Goal: Task Accomplishment & Management: Manage account settings

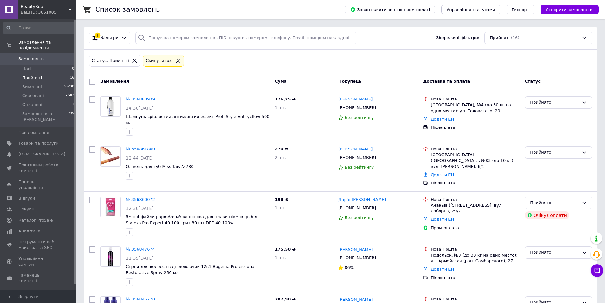
click at [27, 75] on span "Прийняті" at bounding box center [32, 78] width 20 height 6
click at [32, 102] on span "Оплачені" at bounding box center [32, 105] width 20 height 6
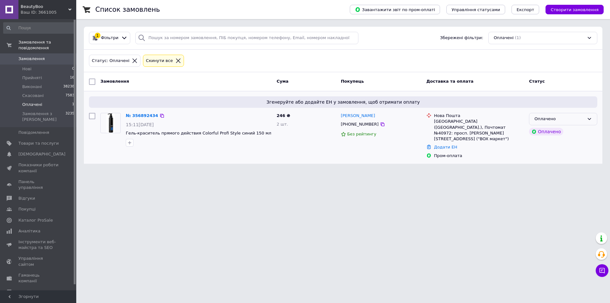
click at [560, 118] on div "Оплачено" at bounding box center [559, 119] width 50 height 7
click at [549, 130] on li "Прийнято" at bounding box center [563, 132] width 68 height 12
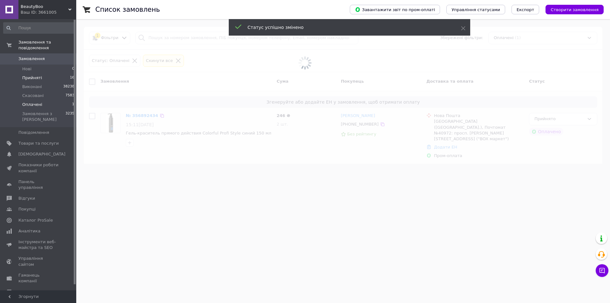
click at [35, 75] on span "Прийняті" at bounding box center [32, 78] width 20 height 6
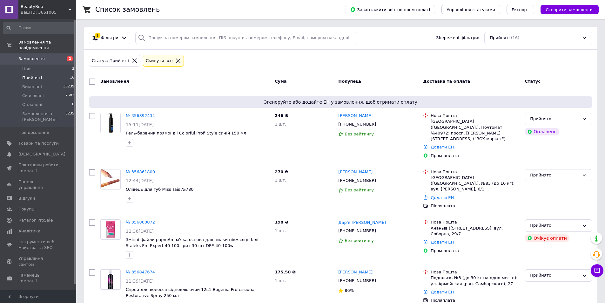
click at [39, 56] on span "Замовлення" at bounding box center [31, 59] width 26 height 6
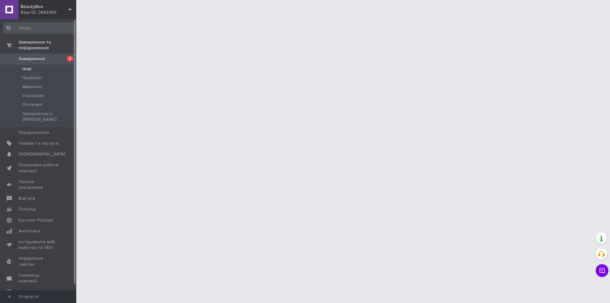
click at [31, 64] on li "Нові" at bounding box center [39, 68] width 78 height 9
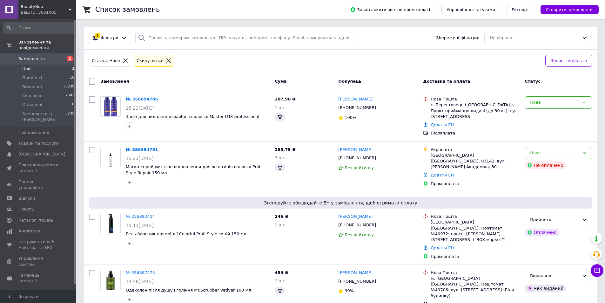
click at [31, 64] on li "Нові 2" at bounding box center [39, 68] width 78 height 9
click at [554, 104] on div "Нове" at bounding box center [554, 102] width 49 height 7
click at [549, 114] on li "Прийнято" at bounding box center [558, 116] width 67 height 12
click at [563, 156] on div "Нове" at bounding box center [559, 153] width 68 height 12
click at [543, 166] on li "Прийнято" at bounding box center [558, 166] width 67 height 12
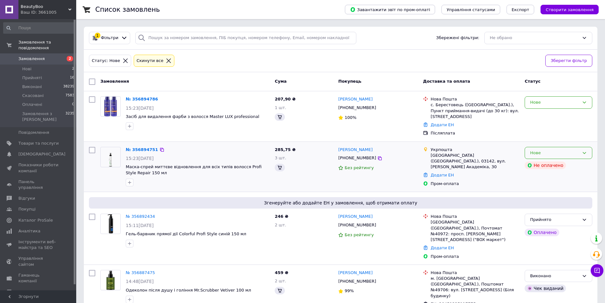
click at [47, 56] on span "Замовлення" at bounding box center [38, 59] width 40 height 6
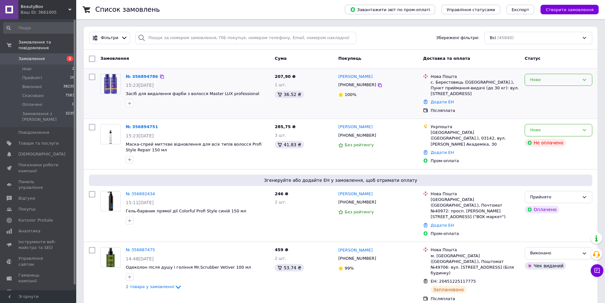
click at [579, 79] on div "Нове" at bounding box center [559, 80] width 68 height 12
click at [559, 94] on li "Прийнято" at bounding box center [558, 93] width 67 height 12
click at [566, 130] on div "Нове" at bounding box center [554, 130] width 49 height 7
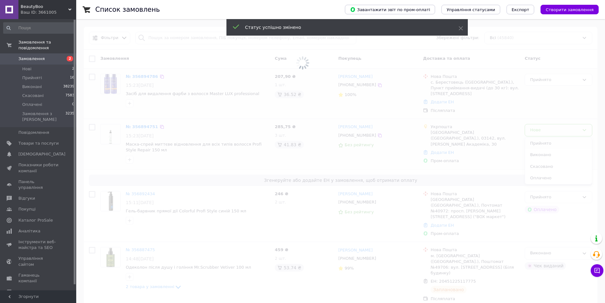
click at [550, 144] on span at bounding box center [302, 151] width 605 height 303
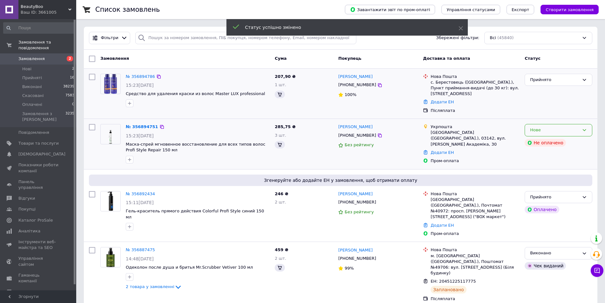
click at [556, 131] on div "Нове" at bounding box center [554, 130] width 49 height 7
click at [544, 143] on li "Прийнято" at bounding box center [558, 144] width 67 height 12
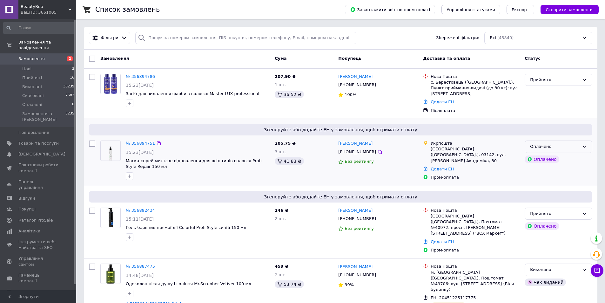
click at [570, 151] on div "Оплачено" at bounding box center [559, 146] width 68 height 12
click at [547, 159] on li "Прийнято" at bounding box center [558, 160] width 67 height 12
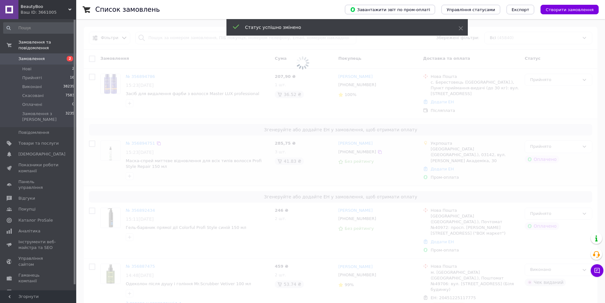
drag, startPoint x: 33, startPoint y: 71, endPoint x: 102, endPoint y: 4, distance: 95.5
click at [33, 75] on span "Прийняті" at bounding box center [32, 78] width 20 height 6
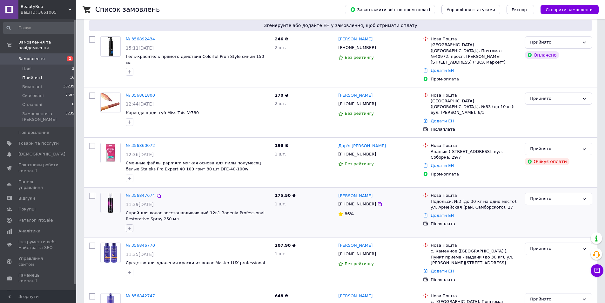
scroll to position [254, 0]
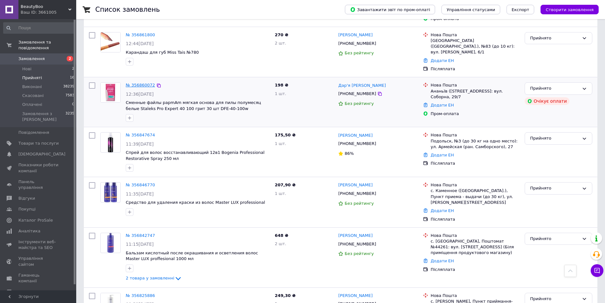
click at [140, 83] on link "№ 356860072" at bounding box center [140, 85] width 29 height 5
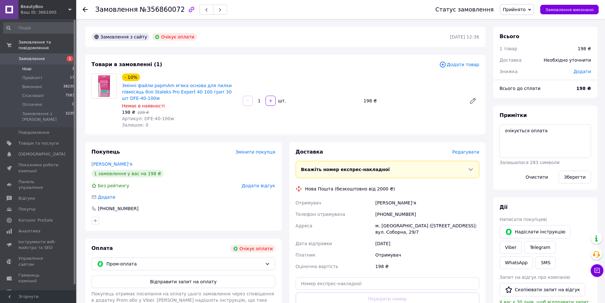
click at [25, 66] on span "Нові" at bounding box center [26, 69] width 9 height 6
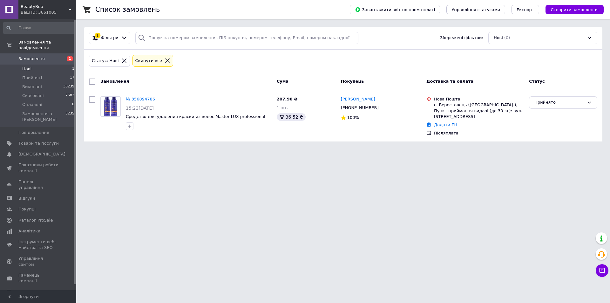
click at [30, 56] on span "Замовлення" at bounding box center [31, 59] width 26 height 6
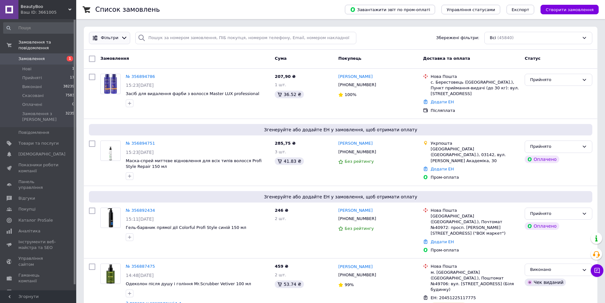
click at [121, 37] on icon at bounding box center [124, 38] width 7 height 7
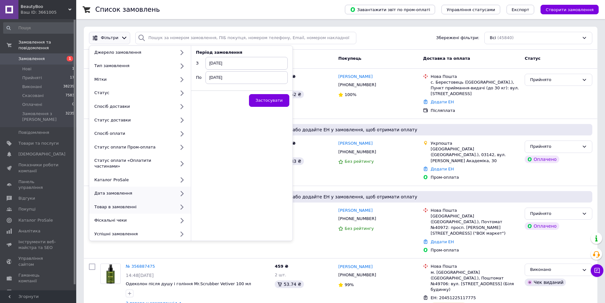
click at [108, 204] on div "Товар в замовленні" at bounding box center [134, 207] width 84 height 6
click at [176, 204] on div at bounding box center [181, 207] width 13 height 6
click at [182, 203] on icon at bounding box center [182, 207] width 8 height 8
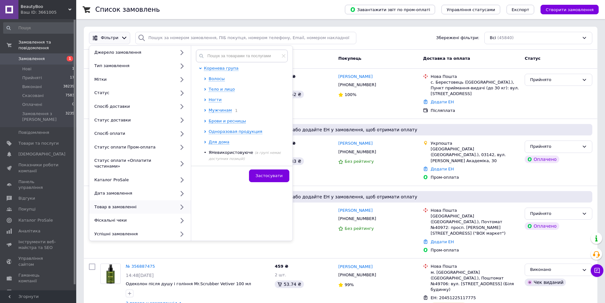
click at [181, 203] on icon at bounding box center [182, 207] width 8 height 8
click at [241, 57] on input "text" at bounding box center [242, 56] width 92 height 13
paste input "Блиск для губ Lipss Lipper"
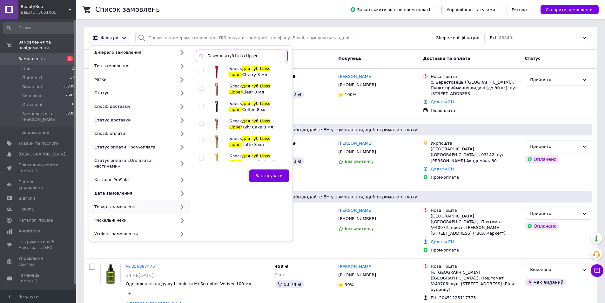
type input "Блиск для губ Lipss Lipper"
click at [201, 71] on input "checkbox" at bounding box center [201, 71] width 4 height 4
checkbox input "true"
click at [201, 89] on input "checkbox" at bounding box center [201, 88] width 4 height 4
checkbox input "true"
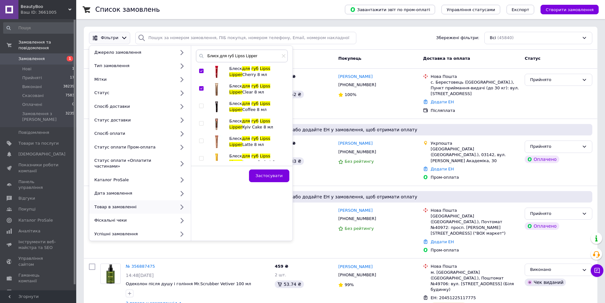
click at [201, 106] on input "checkbox" at bounding box center [201, 106] width 4 height 4
checkbox input "true"
click at [202, 122] on input "checkbox" at bounding box center [201, 123] width 4 height 4
checkbox input "true"
click at [202, 140] on input "checkbox" at bounding box center [201, 141] width 4 height 4
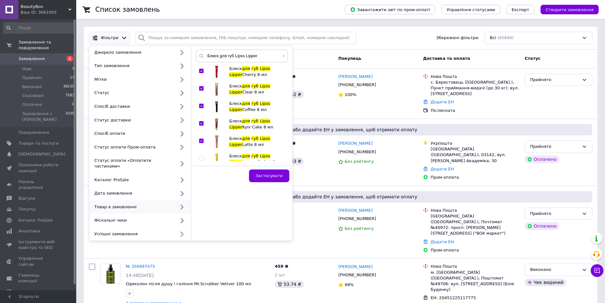
checkbox input "true"
click at [201, 158] on input "checkbox" at bounding box center [201, 158] width 4 height 4
checkbox input "true"
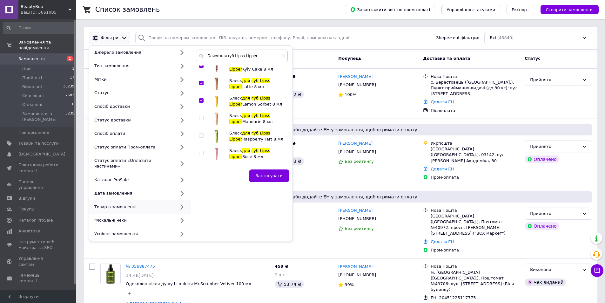
scroll to position [64, 0]
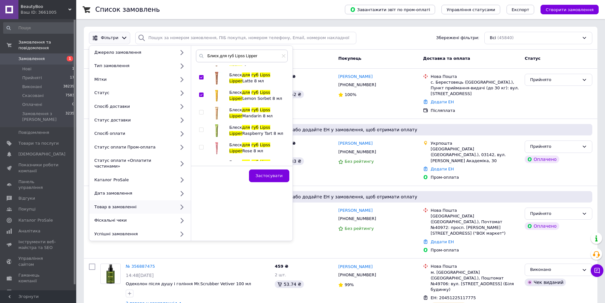
click at [202, 113] on input "checkbox" at bounding box center [201, 112] width 4 height 4
checkbox input "true"
click at [201, 130] on input "checkbox" at bounding box center [201, 130] width 4 height 4
checkbox input "true"
click at [201, 145] on input "checkbox" at bounding box center [201, 147] width 4 height 4
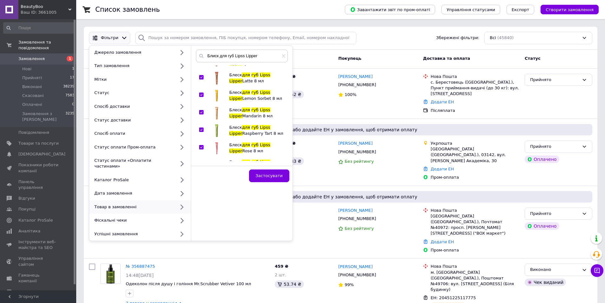
checkbox input "true"
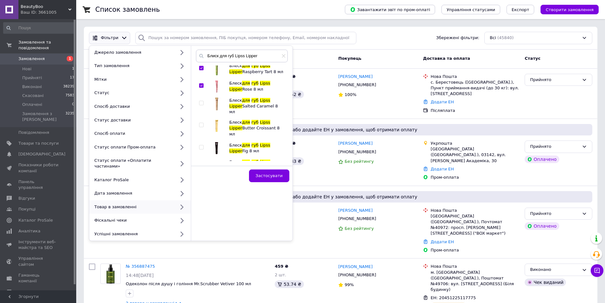
scroll to position [127, 0]
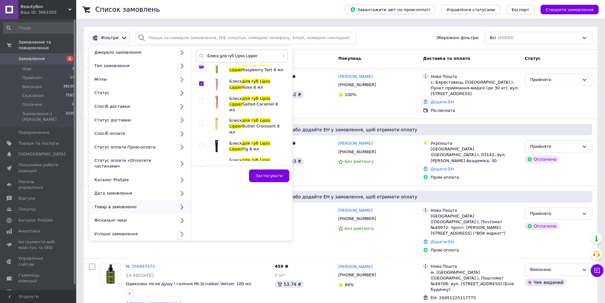
click at [201, 102] on input "checkbox" at bounding box center [201, 101] width 4 height 4
checkbox input "true"
drag, startPoint x: 202, startPoint y: 118, endPoint x: 201, endPoint y: 129, distance: 11.8
click at [202, 121] on input "checkbox" at bounding box center [201, 123] width 4 height 4
checkbox input "true"
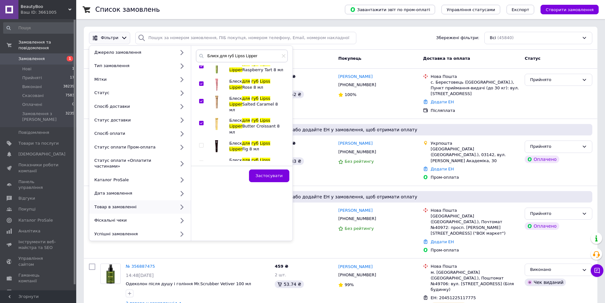
click at [201, 143] on input "checkbox" at bounding box center [201, 145] width 4 height 4
checkbox input "true"
click at [201, 161] on input "checkbox" at bounding box center [201, 163] width 4 height 4
checkbox input "true"
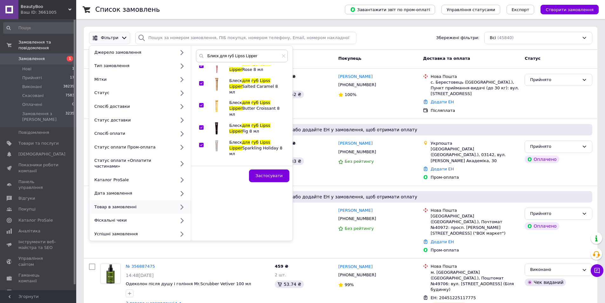
scroll to position [191, 0]
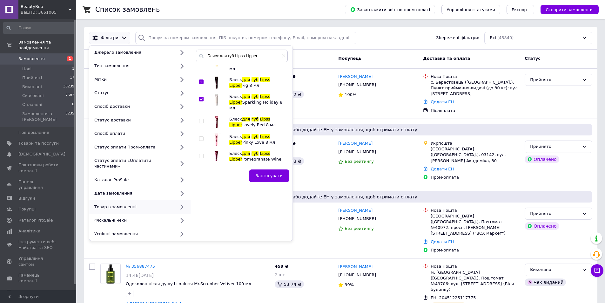
click at [200, 119] on input "checkbox" at bounding box center [201, 121] width 4 height 4
checkbox input "true"
drag, startPoint x: 200, startPoint y: 125, endPoint x: 200, endPoint y: 130, distance: 5.4
click at [200, 137] on input "checkbox" at bounding box center [201, 139] width 4 height 4
checkbox input "true"
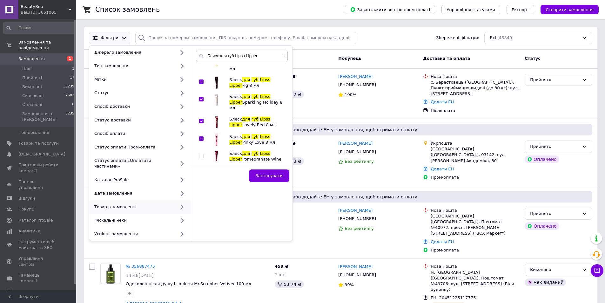
click at [202, 151] on div at bounding box center [202, 159] width 6 height 17
click at [201, 154] on input "checkbox" at bounding box center [201, 156] width 4 height 4
checkbox input "true"
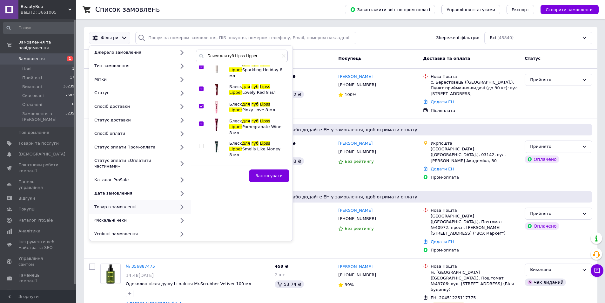
scroll to position [249, 0]
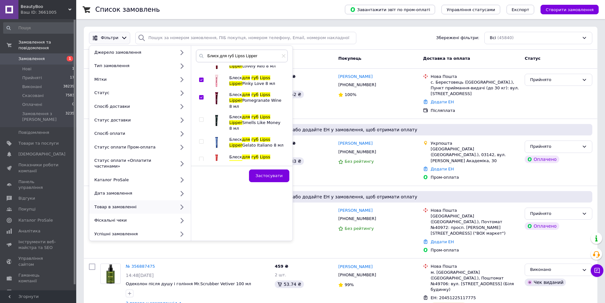
click at [202, 118] on input "checkbox" at bounding box center [201, 120] width 4 height 4
checkbox input "true"
click at [200, 139] on input "checkbox" at bounding box center [201, 141] width 4 height 4
checkbox input "true"
click at [201, 157] on input "checkbox" at bounding box center [201, 159] width 4 height 4
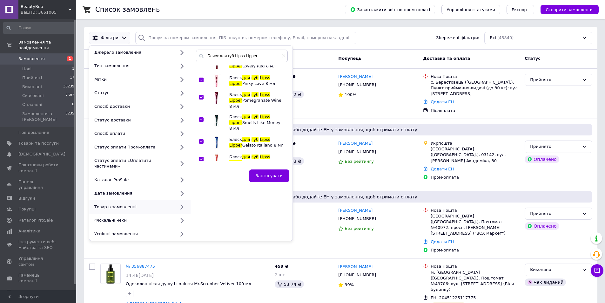
checkbox input "true"
click at [202, 174] on input "checkbox" at bounding box center [201, 176] width 4 height 4
checkbox input "true"
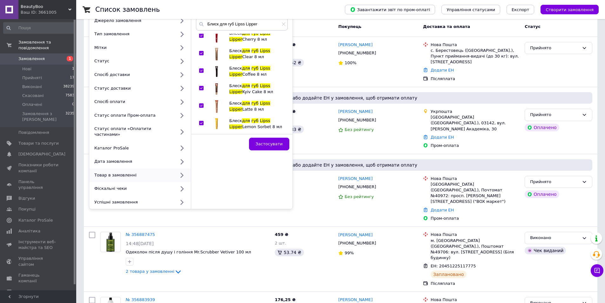
scroll to position [0, 0]
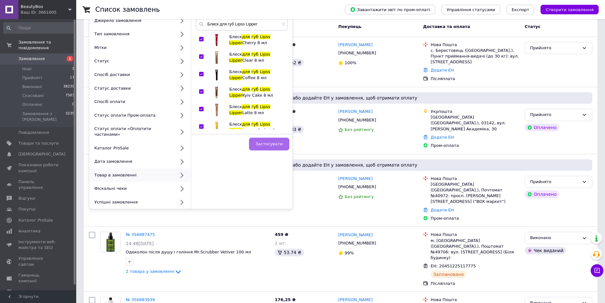
click at [278, 148] on button "Застосувати" at bounding box center [269, 144] width 40 height 13
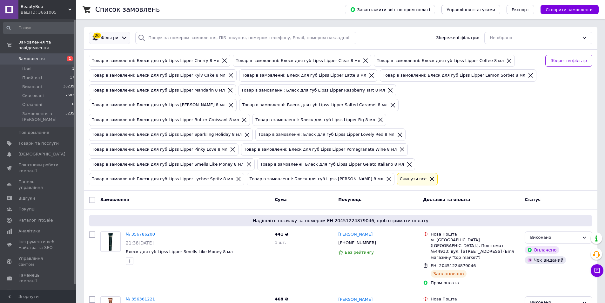
click at [121, 40] on icon at bounding box center [124, 38] width 7 height 7
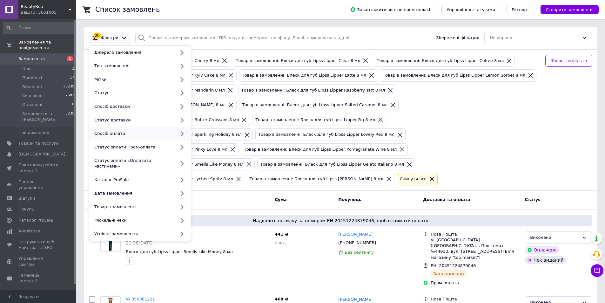
click at [111, 136] on div "Спосіб оплати" at bounding box center [134, 134] width 84 height 6
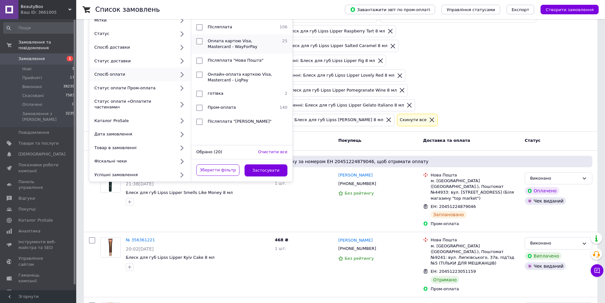
scroll to position [64, 0]
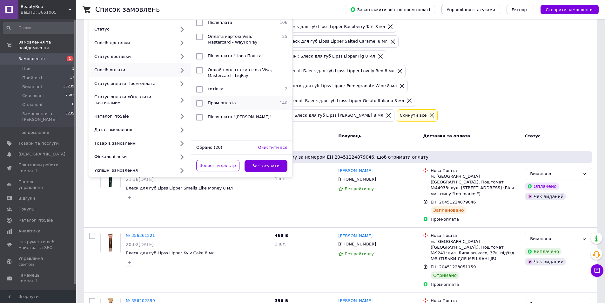
click at [197, 103] on input "checkbox" at bounding box center [199, 103] width 6 height 6
checkbox input "true"
click at [262, 160] on button "Застосувати" at bounding box center [266, 166] width 43 height 12
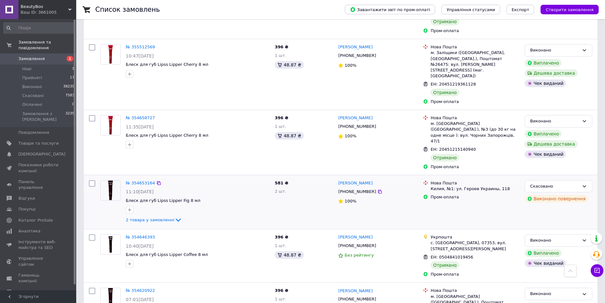
scroll to position [318, 0]
click at [159, 217] on span "2 товара у замовленні" at bounding box center [150, 219] width 49 height 5
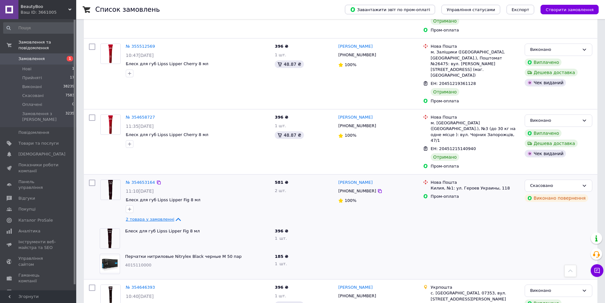
click at [159, 217] on span "2 товара у замовленні" at bounding box center [150, 219] width 49 height 5
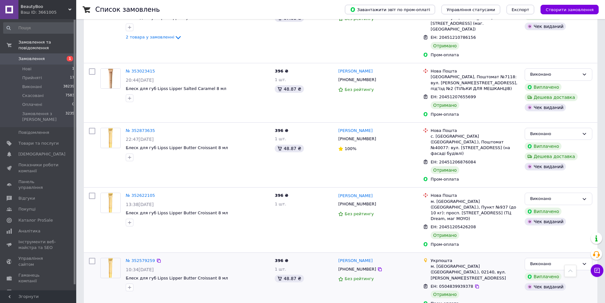
scroll to position [1030, 0]
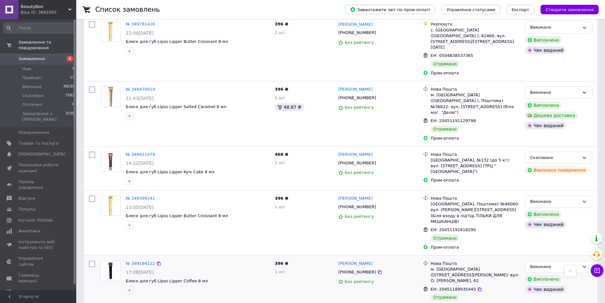
scroll to position [934, 0]
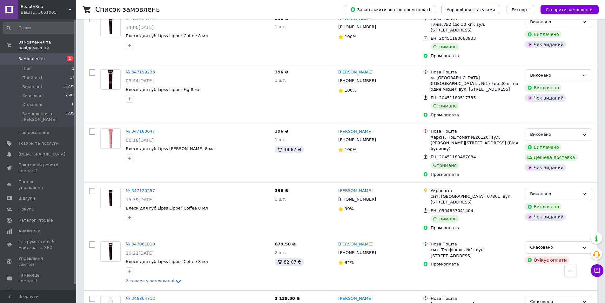
scroll to position [635, 0]
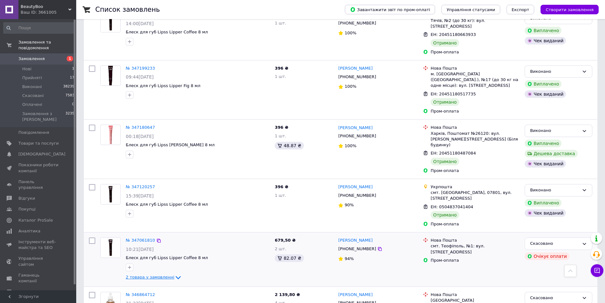
click at [159, 274] on span "2 товара у замовленні" at bounding box center [150, 276] width 49 height 5
drag, startPoint x: 161, startPoint y: 202, endPoint x: 166, endPoint y: 185, distance: 18.7
click at [161, 274] on span "2 товара у замовленні" at bounding box center [150, 276] width 49 height 5
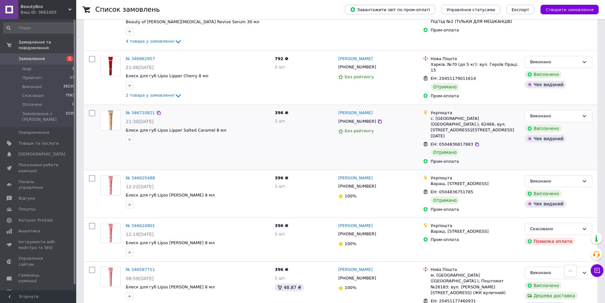
scroll to position [936, 0]
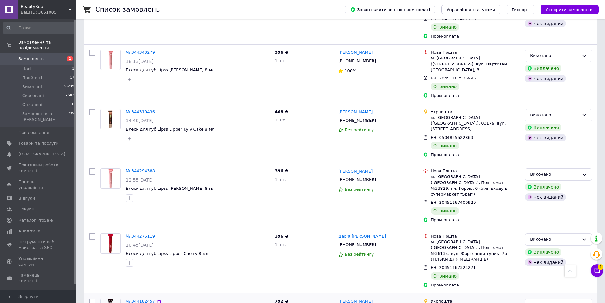
scroll to position [1002, 0]
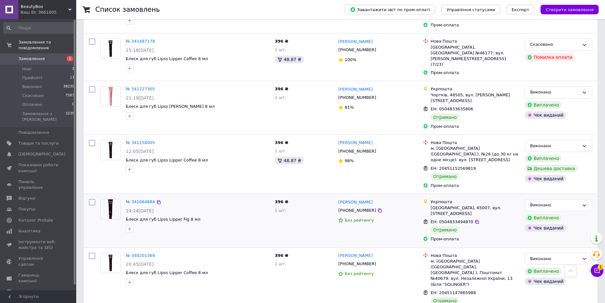
scroll to position [763, 0]
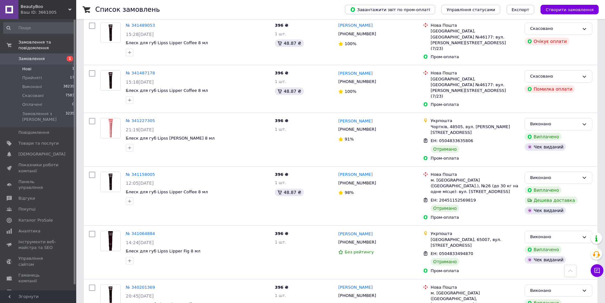
click at [20, 64] on li "Нові 1" at bounding box center [39, 68] width 78 height 9
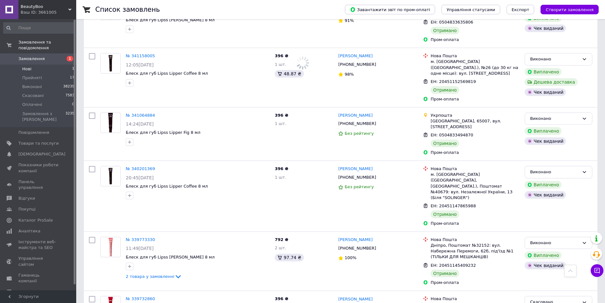
scroll to position [674, 0]
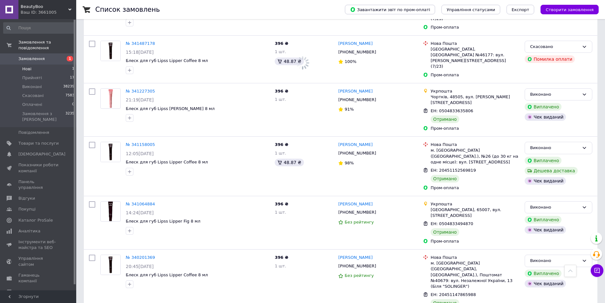
click at [23, 66] on span "Нові" at bounding box center [26, 69] width 9 height 6
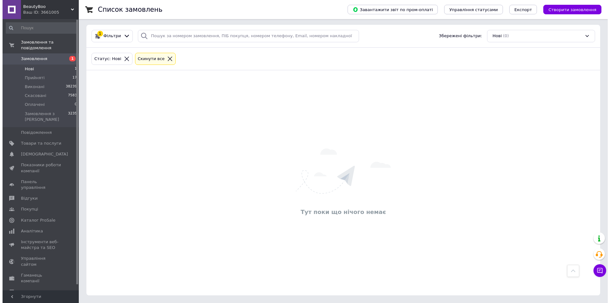
scroll to position [0, 0]
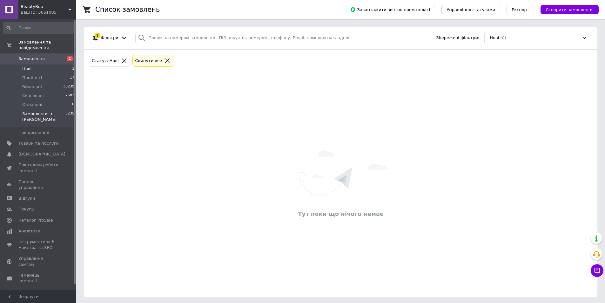
click at [25, 109] on li "Замовлення з Розетки 3235" at bounding box center [39, 118] width 78 height 18
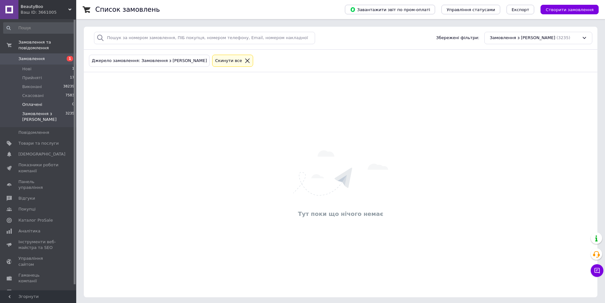
click at [31, 102] on span "Оплачені" at bounding box center [32, 105] width 20 height 6
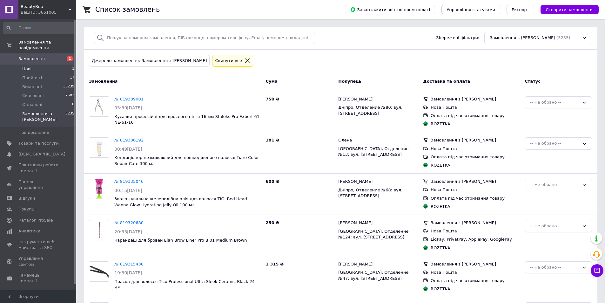
click at [31, 64] on li "Нові 1" at bounding box center [39, 68] width 78 height 9
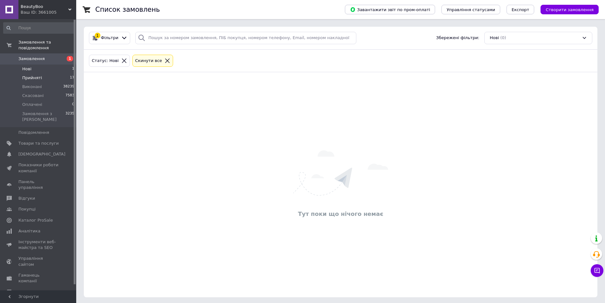
drag, startPoint x: 32, startPoint y: 72, endPoint x: 35, endPoint y: 61, distance: 11.6
click at [33, 75] on span "Прийняті" at bounding box center [32, 78] width 20 height 6
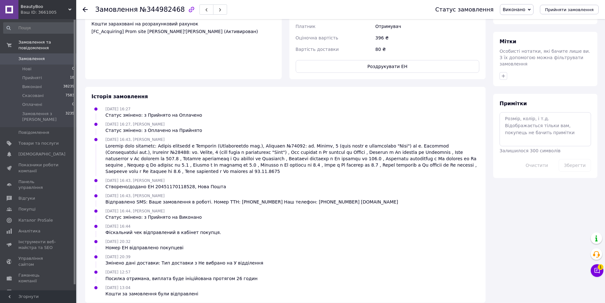
scroll to position [217, 0]
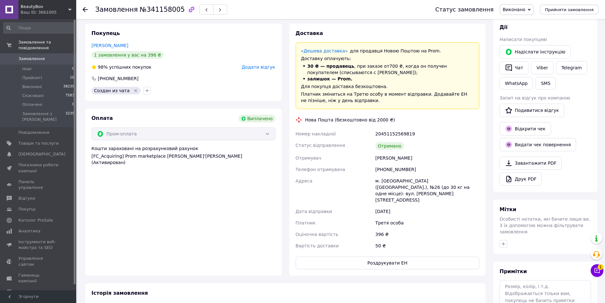
scroll to position [98, 0]
click at [594, 270] on icon at bounding box center [597, 270] width 6 height 6
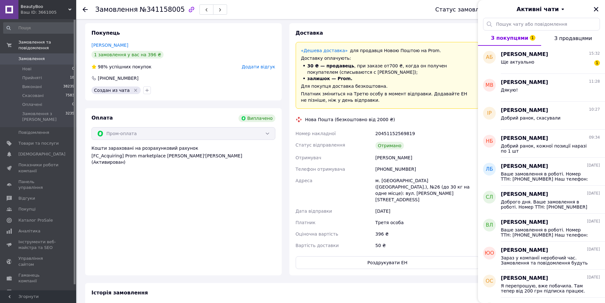
click at [510, 39] on span "З покупцями 1" at bounding box center [509, 38] width 37 height 6
click at [542, 11] on span "Активні чати" at bounding box center [537, 9] width 42 height 8
click at [516, 39] on button "Архівні" at bounding box center [541, 37] width 76 height 13
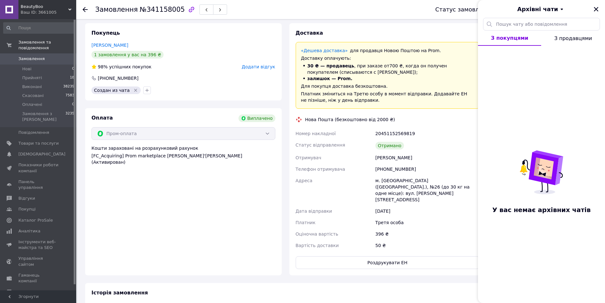
click at [509, 37] on span "З покупцями" at bounding box center [509, 38] width 37 height 6
click at [528, 8] on span "Архівні чати" at bounding box center [537, 9] width 41 height 8
click at [514, 35] on button "Архівні" at bounding box center [541, 37] width 76 height 13
click at [498, 39] on span "З покупцями" at bounding box center [509, 38] width 37 height 6
click at [570, 41] on span "З продавцями" at bounding box center [573, 38] width 38 height 6
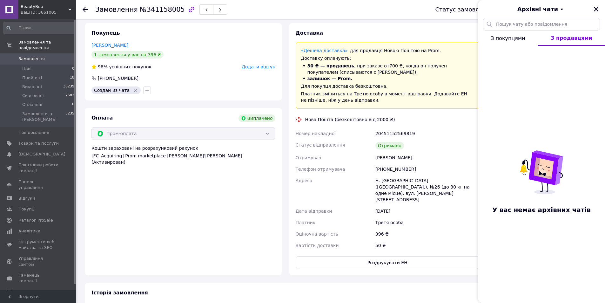
click at [504, 40] on span "З покупцями" at bounding box center [508, 38] width 34 height 6
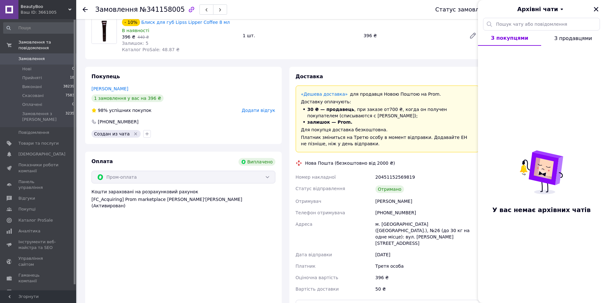
scroll to position [0, 0]
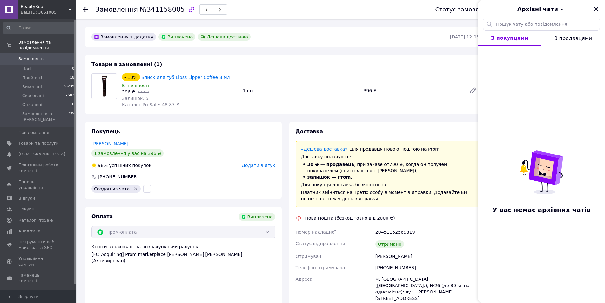
click at [599, 12] on div at bounding box center [596, 9] width 8 height 8
click at [582, 40] on span "З продавцями" at bounding box center [573, 38] width 38 height 6
click at [511, 40] on span "З покупцями" at bounding box center [508, 38] width 34 height 6
click at [527, 15] on div "Архівні чати" at bounding box center [541, 9] width 127 height 18
click at [522, 15] on div "Архівні чати" at bounding box center [541, 9] width 127 height 18
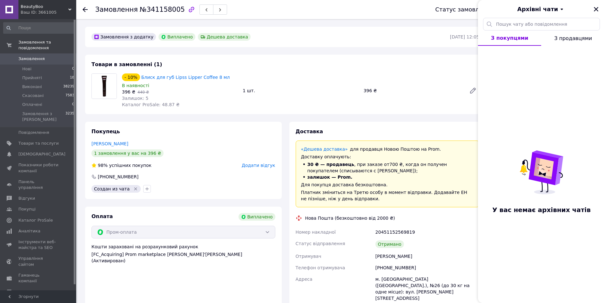
click at [533, 8] on span "Архівні чати" at bounding box center [537, 9] width 41 height 8
click at [516, 24] on button "Активні" at bounding box center [541, 24] width 76 height 13
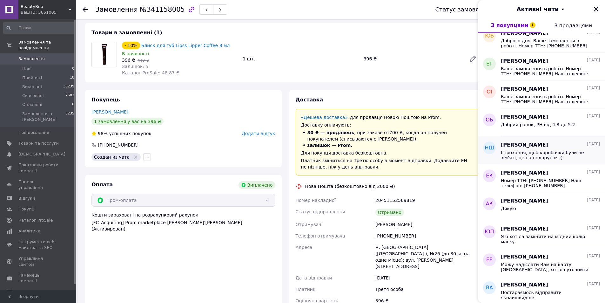
scroll to position [2220, 0]
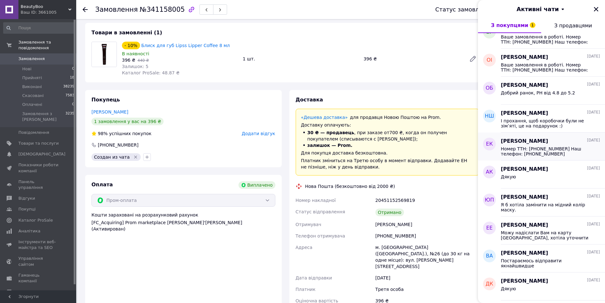
click at [575, 152] on span "Номер ТТН: 20451191348995 Наш телефон: +380974223055 www.beautyboo.com.ua" at bounding box center [546, 151] width 90 height 10
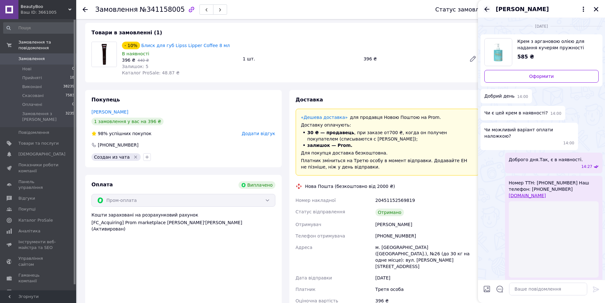
click at [486, 6] on icon "Назад" at bounding box center [487, 9] width 8 height 8
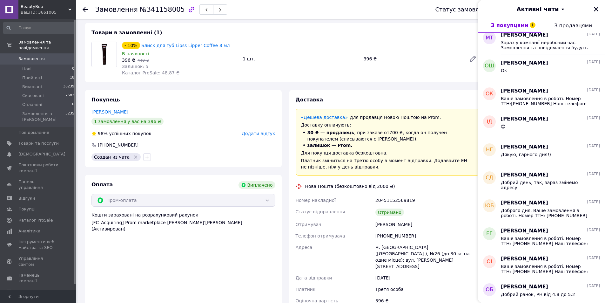
scroll to position [2096, 0]
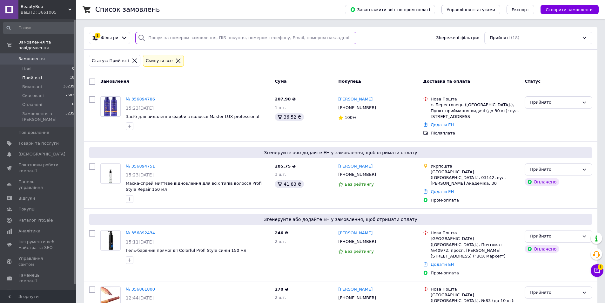
click at [238, 40] on input "search" at bounding box center [245, 38] width 221 height 12
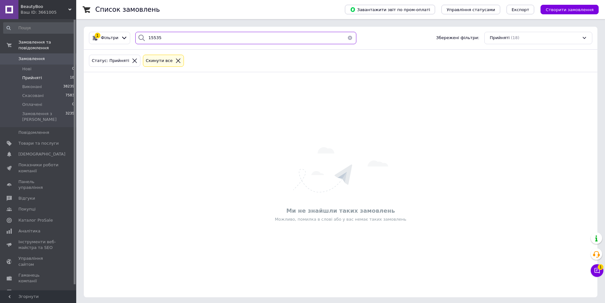
type input "15535"
click at [31, 75] on span "Прийняті" at bounding box center [32, 78] width 20 height 6
drag, startPoint x: 184, startPoint y: 39, endPoint x: 138, endPoint y: 39, distance: 45.7
click at [138, 39] on div "15535" at bounding box center [245, 38] width 221 height 12
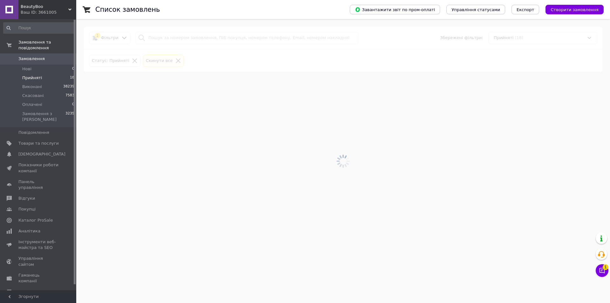
click at [19, 73] on li "Прийняті 18" at bounding box center [39, 77] width 78 height 9
click at [27, 75] on span "Прийняті" at bounding box center [32, 78] width 20 height 6
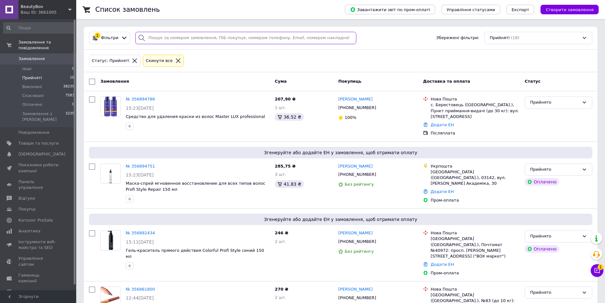
click at [227, 38] on input "search" at bounding box center [245, 38] width 221 height 12
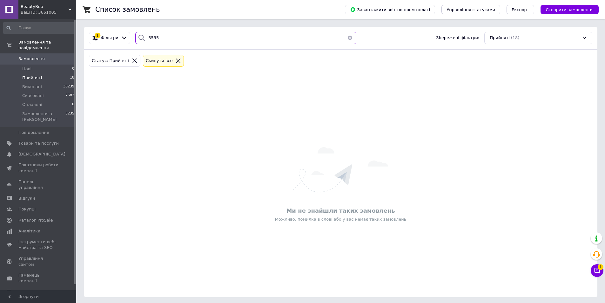
type input "5535"
click at [29, 75] on span "Прийняті" at bounding box center [32, 78] width 20 height 6
click at [175, 37] on input "5535" at bounding box center [245, 38] width 221 height 12
click at [26, 75] on span "Прийняті" at bounding box center [32, 78] width 20 height 6
click at [37, 56] on span "Замовлення" at bounding box center [31, 59] width 26 height 6
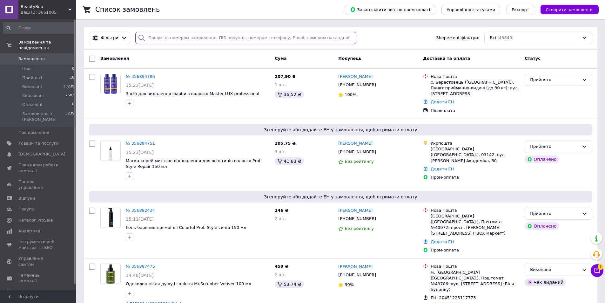
click at [170, 40] on input "search" at bounding box center [245, 38] width 221 height 12
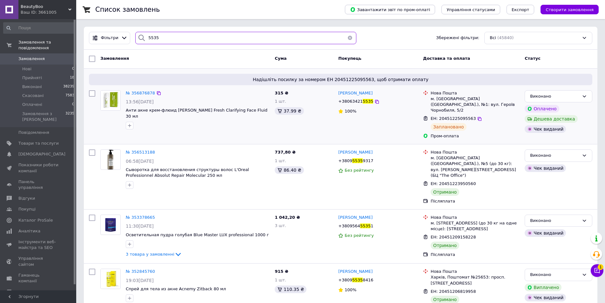
type input "5535"
click at [143, 96] on div "№ 356876878" at bounding box center [140, 93] width 30 height 7
click at [138, 91] on span "№ 356876878" at bounding box center [140, 93] width 29 height 5
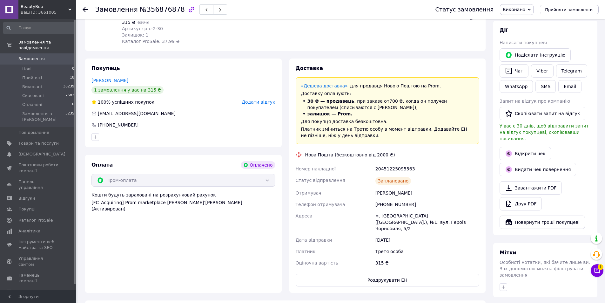
scroll to position [286, 0]
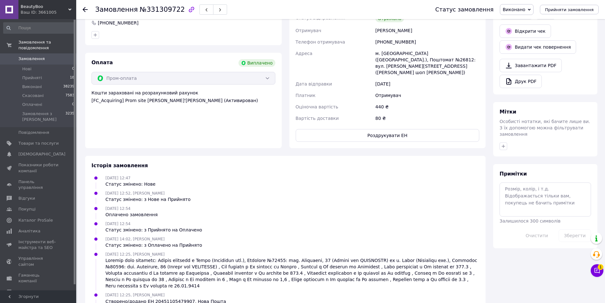
scroll to position [114, 0]
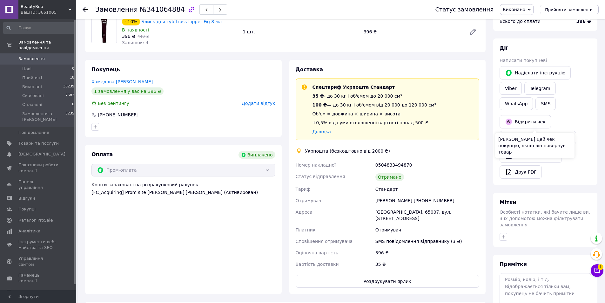
scroll to position [17, 0]
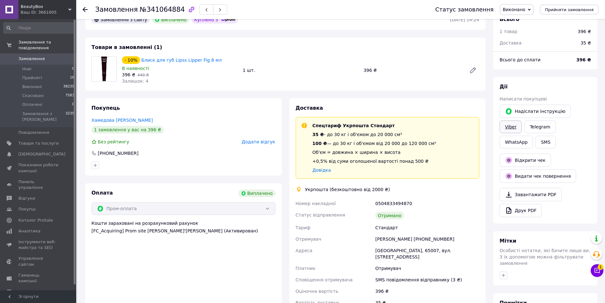
click at [522, 120] on link "Viber" at bounding box center [511, 126] width 22 height 13
click at [186, 113] on div "Покупець [PERSON_NAME] [PERSON_NAME] 1 замовлення у вас на 396 ₴ Без рейтингу Д…" at bounding box center [183, 136] width 197 height 77
drag, startPoint x: 601, startPoint y: 269, endPoint x: 599, endPoint y: 255, distance: 14.5
click at [601, 268] on span "1" at bounding box center [601, 267] width 6 height 6
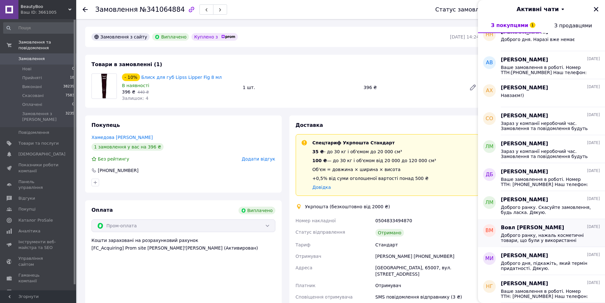
scroll to position [5288, 0]
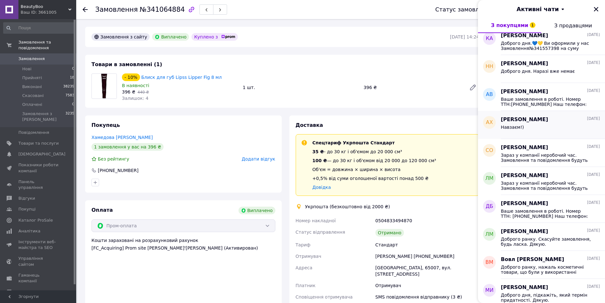
click at [529, 128] on div "Навзаєм!)" at bounding box center [550, 128] width 99 height 10
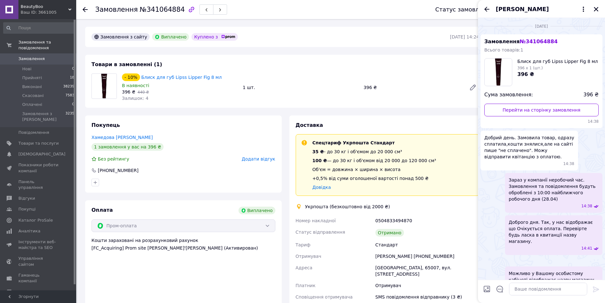
scroll to position [95, 0]
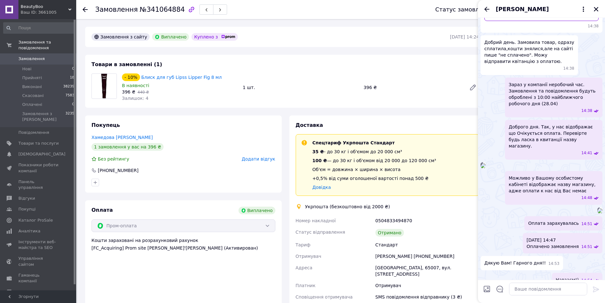
click at [486, 168] on img at bounding box center [483, 165] width 5 height 5
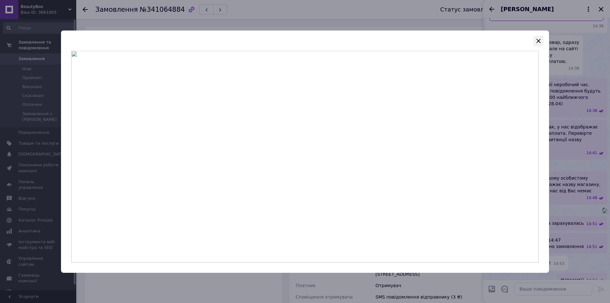
click at [537, 40] on icon "button" at bounding box center [539, 41] width 8 height 8
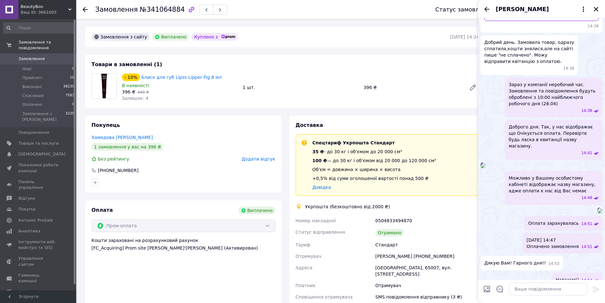
click at [486, 168] on img at bounding box center [483, 165] width 5 height 5
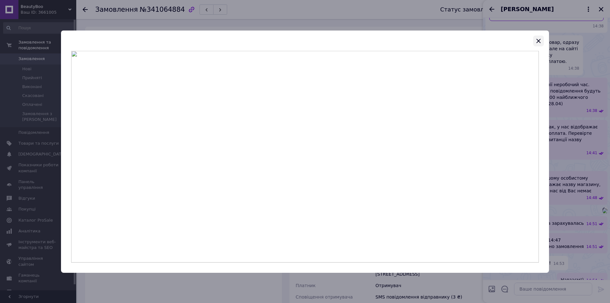
click at [538, 42] on icon "button" at bounding box center [538, 41] width 4 height 4
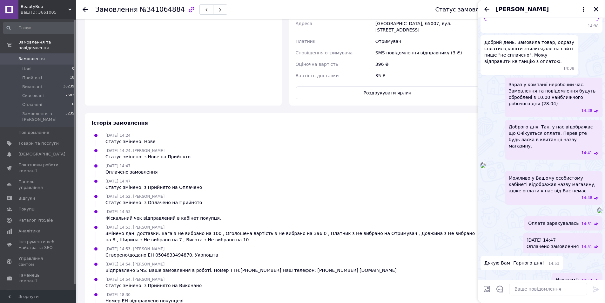
scroll to position [254, 0]
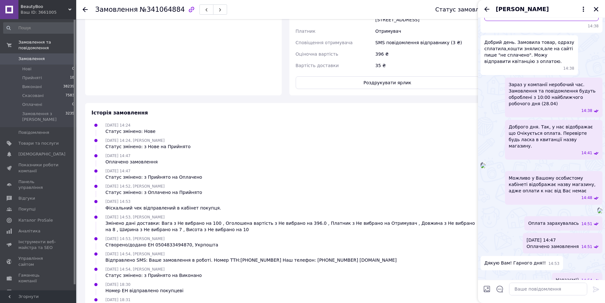
click at [486, 168] on img at bounding box center [483, 165] width 5 height 5
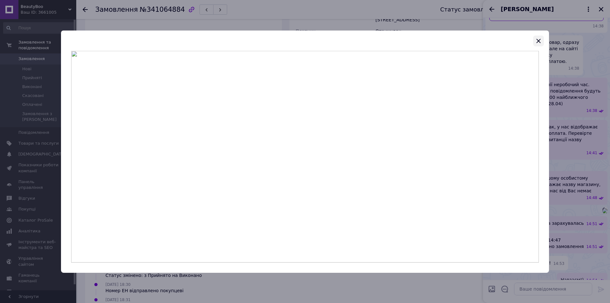
click at [540, 41] on icon "button" at bounding box center [539, 41] width 8 height 8
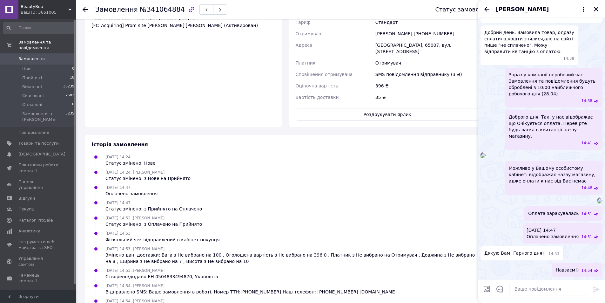
scroll to position [191, 0]
click at [597, 203] on img at bounding box center [599, 200] width 5 height 5
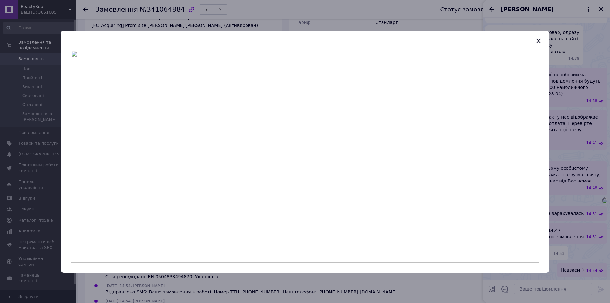
click at [537, 40] on icon "button" at bounding box center [539, 41] width 8 height 8
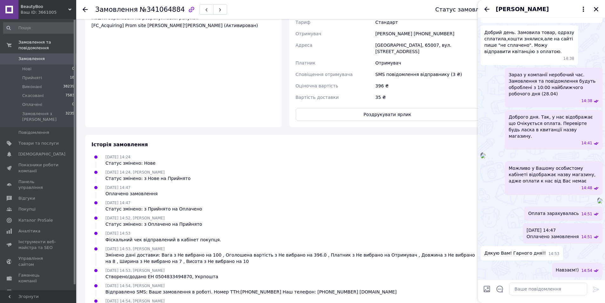
scroll to position [127, 0]
click at [486, 153] on img at bounding box center [483, 155] width 5 height 5
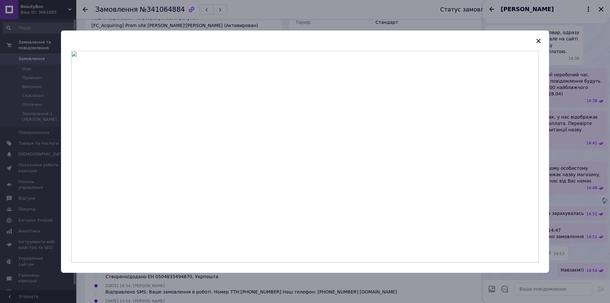
click at [561, 114] on div at bounding box center [305, 151] width 610 height 303
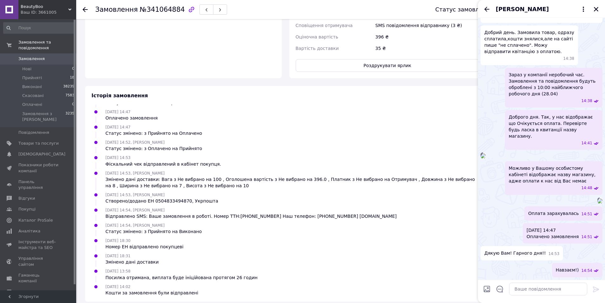
scroll to position [45, 0]
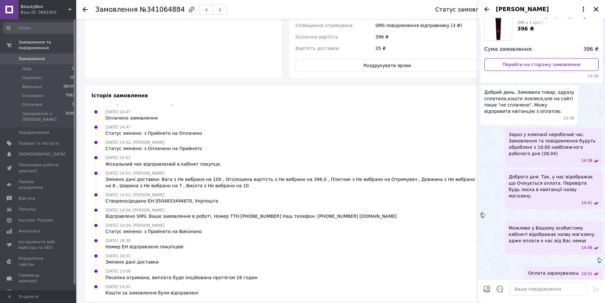
drag, startPoint x: 599, startPoint y: 10, endPoint x: 585, endPoint y: 17, distance: 16.2
click at [597, 10] on button "Закрити" at bounding box center [596, 9] width 8 height 8
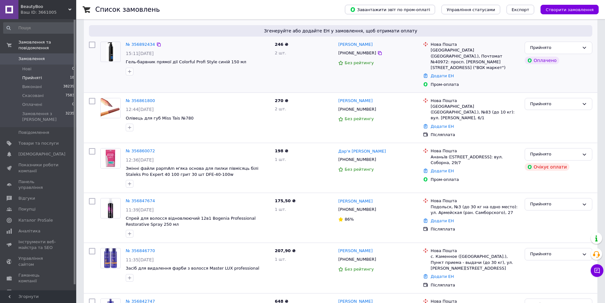
scroll to position [191, 0]
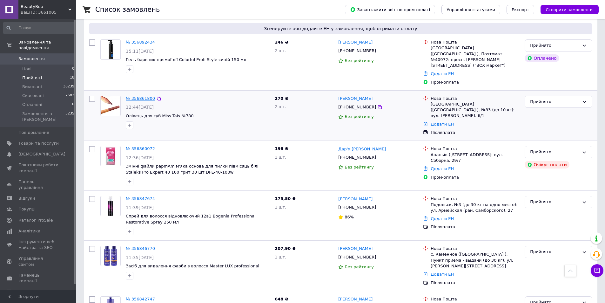
click at [145, 96] on link "№ 356861800" at bounding box center [140, 98] width 29 height 5
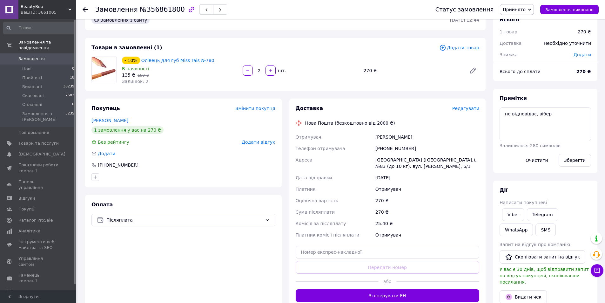
scroll to position [32, 0]
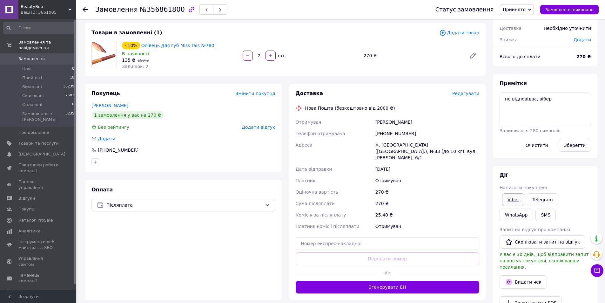
click at [513, 199] on link "Viber" at bounding box center [513, 199] width 22 height 13
click at [84, 9] on use at bounding box center [85, 9] width 5 height 5
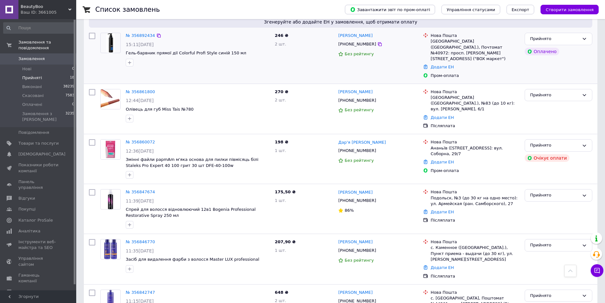
scroll to position [127, 0]
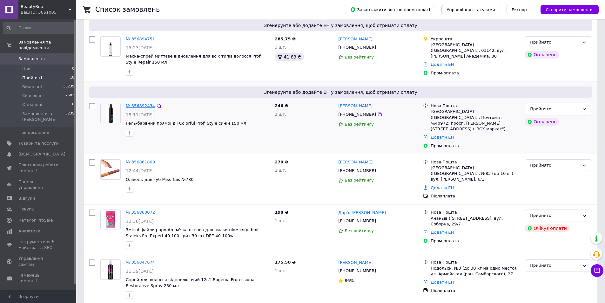
click at [136, 107] on link "№ 356892434" at bounding box center [140, 105] width 29 height 5
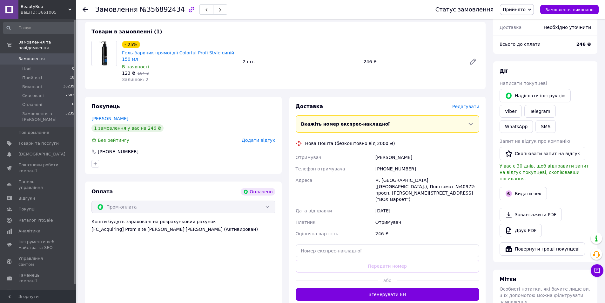
scroll to position [194, 0]
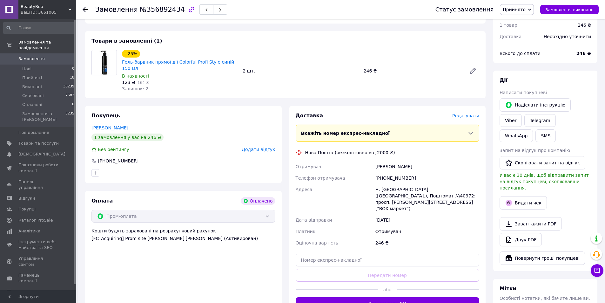
click at [85, 12] on div at bounding box center [85, 9] width 5 height 6
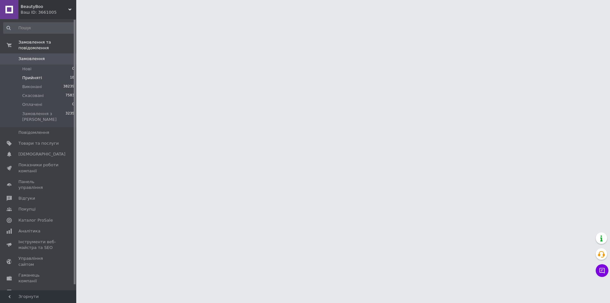
click at [30, 75] on span "Прийняті" at bounding box center [32, 78] width 20 height 6
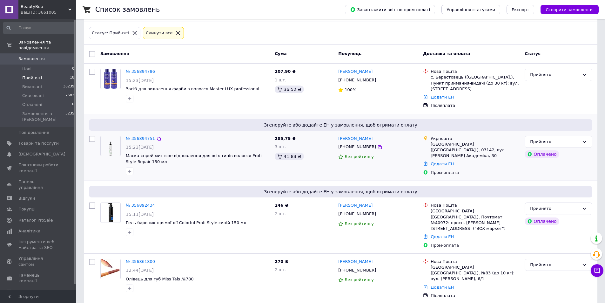
scroll to position [127, 0]
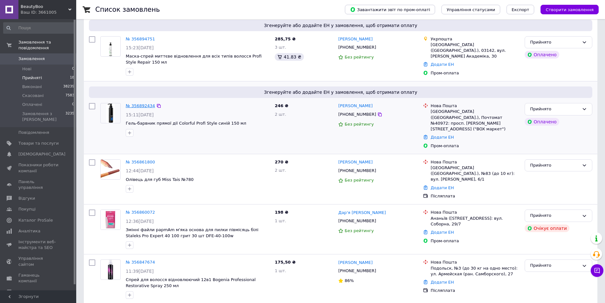
click at [138, 107] on link "№ 356892434" at bounding box center [140, 105] width 29 height 5
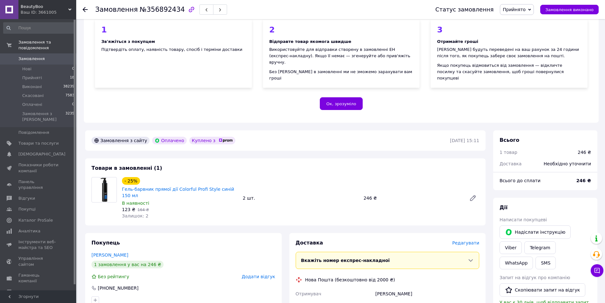
scroll to position [127, 0]
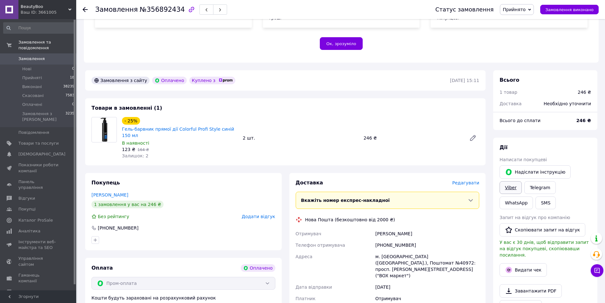
click at [522, 181] on link "Viber" at bounding box center [511, 187] width 22 height 13
click at [198, 173] on div "Покупець Дзюбак Евгенія 1 замовлення у вас на 246 ₴ Без рейтингу Додати відгук …" at bounding box center [183, 211] width 197 height 77
click at [524, 181] on link "Telegram" at bounding box center [539, 187] width 31 height 13
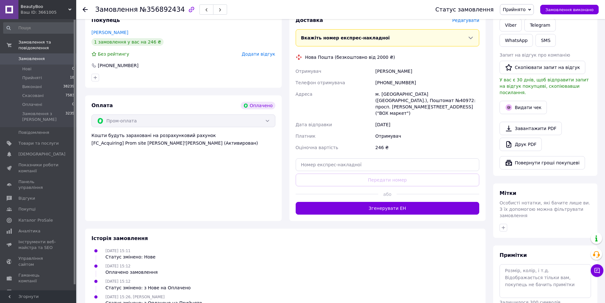
scroll to position [162, 0]
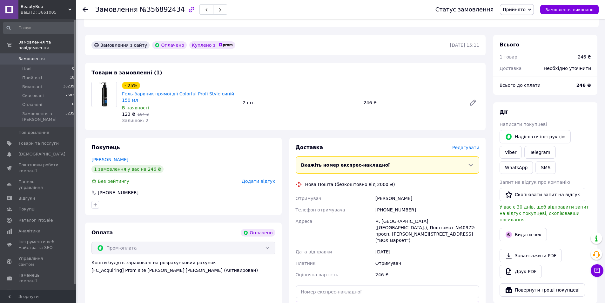
drag, startPoint x: 420, startPoint y: 182, endPoint x: 368, endPoint y: 185, distance: 52.2
click at [368, 192] on div "Отримувач [PERSON_NAME] Телефон отримувача [PHONE_NUMBER] Адреса м. [GEOGRAPHIC…" at bounding box center [387, 236] width 186 height 88
copy div "Отримувач [PERSON_NAME]"
drag, startPoint x: 408, startPoint y: 194, endPoint x: 347, endPoint y: 197, distance: 61.3
click at [353, 199] on div "Отримувач [PERSON_NAME] Телефон отримувача [PHONE_NUMBER] Адреса м. [GEOGRAPHIC…" at bounding box center [387, 236] width 186 height 88
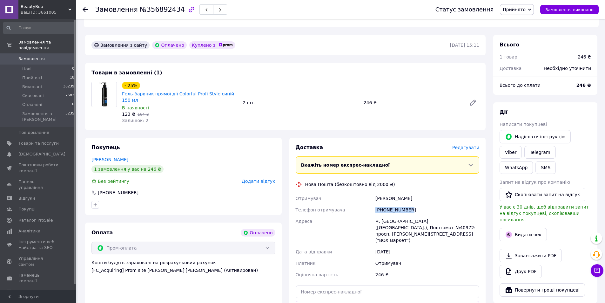
copy div "Телефон отримувача [PHONE_NUMBER]"
click at [518, 228] on button "Видати чек" at bounding box center [523, 234] width 47 height 13
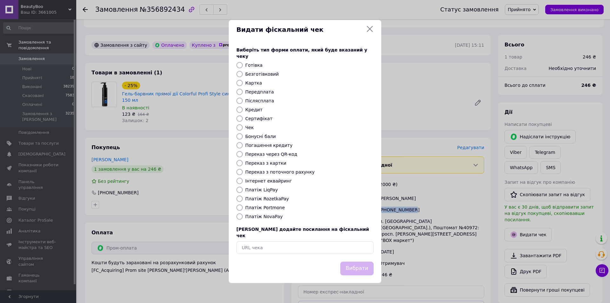
click at [245, 85] on label "Картка" at bounding box center [253, 82] width 17 height 5
click at [243, 85] on input "Картка" at bounding box center [239, 83] width 6 height 6
radio input "true"
click at [361, 261] on button "Вибрати" at bounding box center [356, 268] width 33 height 14
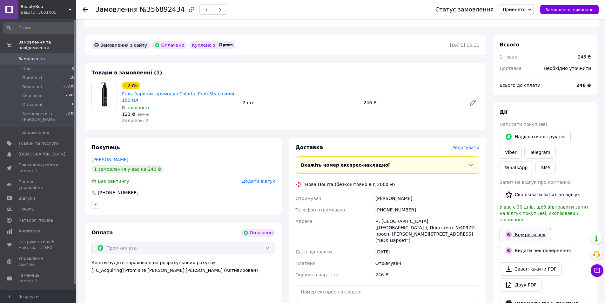
click at [523, 228] on link "Відкрити чек" at bounding box center [525, 234] width 51 height 13
click at [463, 145] on span "Редагувати" at bounding box center [465, 147] width 27 height 5
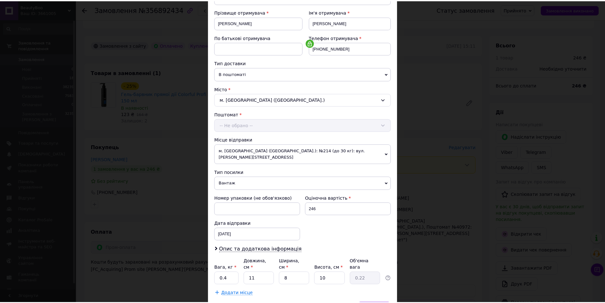
scroll to position [119, 0]
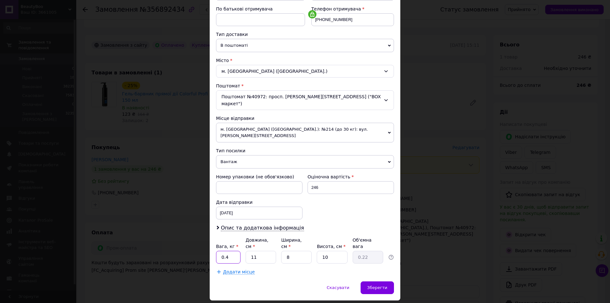
click at [232, 251] on input "0.4" at bounding box center [228, 257] width 24 height 13
type input "1"
type input "0.1"
type input "16"
type input "0.32"
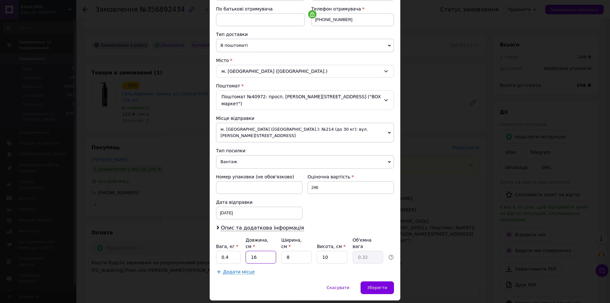
type input "16"
type input "1"
type input "0.1"
type input "10"
type input "0.4"
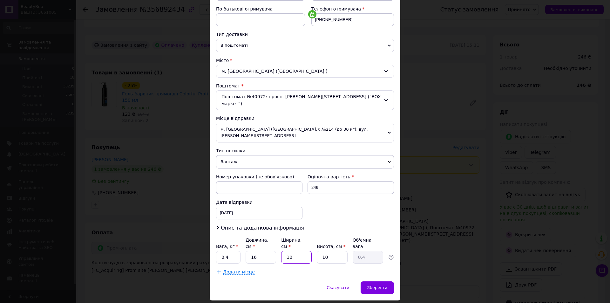
type input "10"
type input "1"
type input "0.1"
type input "10"
type input "0.4"
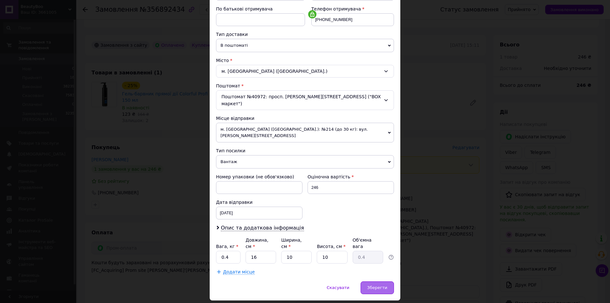
click at [381, 281] on div "Зберегти" at bounding box center [376, 287] width 33 height 13
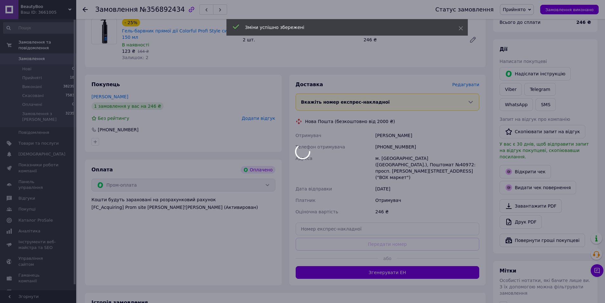
scroll to position [226, 0]
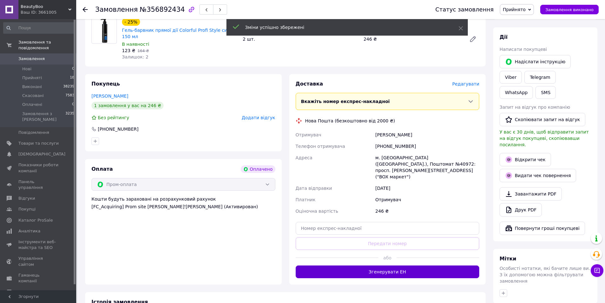
click at [369, 265] on button "Згенерувати ЕН" at bounding box center [388, 271] width 184 height 13
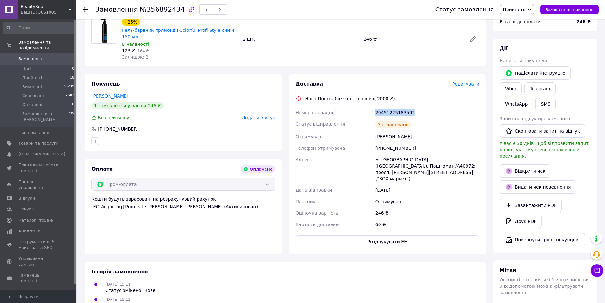
drag, startPoint x: 421, startPoint y: 101, endPoint x: 380, endPoint y: 82, distance: 45.2
click at [346, 107] on div "Номер накладної 20451225183592 Статус відправлення Заплановано Отримувач Дзюбак…" at bounding box center [387, 168] width 186 height 123
copy div "Номер накладної 20451225183592"
click at [367, 235] on button "Роздрукувати ЕН" at bounding box center [388, 241] width 184 height 13
click at [556, 98] on button "SMS" at bounding box center [545, 104] width 20 height 13
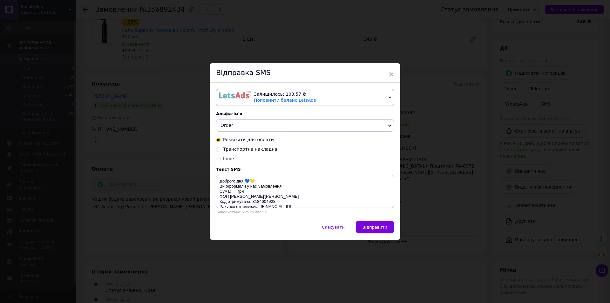
click at [248, 153] on div "Реквізити для оплати Транспортна накладна Інше" at bounding box center [305, 149] width 178 height 25
drag, startPoint x: 255, startPoint y: 154, endPoint x: 273, endPoint y: 151, distance: 18.4
click at [256, 154] on div "Реквізити для оплати Транспортна накладна Інше" at bounding box center [305, 149] width 178 height 25
click at [259, 150] on span "Транспортна накладна" at bounding box center [250, 148] width 54 height 5
click at [220, 150] on input "Транспортна накладна" at bounding box center [218, 148] width 4 height 4
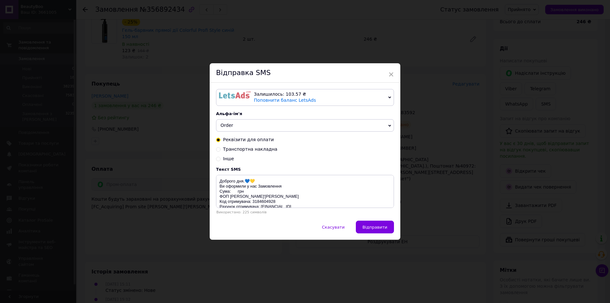
radio input "true"
radio input "false"
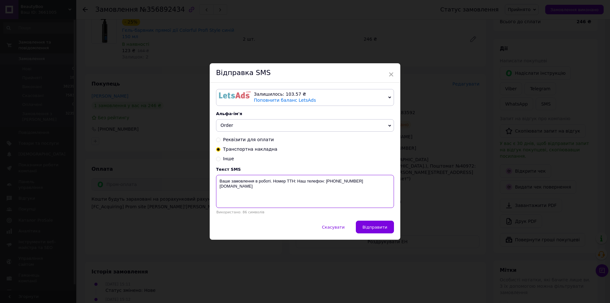
click at [296, 180] on textarea "Ваше замовлення в роботі. Номер ТТН: Наш телефон: [PHONE_NUMBER] [DOMAIN_NAME]" at bounding box center [305, 191] width 178 height 33
paste textarea "20451225183592"
click at [219, 185] on textarea "Ваше замовлення в роботі. Номер ТТН: 20451225183592 Наш телефон: +380974223055 …" at bounding box center [305, 191] width 178 height 33
type textarea "Ваше замовлення в роботі. Номер ТТН: 20451225183592 Наш телефон: +380974223055 …"
click at [369, 225] on span "Відправити" at bounding box center [374, 227] width 25 height 5
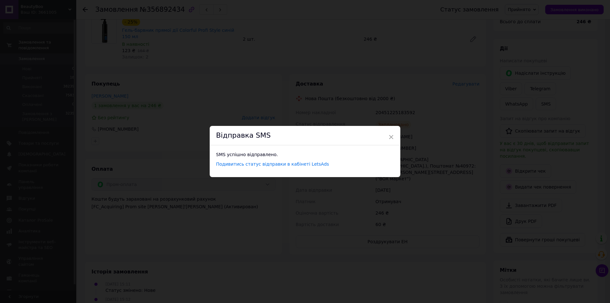
click at [315, 51] on div "× Відправка SMS SMS успішно відправлено. Подивитись статус відправки в кабінеті…" at bounding box center [305, 151] width 610 height 303
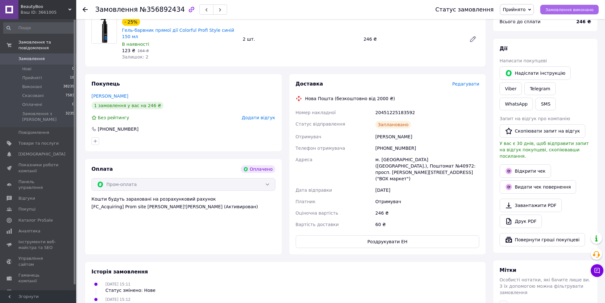
drag, startPoint x: 559, startPoint y: 9, endPoint x: 551, endPoint y: 11, distance: 8.0
click at [560, 9] on span "Замовлення виконано" at bounding box center [569, 9] width 48 height 5
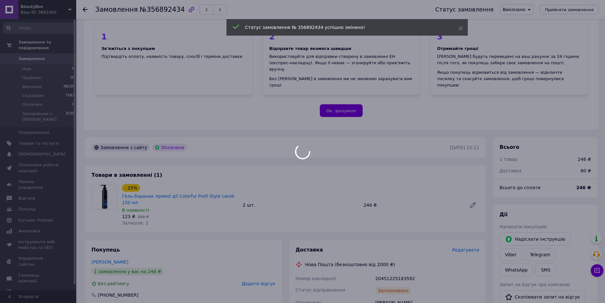
scroll to position [35, 0]
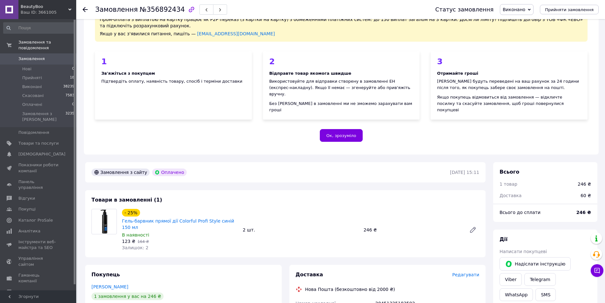
click at [84, 9] on icon at bounding box center [85, 9] width 5 height 5
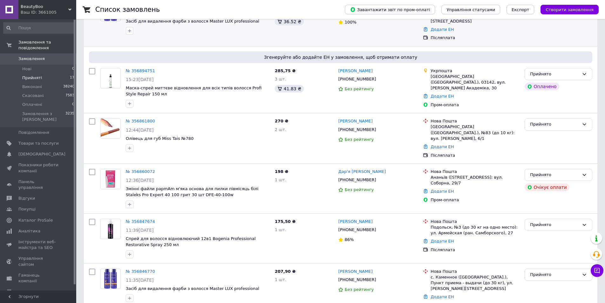
scroll to position [32, 0]
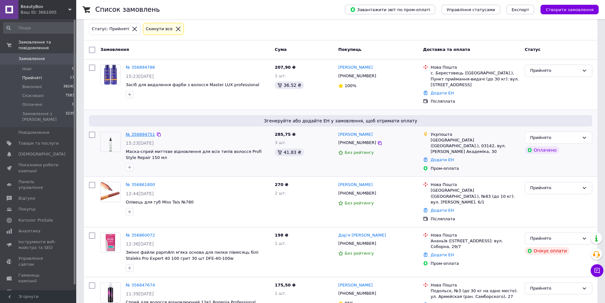
click at [140, 134] on link "№ 356894751" at bounding box center [140, 134] width 29 height 5
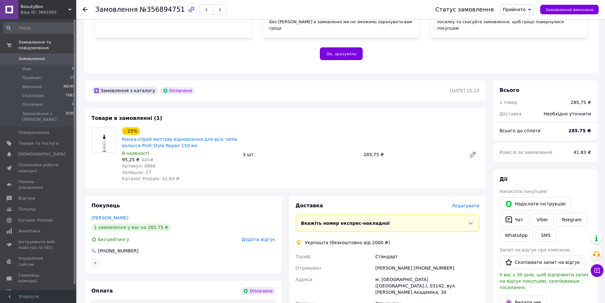
scroll to position [127, 0]
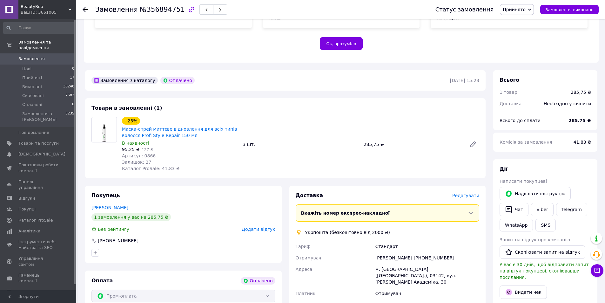
drag, startPoint x: 464, startPoint y: 247, endPoint x: 370, endPoint y: 248, distance: 94.0
click at [370, 248] on div "Тариф Стандарт Отримувач Олена Напольська +380509854892 Адреса м. Київ (Київськ…" at bounding box center [387, 275] width 186 height 70
copy div "Отримувач Олена Напольська +380509854892"
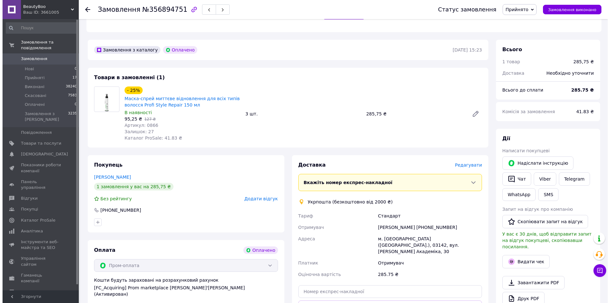
scroll to position [191, 0]
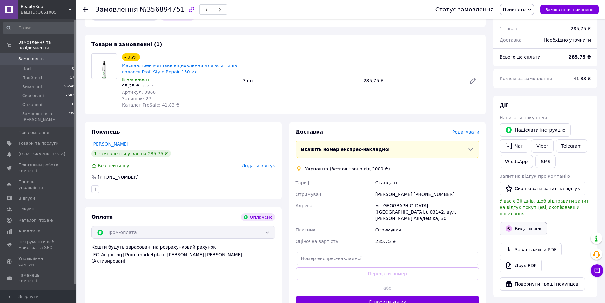
click at [533, 222] on button "Видати чек" at bounding box center [523, 228] width 47 height 13
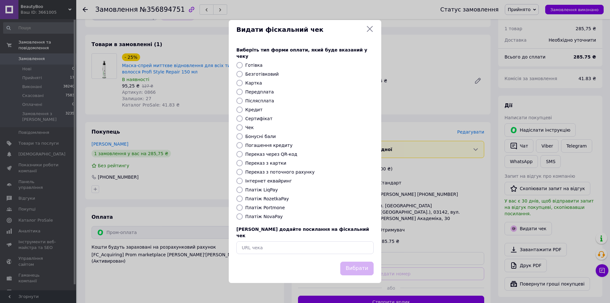
click at [247, 83] on label "Картка" at bounding box center [253, 82] width 17 height 5
click at [243, 83] on input "Картка" at bounding box center [239, 83] width 6 height 6
radio input "true"
click at [353, 261] on button "Вибрати" at bounding box center [356, 268] width 33 height 14
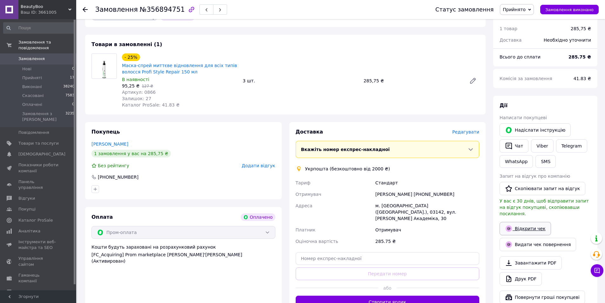
click at [527, 222] on link "Відкрити чек" at bounding box center [525, 228] width 51 height 13
click at [470, 129] on span "Редагувати" at bounding box center [465, 131] width 27 height 5
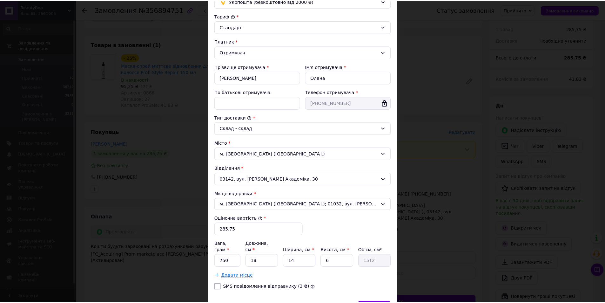
scroll to position [95, 0]
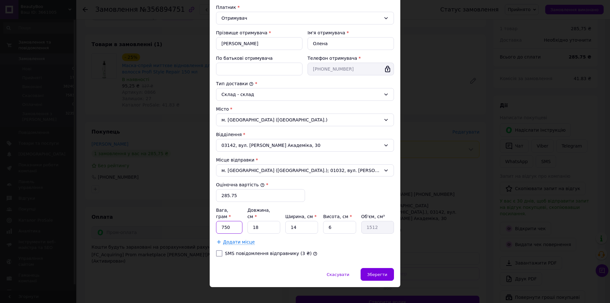
click at [239, 223] on input "750" at bounding box center [229, 227] width 26 height 13
type input "7"
type input "0"
type input "500"
type input "1"
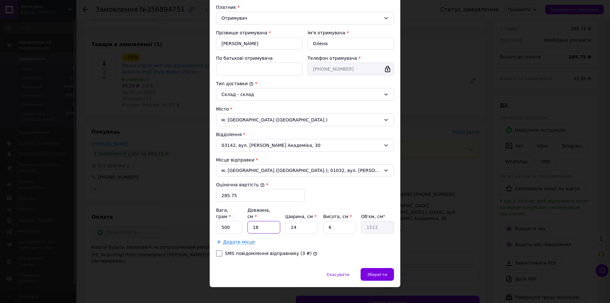
type input "84"
type input "16"
type input "1344"
type input "16"
type input "1"
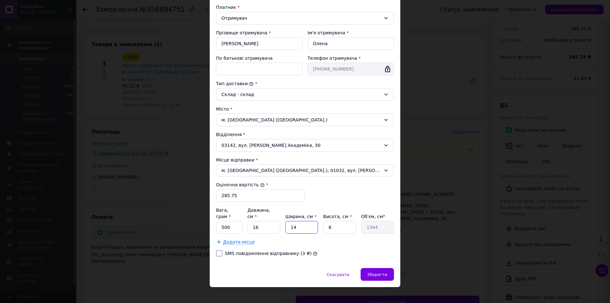
type input "96"
type input "10"
type input "960"
type input "1"
type input "160"
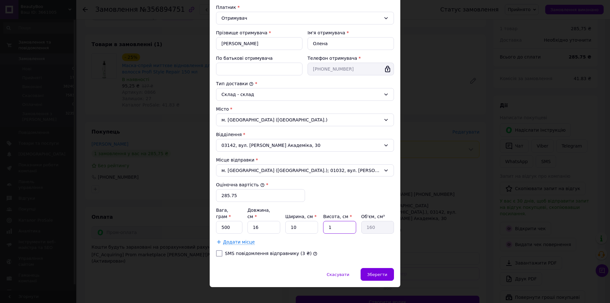
type input "10"
type input "1600"
type input "10"
click at [242, 251] on label "SMS повідомлення відправнику (3 ₴)" at bounding box center [268, 253] width 87 height 5
click at [222, 250] on input "SMS повідомлення відправнику (3 ₴)" at bounding box center [219, 253] width 6 height 6
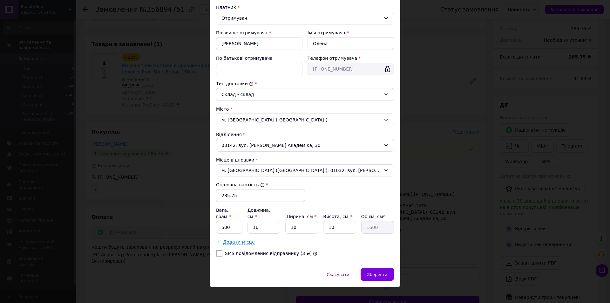
checkbox input "true"
click at [382, 271] on div "Зберегти" at bounding box center [376, 274] width 33 height 13
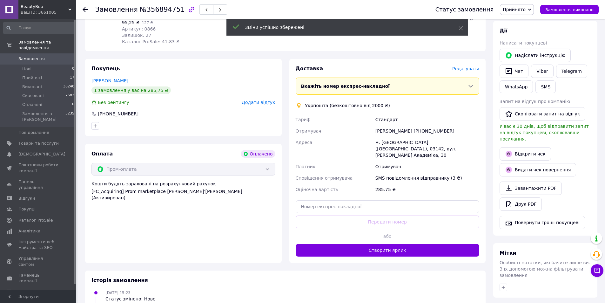
scroll to position [254, 0]
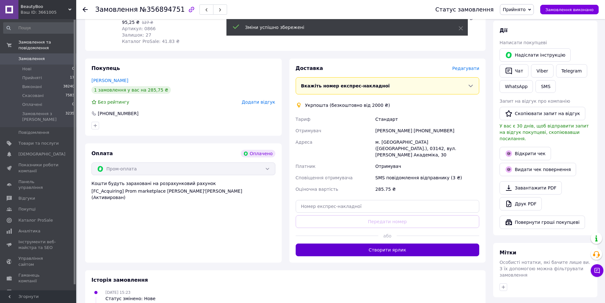
click at [394, 243] on button "Створити ярлик" at bounding box center [388, 249] width 184 height 13
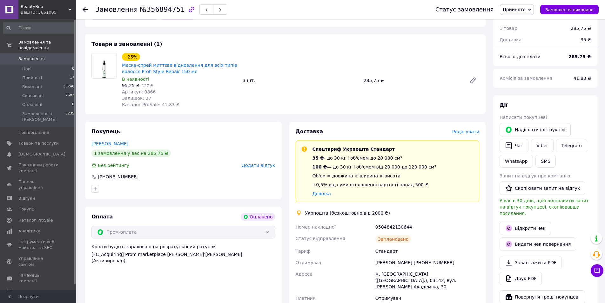
scroll to position [191, 0]
drag, startPoint x: 419, startPoint y: 217, endPoint x: 371, endPoint y: 217, distance: 48.3
click at [371, 221] on div "Номер накладної 0504842130644 Статус відправлення Заплановано Тариф Стандарт От…" at bounding box center [387, 279] width 186 height 117
copy div "Номер накладної 0504842130644"
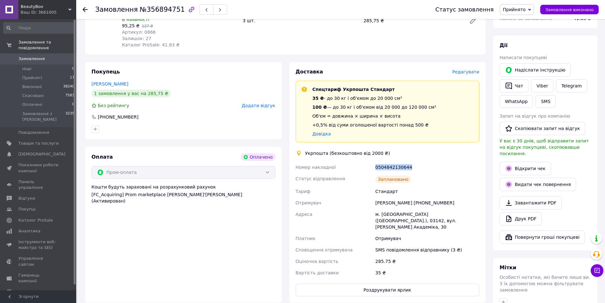
scroll to position [286, 0]
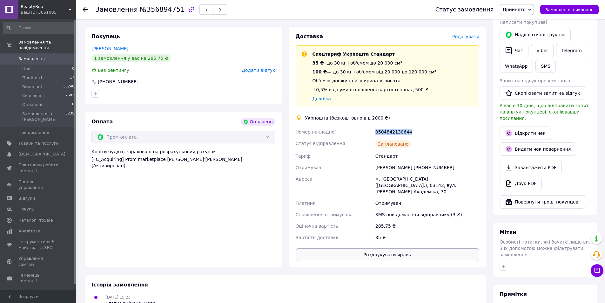
click at [373, 248] on button "Роздрукувати ярлик" at bounding box center [388, 254] width 184 height 13
copy div "Номер накладної 0504842130644"
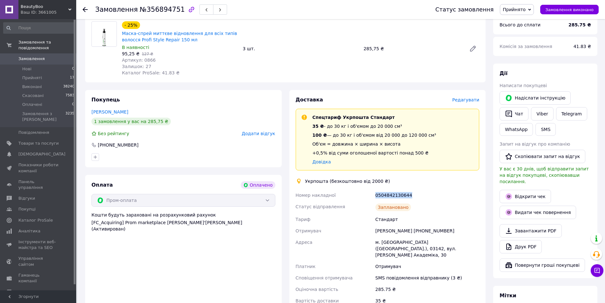
scroll to position [222, 0]
click at [545, 124] on button "SMS" at bounding box center [545, 129] width 20 height 13
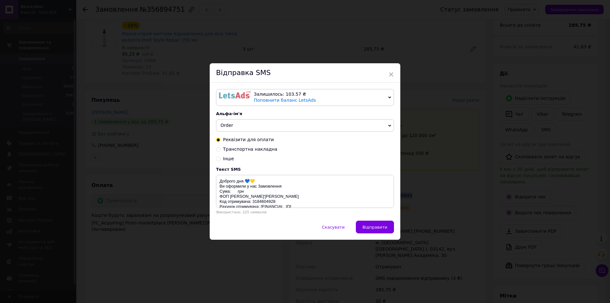
click at [254, 148] on span "Транспортна накладна" at bounding box center [250, 148] width 54 height 5
click at [220, 148] on input "Транспортна накладна" at bounding box center [218, 148] width 4 height 4
radio input "true"
radio input "false"
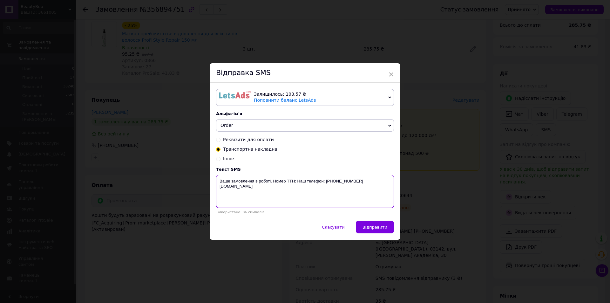
click at [295, 180] on textarea "Ваше замовлення в роботі. Номер ТТН: Наш телефон: [PHONE_NUMBER] [DOMAIN_NAME]" at bounding box center [305, 191] width 178 height 33
paste textarea "0504842130644"
click at [219, 189] on textarea "Ваше замовлення в роботі. Номер ТТН: 0504842130644 Наш телефон: +380974223055 w…" at bounding box center [305, 191] width 178 height 33
type textarea "Ваше замовлення в роботі. Номер ТТН:0504842130644 Наш телефон: +380974223055 ww…"
click at [385, 225] on span "Відправити" at bounding box center [374, 227] width 25 height 5
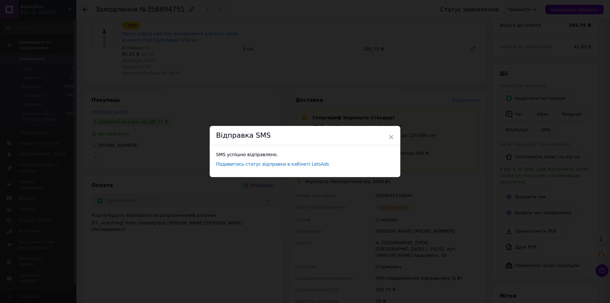
drag, startPoint x: 369, startPoint y: 80, endPoint x: 580, endPoint y: 49, distance: 213.5
click at [376, 79] on div "× Відправка SMS SMS успішно відправлено. Подивитись статус відправки в кабінеті…" at bounding box center [305, 151] width 610 height 303
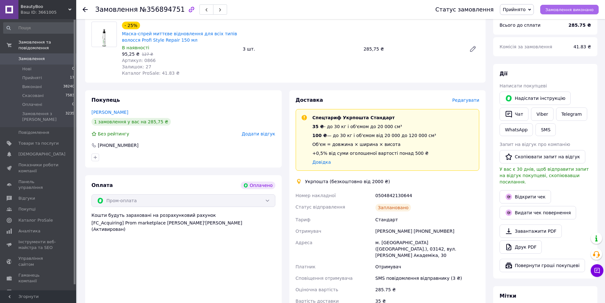
click at [569, 5] on button "Замовлення виконано" at bounding box center [569, 10] width 58 height 10
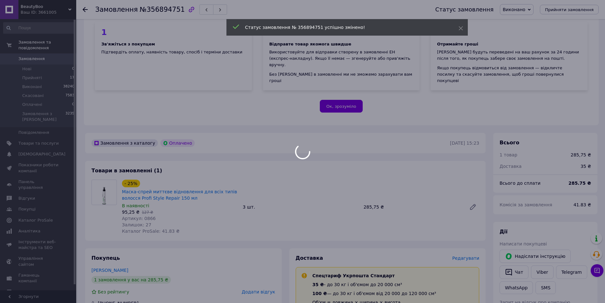
scroll to position [64, 0]
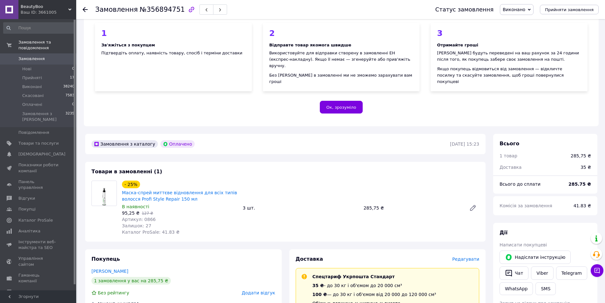
click at [85, 9] on icon at bounding box center [85, 9] width 5 height 5
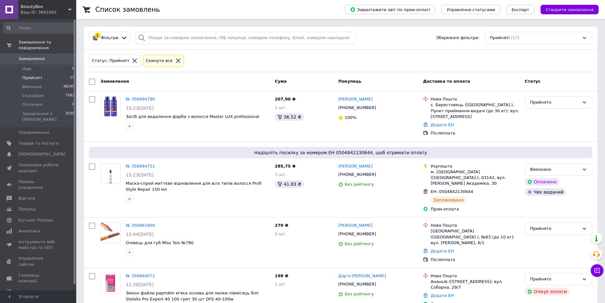
click at [33, 75] on span "Прийняті" at bounding box center [32, 78] width 20 height 6
click at [28, 75] on span "Прийняті" at bounding box center [32, 78] width 20 height 6
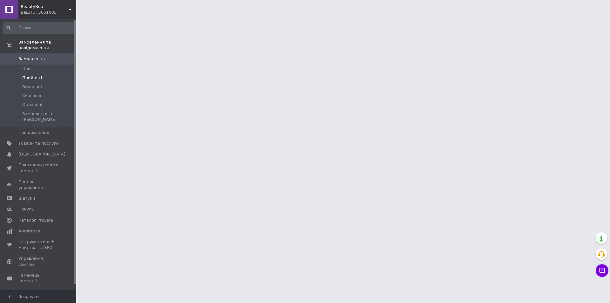
click at [34, 75] on span "Прийняті" at bounding box center [32, 78] width 20 height 6
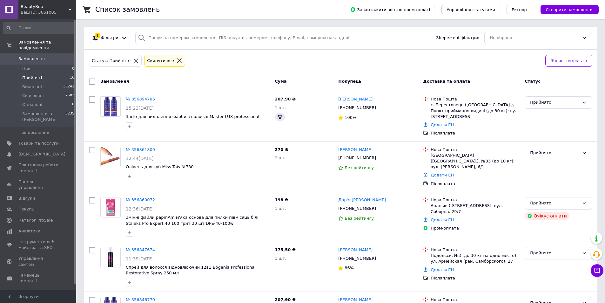
click at [34, 75] on span "Прийняті" at bounding box center [32, 78] width 20 height 6
click at [134, 197] on link "№ 356860072" at bounding box center [140, 199] width 29 height 5
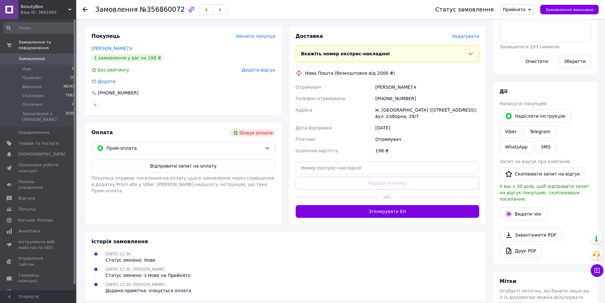
scroll to position [120, 0]
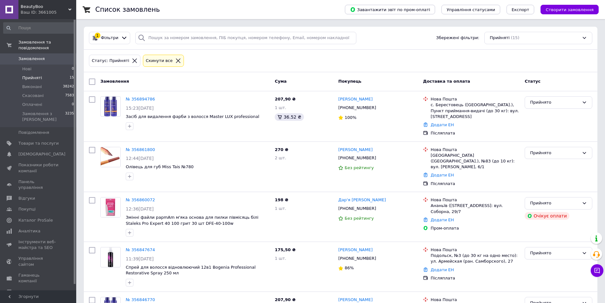
click at [36, 75] on span "Прийняті" at bounding box center [32, 78] width 20 height 6
click at [34, 75] on span "Прийняті" at bounding box center [32, 78] width 20 height 6
click at [137, 151] on link "№ 356861800" at bounding box center [140, 149] width 29 height 5
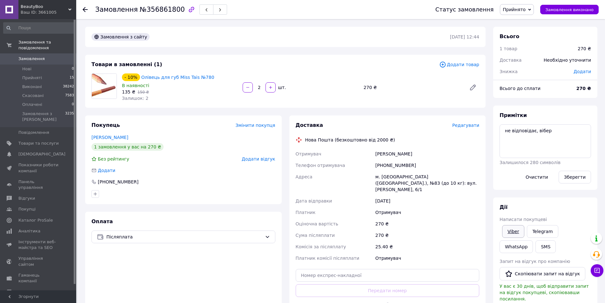
click at [517, 232] on link "Viber" at bounding box center [513, 231] width 22 height 13
click at [192, 132] on div "Покупець Змінити покупця Кольцова Анна 1 замовлення у вас на 270 ₴ Без рейтингу…" at bounding box center [183, 159] width 197 height 89
click at [87, 7] on div at bounding box center [85, 9] width 5 height 6
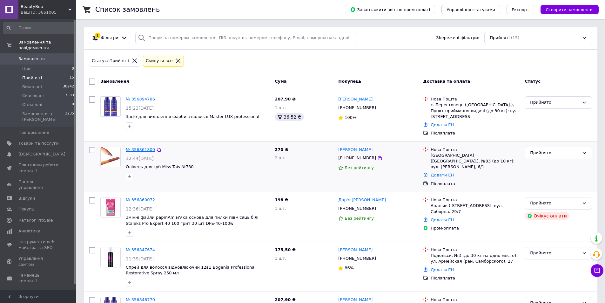
click at [141, 151] on link "№ 356861800" at bounding box center [140, 149] width 29 height 5
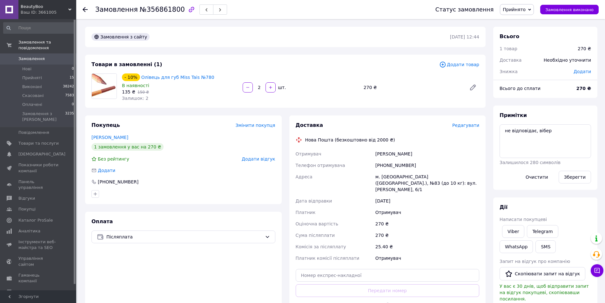
click at [83, 10] on use at bounding box center [85, 9] width 5 height 5
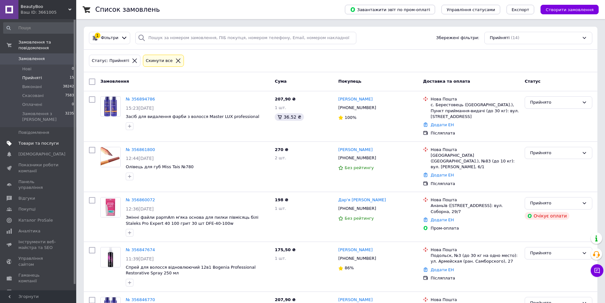
click at [37, 140] on span "Товари та послуги" at bounding box center [38, 143] width 40 height 6
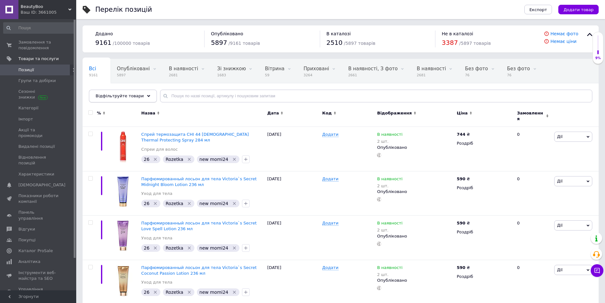
click at [118, 97] on span "Відфільтруйте товари" at bounding box center [120, 95] width 48 height 5
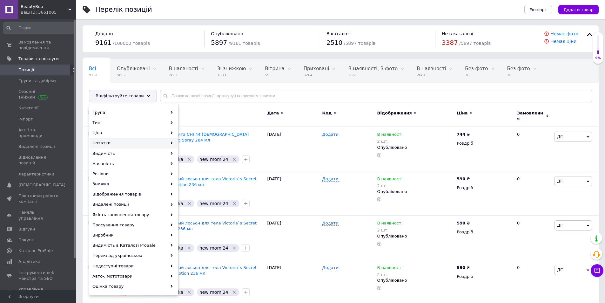
click at [117, 141] on div "Нотатки" at bounding box center [134, 143] width 88 height 10
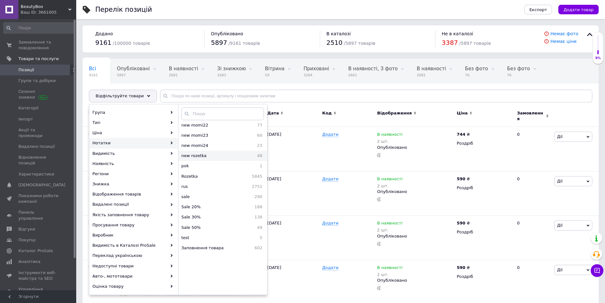
scroll to position [508, 0]
click at [199, 133] on span "new momi20" at bounding box center [209, 136] width 57 height 6
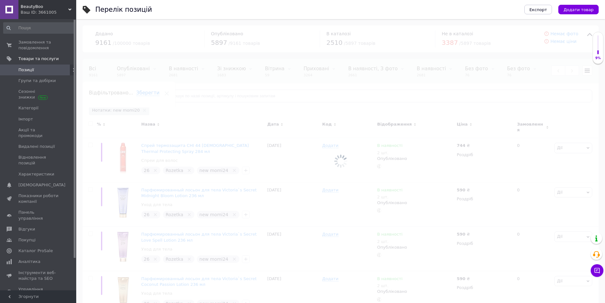
scroll to position [0, 100]
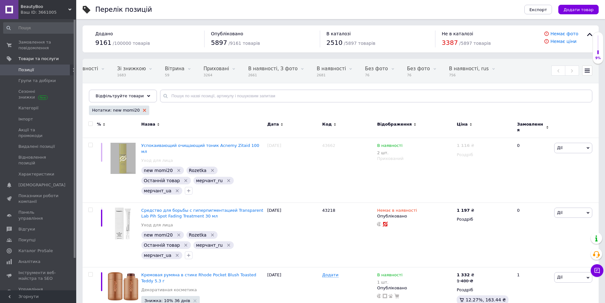
click at [143, 109] on use at bounding box center [144, 110] width 3 height 3
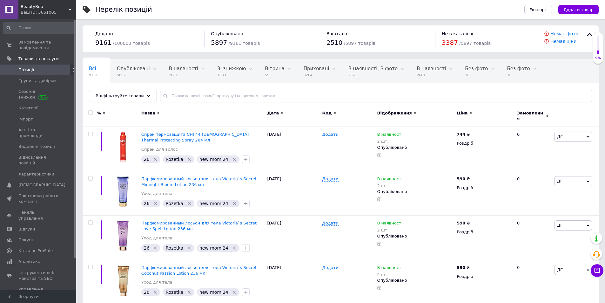
click at [141, 98] on div "Відфільтруйте товари" at bounding box center [123, 96] width 68 height 13
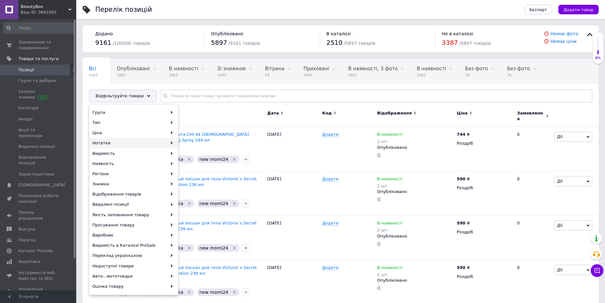
click at [112, 144] on div "Нотатки" at bounding box center [134, 143] width 88 height 10
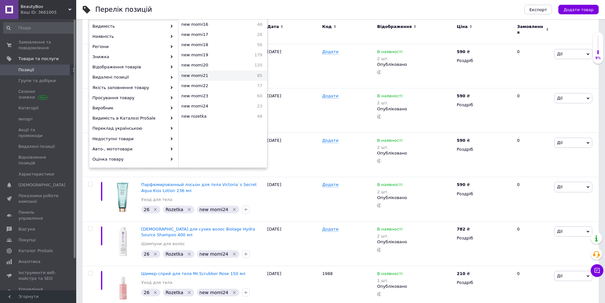
scroll to position [445, 0]
drag, startPoint x: 197, startPoint y: 98, endPoint x: 189, endPoint y: 107, distance: 12.6
click at [189, 111] on span "new momi24" at bounding box center [212, 114] width 62 height 6
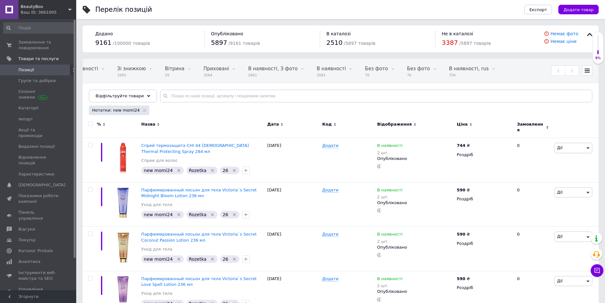
click at [91, 125] on input "checkbox" at bounding box center [90, 124] width 4 height 4
checkbox input "true"
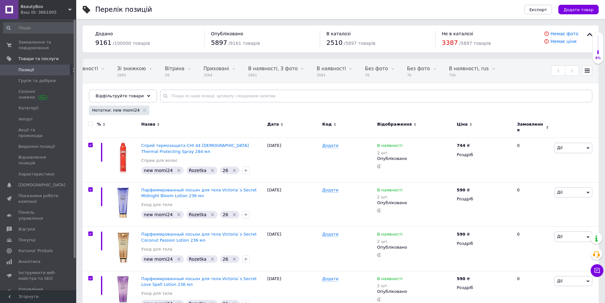
checkbox input "true"
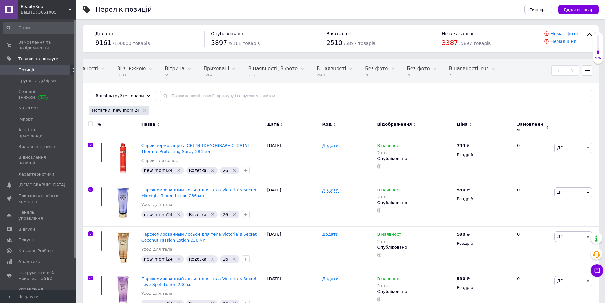
checkbox input "true"
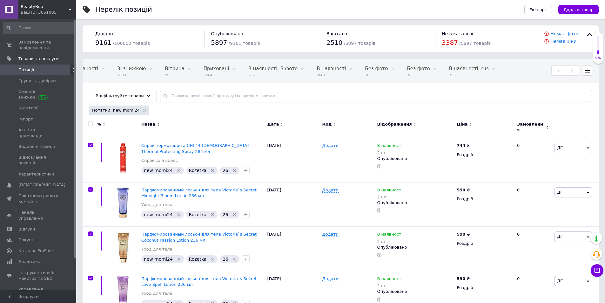
checkbox input "true"
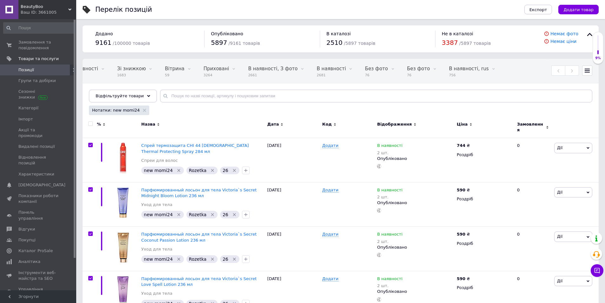
checkbox input "true"
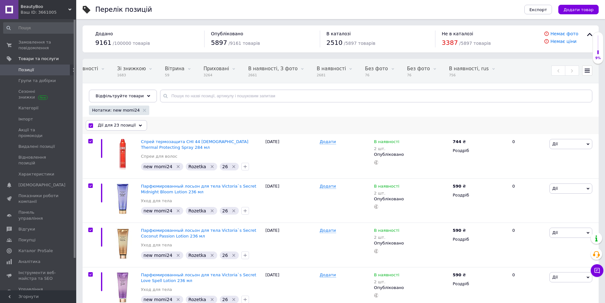
click at [131, 124] on div "Дії для 23 позиції" at bounding box center [116, 125] width 61 height 10
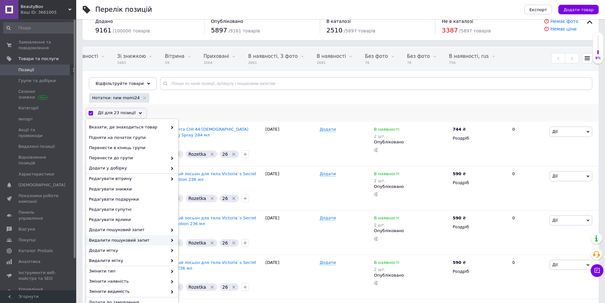
scroll to position [32, 0]
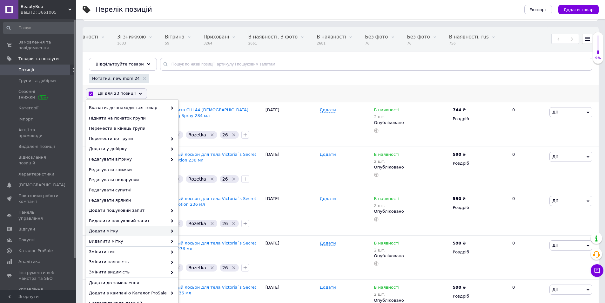
click at [113, 230] on span "Додати мітку" at bounding box center [128, 231] width 78 height 6
click at [176, 234] on div "Додати мітку" at bounding box center [132, 231] width 92 height 10
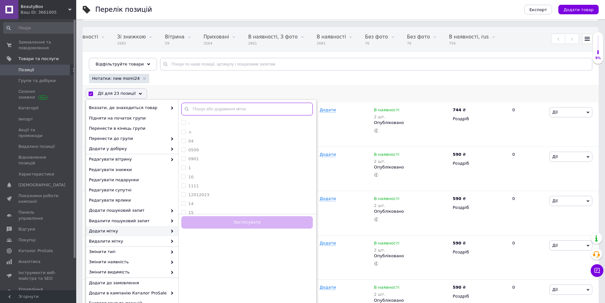
click at [205, 110] on input "text" at bounding box center [246, 109] width 131 height 13
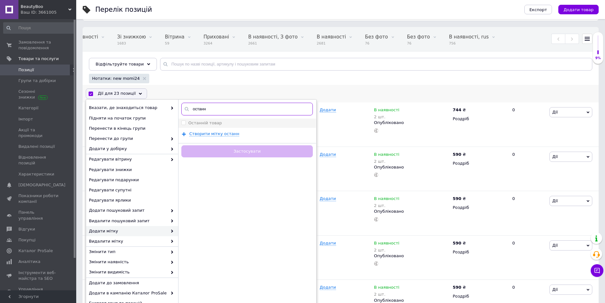
type input "останн"
click at [196, 122] on label "Останній товар" at bounding box center [205, 122] width 34 height 5
checkbox input "true"
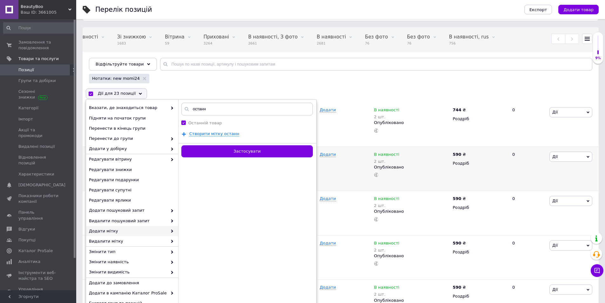
click at [215, 157] on button "Застосувати" at bounding box center [246, 151] width 131 height 12
checkbox input "false"
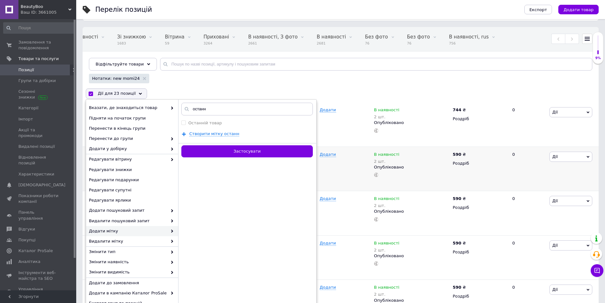
checkbox input "false"
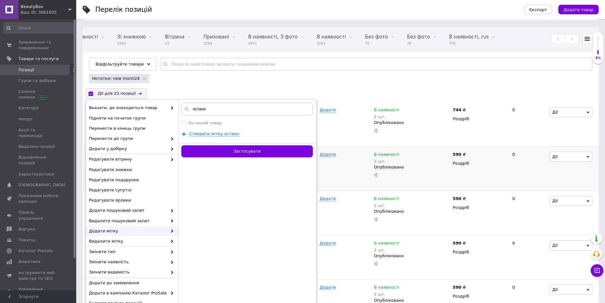
checkbox input "false"
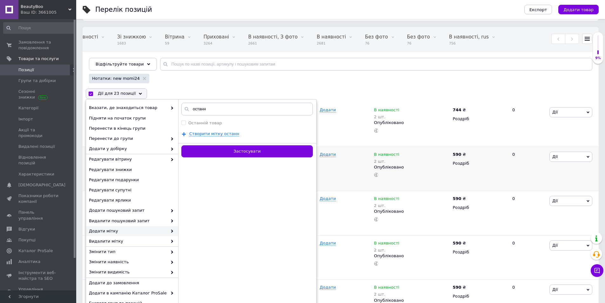
checkbox input "false"
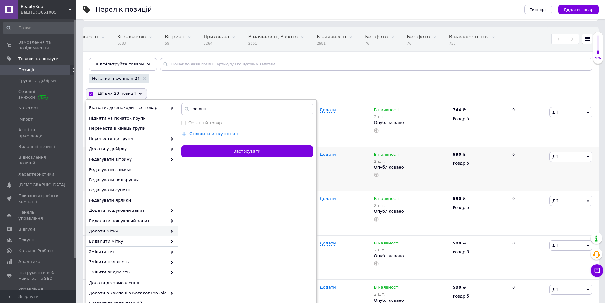
checkbox input "false"
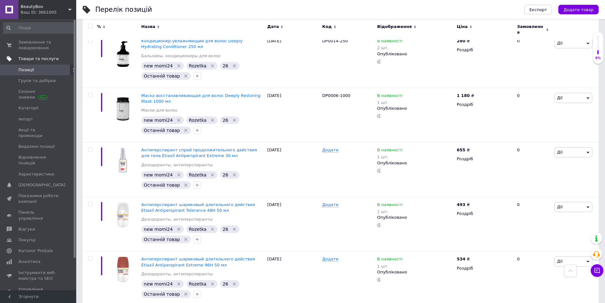
scroll to position [1006, 0]
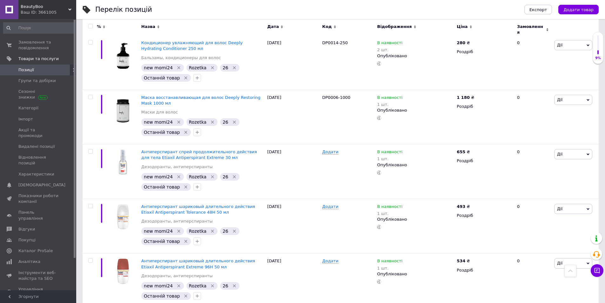
click at [32, 66] on link "Позиції" at bounding box center [39, 69] width 78 height 11
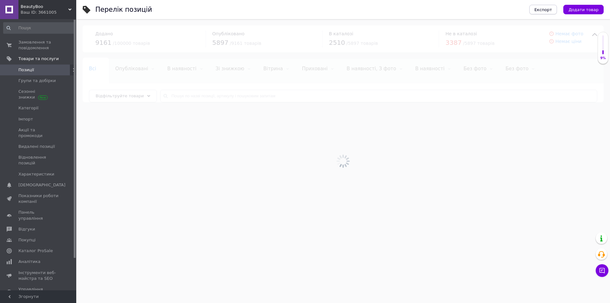
click at [552, 8] on span "Експорт" at bounding box center [543, 9] width 18 height 5
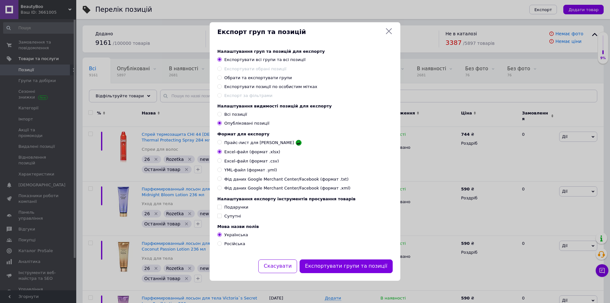
click at [238, 84] on span "Експортувати позиції по особистим мітках" at bounding box center [270, 86] width 93 height 5
click at [221, 84] on input "Експортувати позиції по особистим мітках" at bounding box center [219, 86] width 4 height 4
radio input "true"
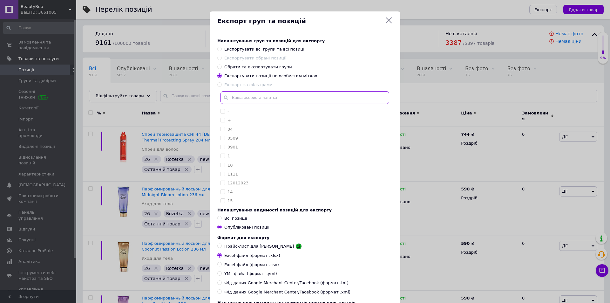
click at [243, 101] on input "text" at bounding box center [304, 97] width 169 height 13
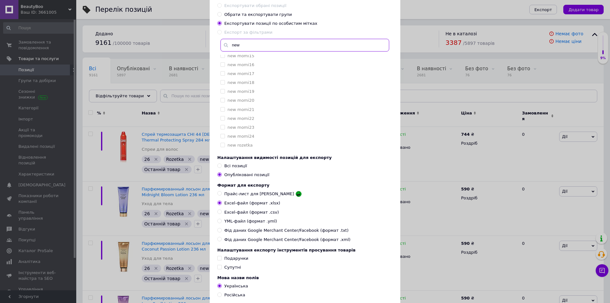
scroll to position [64, 0]
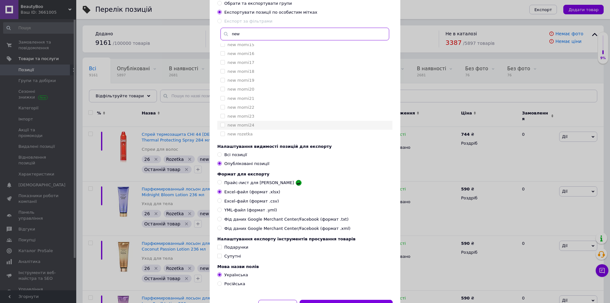
type input "new"
click at [220, 126] on input "new momi24" at bounding box center [222, 125] width 4 height 4
checkbox input "true"
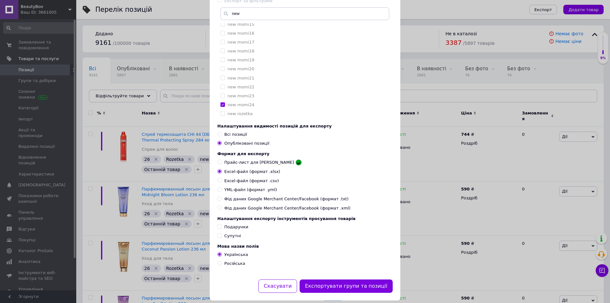
scroll to position [95, 0]
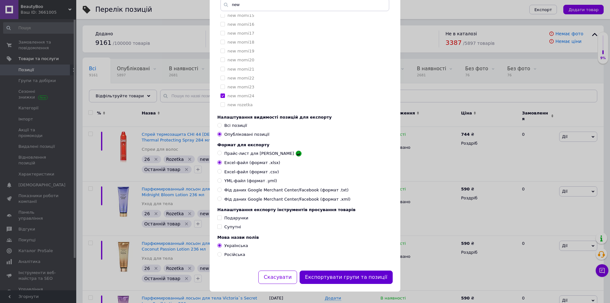
click at [333, 265] on button "Експортувати групи та позиції" at bounding box center [345, 277] width 93 height 14
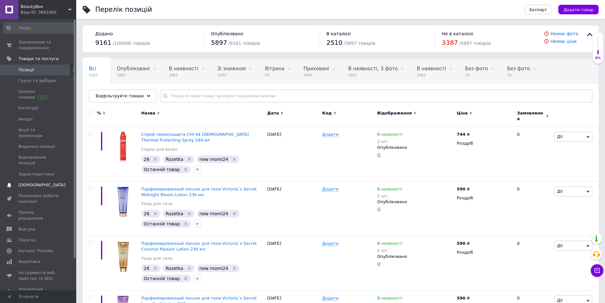
click at [26, 182] on span "[DEMOGRAPHIC_DATA]" at bounding box center [41, 185] width 47 height 6
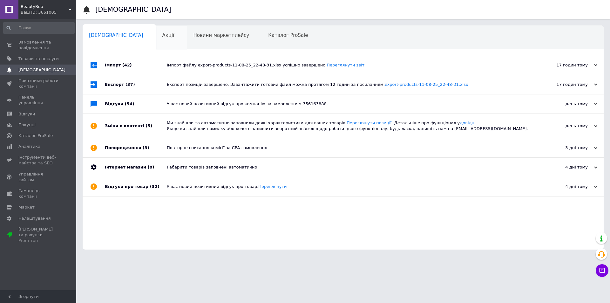
click at [156, 38] on div "Акції 0" at bounding box center [171, 38] width 31 height 24
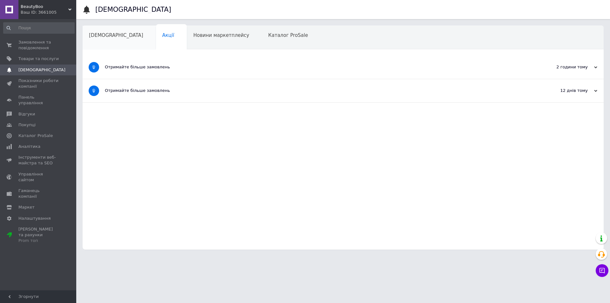
click at [104, 38] on span "[DEMOGRAPHIC_DATA]" at bounding box center [116, 35] width 54 height 6
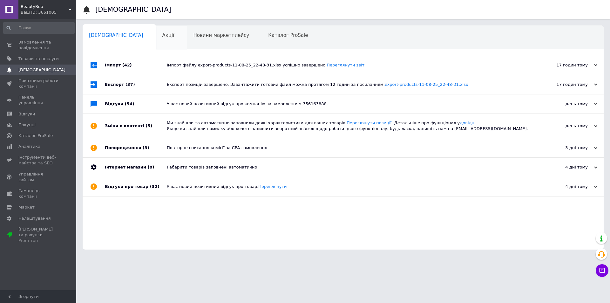
click at [156, 42] on div "Акції" at bounding box center [171, 38] width 31 height 24
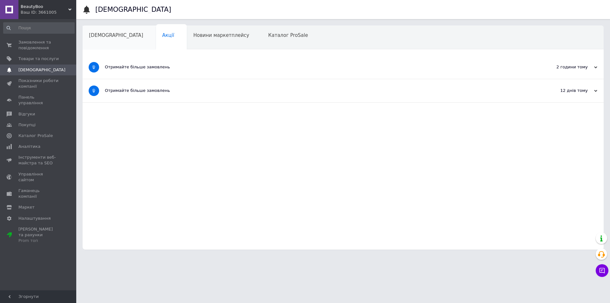
click at [104, 40] on div "[DEMOGRAPHIC_DATA]" at bounding box center [119, 38] width 73 height 24
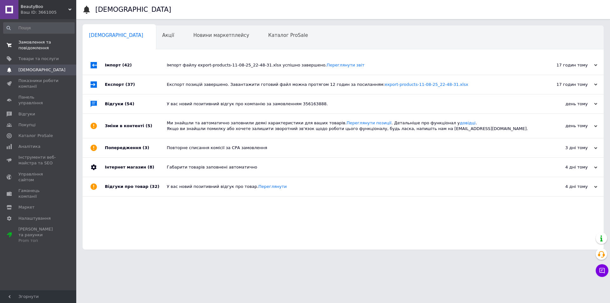
click at [33, 53] on link "Замовлення та повідомлення 0 0" at bounding box center [39, 45] width 78 height 17
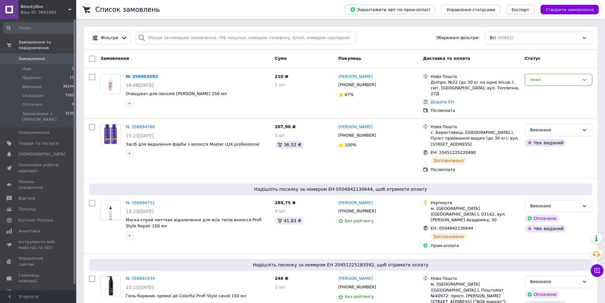
click at [36, 56] on span "Замовлення" at bounding box center [31, 59] width 26 height 6
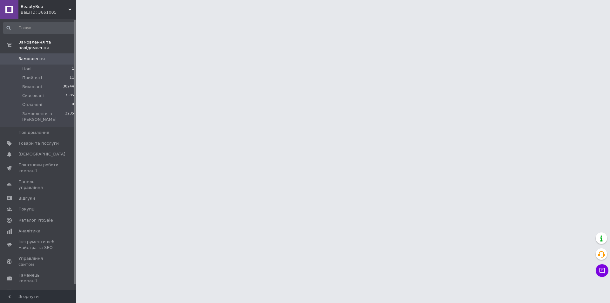
click at [30, 56] on span "Замовлення" at bounding box center [31, 59] width 26 height 6
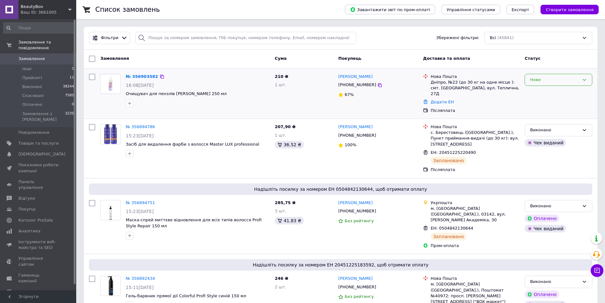
click at [554, 81] on div "Нове" at bounding box center [554, 80] width 49 height 7
click at [539, 93] on li "Прийнято" at bounding box center [558, 93] width 67 height 12
click at [30, 66] on span "Нові" at bounding box center [26, 69] width 9 height 6
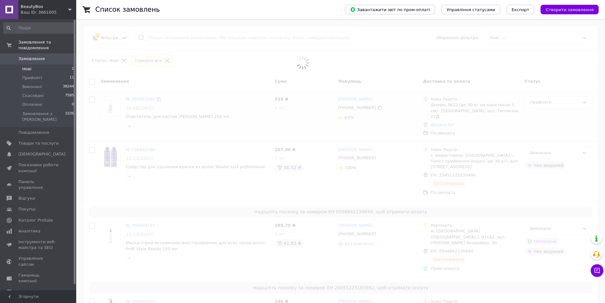
click at [37, 56] on span "Замовлення" at bounding box center [31, 59] width 26 height 6
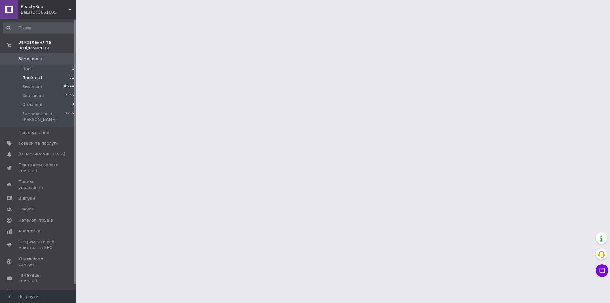
click at [33, 75] on span "Прийняті" at bounding box center [32, 78] width 20 height 6
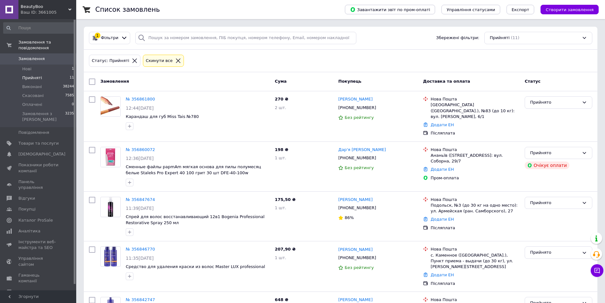
click at [35, 57] on link "Замовлення 0" at bounding box center [39, 58] width 78 height 11
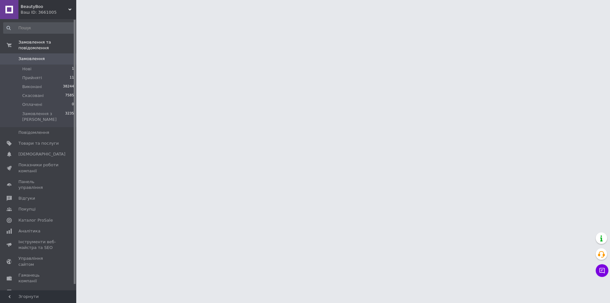
click at [34, 56] on span "Замовлення" at bounding box center [31, 59] width 26 height 6
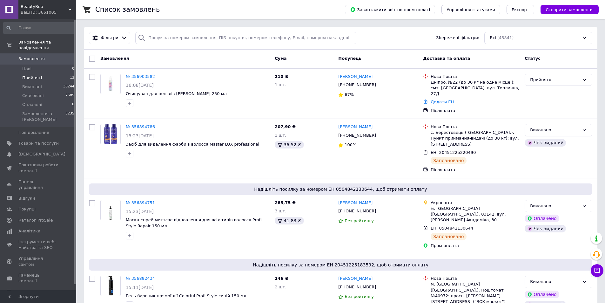
click at [25, 75] on span "Прийняті" at bounding box center [32, 78] width 20 height 6
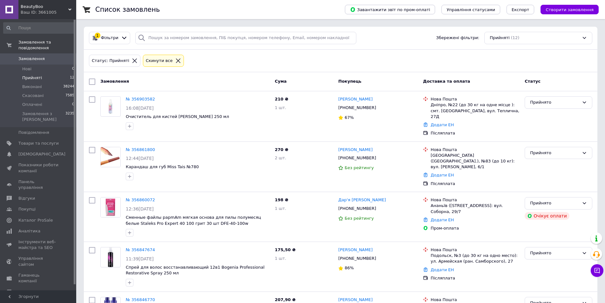
click at [233, 65] on div "Статус: Прийняті Cкинути все" at bounding box center [341, 60] width 506 height 15
click at [37, 75] on span "Прийняті" at bounding box center [32, 78] width 20 height 6
click at [33, 140] on span "Товари та послуги" at bounding box center [38, 143] width 40 height 6
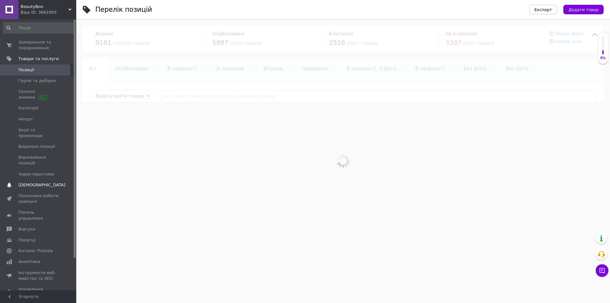
click at [40, 182] on span "[DEMOGRAPHIC_DATA]" at bounding box center [41, 185] width 47 height 6
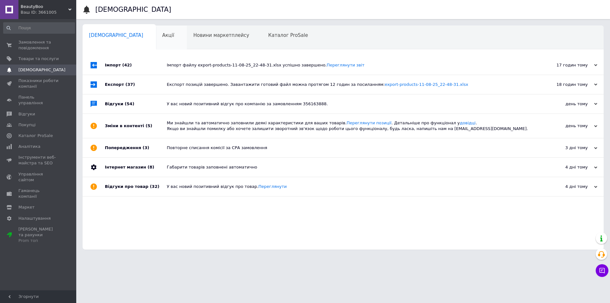
click at [156, 35] on div "Акції 0" at bounding box center [171, 38] width 31 height 24
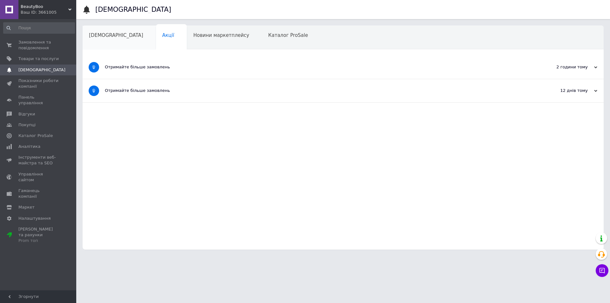
click at [105, 35] on span "[DEMOGRAPHIC_DATA]" at bounding box center [116, 35] width 54 height 6
click at [111, 34] on span "[DEMOGRAPHIC_DATA]" at bounding box center [116, 35] width 54 height 6
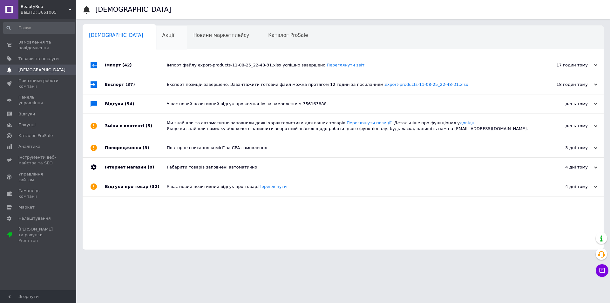
click at [162, 38] on span "Акції" at bounding box center [168, 35] width 12 height 6
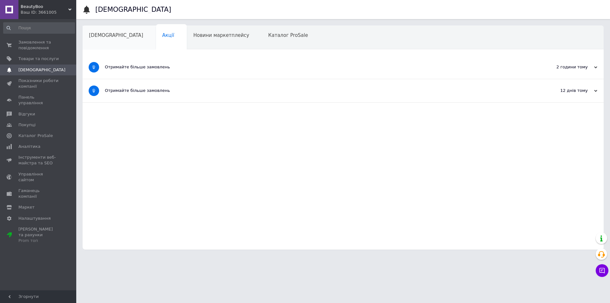
click at [99, 40] on div "[DEMOGRAPHIC_DATA]" at bounding box center [119, 38] width 73 height 24
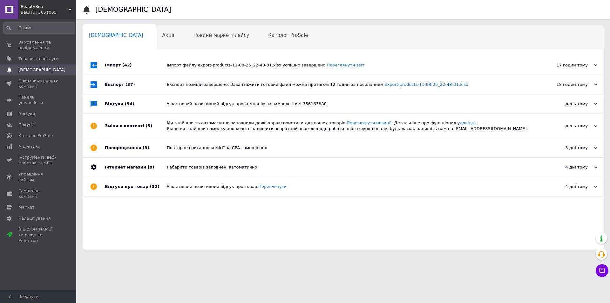
click at [40, 70] on span "[DEMOGRAPHIC_DATA]" at bounding box center [41, 70] width 47 height 6
click at [156, 42] on div "Акції 0" at bounding box center [171, 38] width 31 height 24
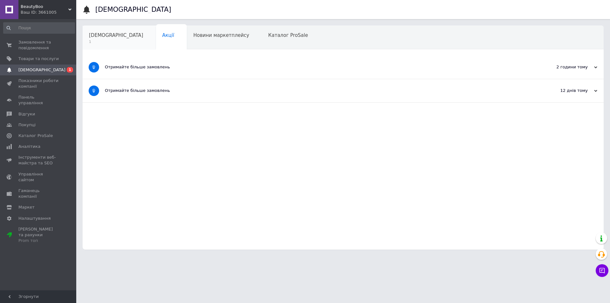
click at [98, 42] on span "1" at bounding box center [116, 41] width 54 height 5
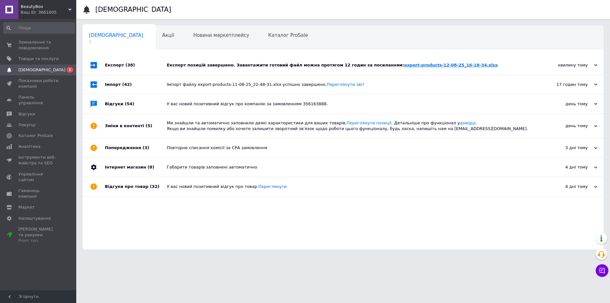
click at [404, 65] on link "export-products-12-08-25_16-18-34.xlsx" at bounding box center [450, 65] width 93 height 5
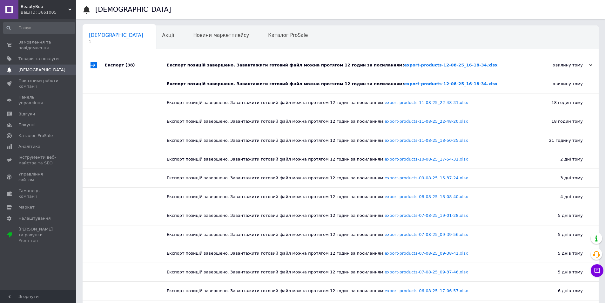
drag, startPoint x: 43, startPoint y: 44, endPoint x: 182, endPoint y: 21, distance: 140.7
click at [43, 44] on span "Замовлення та повідомлення" at bounding box center [38, 44] width 40 height 11
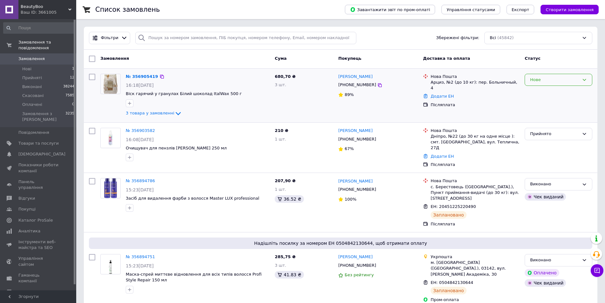
click at [549, 81] on div "Нове" at bounding box center [554, 80] width 49 height 7
click at [543, 91] on li "Прийнято" at bounding box center [558, 93] width 67 height 12
click at [30, 140] on span "Товари та послуги" at bounding box center [38, 143] width 40 height 6
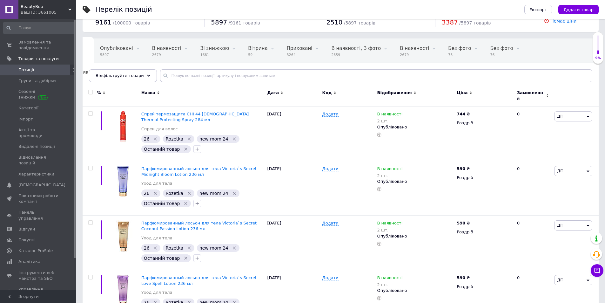
scroll to position [32, 0]
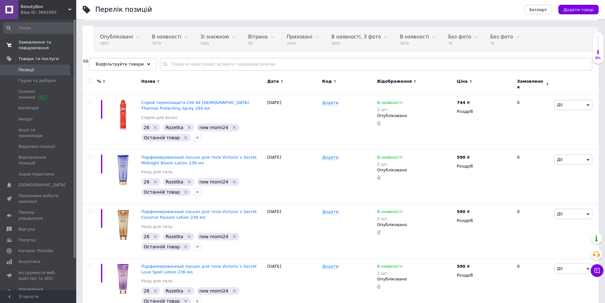
click at [39, 42] on span "Замовлення та повідомлення" at bounding box center [38, 44] width 40 height 11
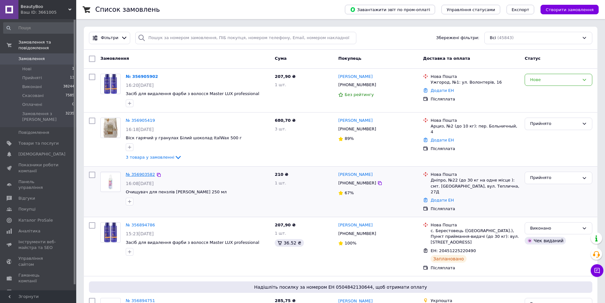
click at [144, 174] on link "№ 356903582" at bounding box center [140, 174] width 29 height 5
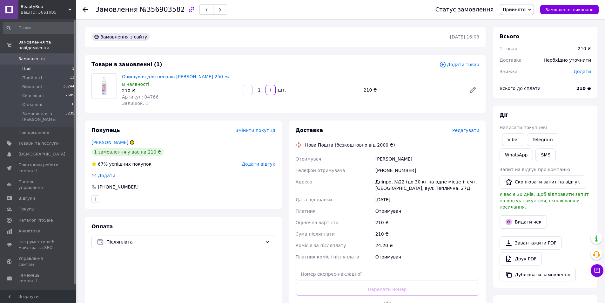
click at [26, 66] on span "Нові" at bounding box center [26, 69] width 9 height 6
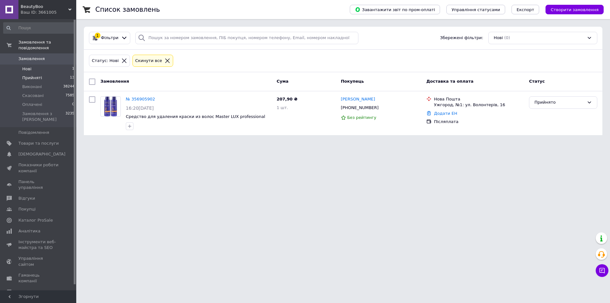
drag, startPoint x: 27, startPoint y: 71, endPoint x: 29, endPoint y: 76, distance: 5.1
click at [29, 76] on li "Прийняті 13" at bounding box center [39, 77] width 78 height 9
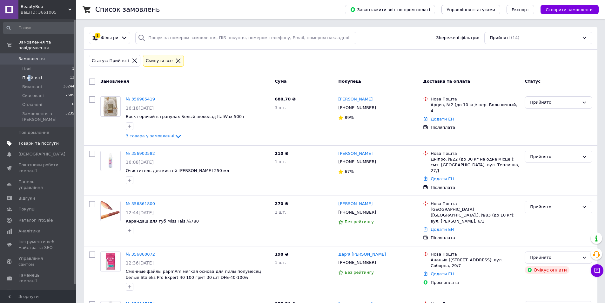
click at [25, 140] on span "Товари та послуги" at bounding box center [38, 143] width 40 height 6
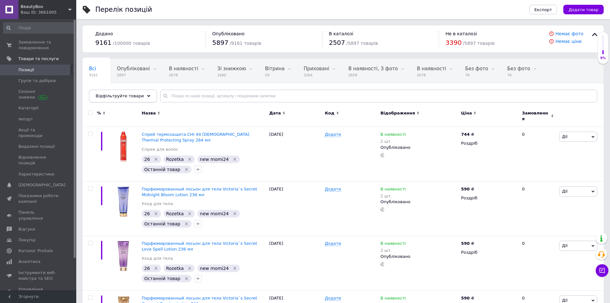
click at [128, 95] on span "Відфільтруйте товари" at bounding box center [120, 95] width 48 height 5
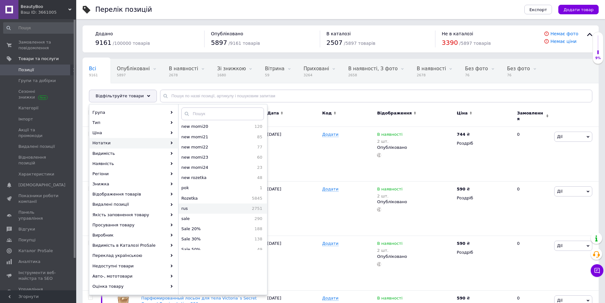
scroll to position [508, 0]
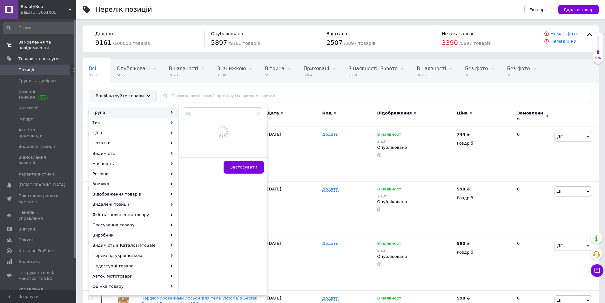
click at [30, 47] on span "Замовлення та повідомлення" at bounding box center [38, 44] width 40 height 11
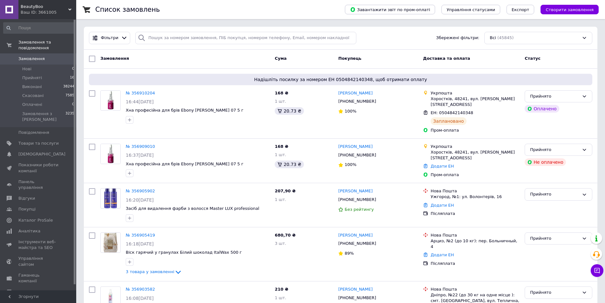
click at [26, 75] on span "Прийняті" at bounding box center [32, 78] width 20 height 6
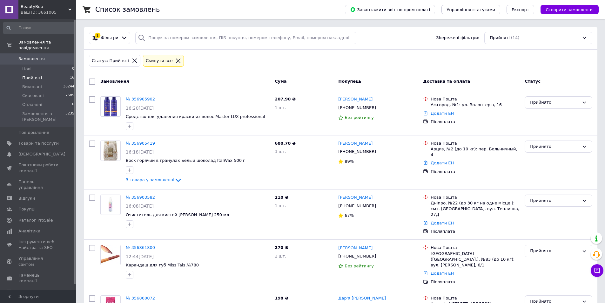
click at [30, 75] on li "Прийняті 16" at bounding box center [39, 77] width 78 height 9
click at [29, 75] on span "Прийняті" at bounding box center [32, 78] width 20 height 6
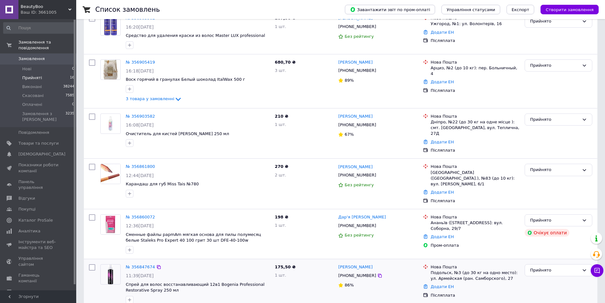
scroll to position [127, 0]
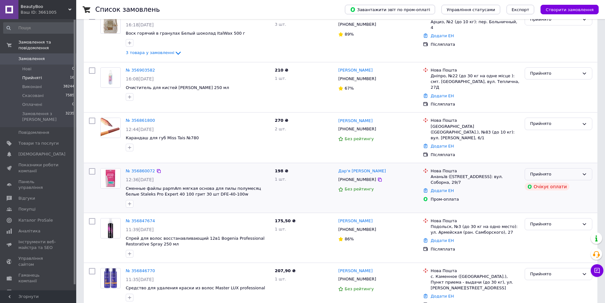
click at [562, 171] on div "Прийнято" at bounding box center [554, 174] width 49 height 7
click at [549, 193] on li "Скасовано" at bounding box center [558, 199] width 67 height 12
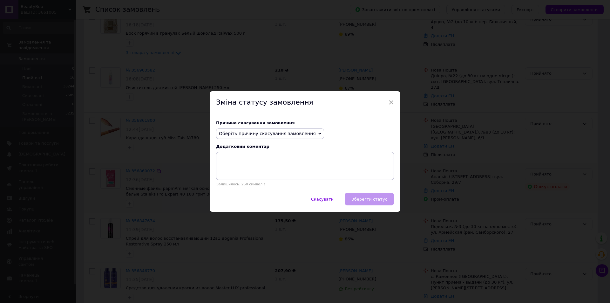
click at [288, 136] on span "Оберіть причину скасування замовлення" at bounding box center [267, 133] width 97 height 5
click at [252, 163] on li "Оплата не надійшла" at bounding box center [269, 163] width 107 height 9
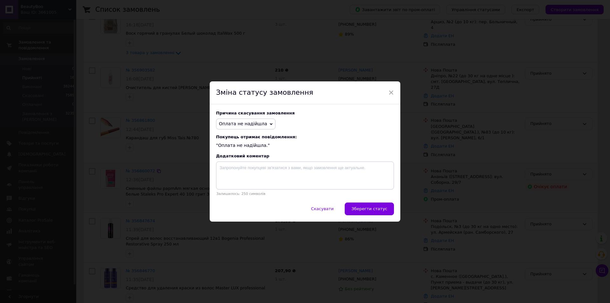
click at [377, 211] on span "Зберегти статус" at bounding box center [369, 208] width 36 height 5
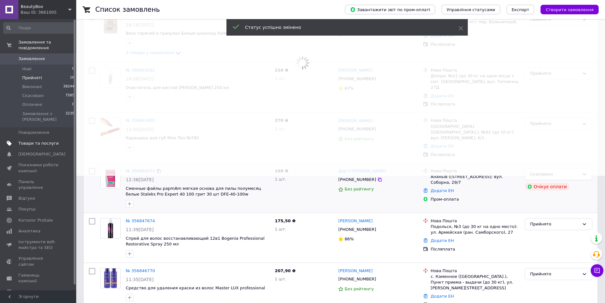
click at [44, 140] on span "Товари та послуги" at bounding box center [38, 143] width 40 height 6
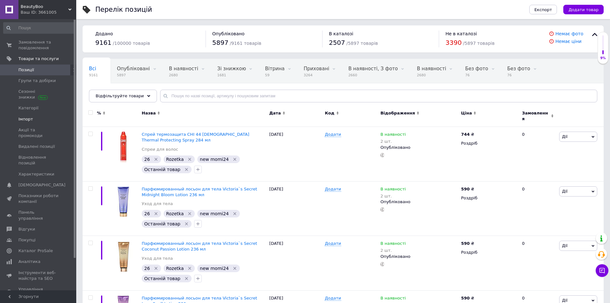
click at [29, 117] on span "Імпорт" at bounding box center [25, 119] width 15 height 6
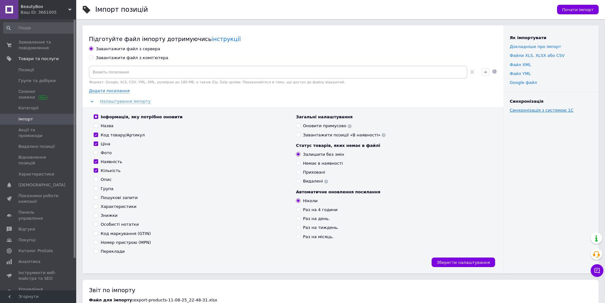
click at [548, 112] on link "Синхронізація з системою 1С" at bounding box center [542, 110] width 64 height 5
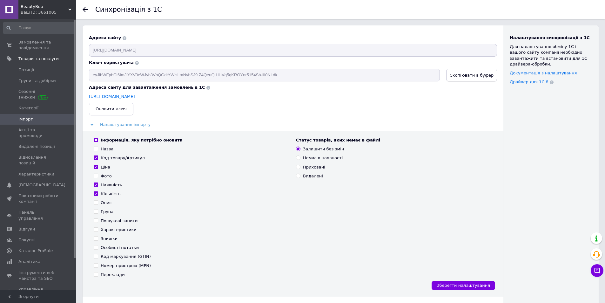
click at [465, 77] on button "Скопіювати в буфер" at bounding box center [471, 75] width 51 height 13
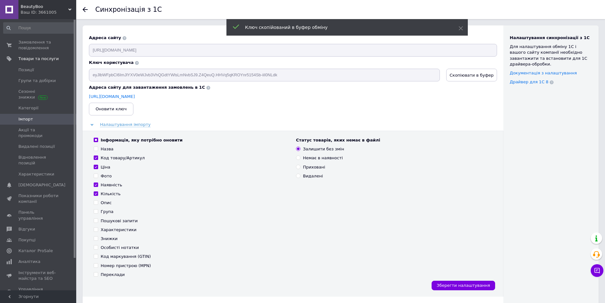
click at [38, 122] on link "Імпорт" at bounding box center [39, 119] width 78 height 11
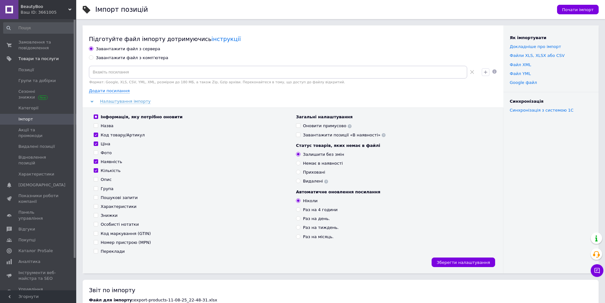
click at [34, 118] on span "Імпорт" at bounding box center [38, 119] width 40 height 6
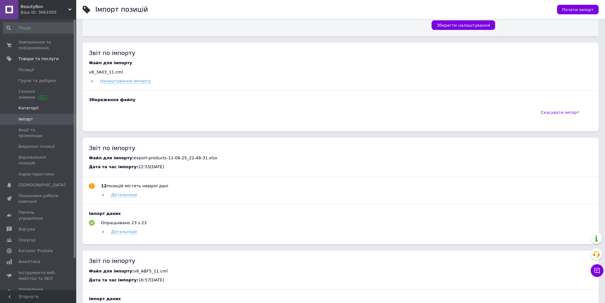
scroll to position [222, 0]
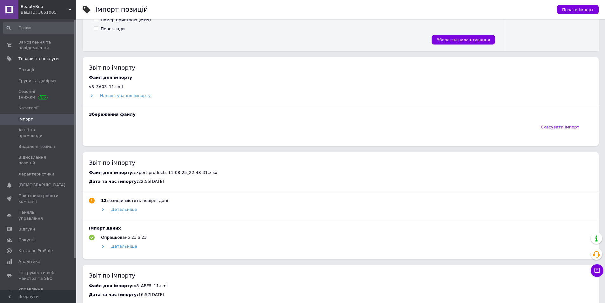
click at [36, 120] on span "Імпорт" at bounding box center [38, 119] width 40 height 6
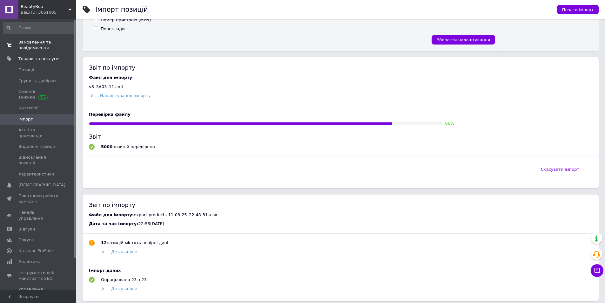
click at [44, 43] on span "Замовлення та повідомлення" at bounding box center [38, 44] width 40 height 11
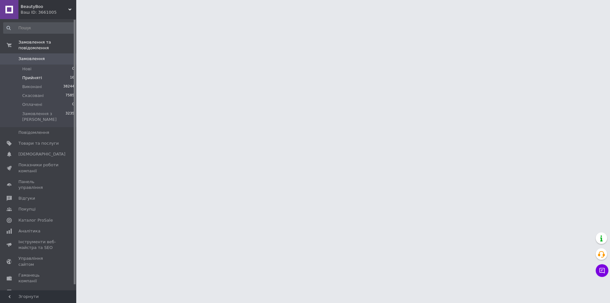
click at [34, 75] on span "Прийняті" at bounding box center [32, 78] width 20 height 6
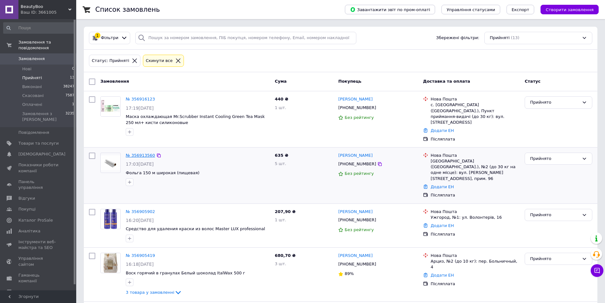
click at [135, 153] on link "№ 356913560" at bounding box center [140, 155] width 29 height 5
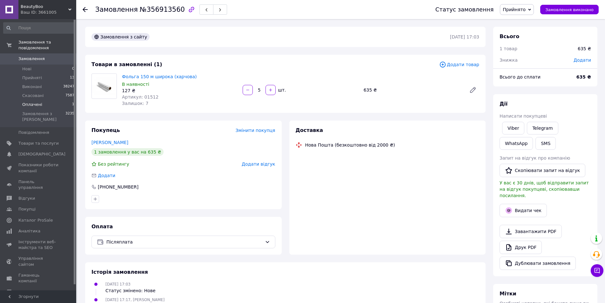
click at [30, 102] on span "Оплачені" at bounding box center [32, 105] width 20 height 6
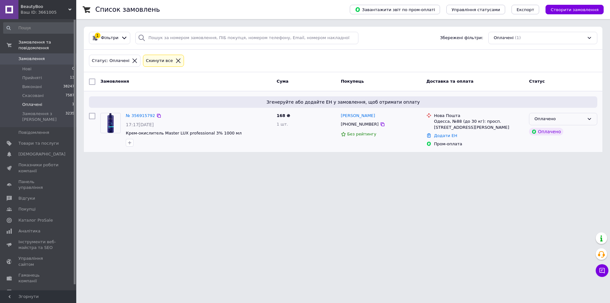
click at [570, 120] on div "Оплачено" at bounding box center [559, 119] width 50 height 7
click at [555, 131] on li "Прийнято" at bounding box center [563, 132] width 68 height 12
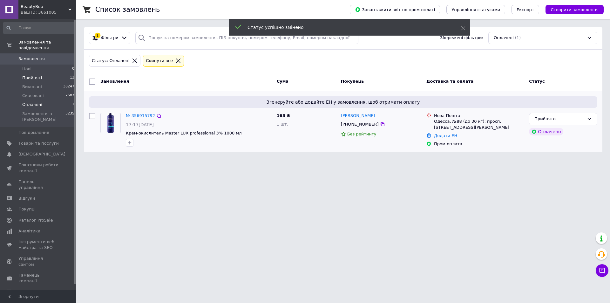
click at [25, 75] on li "Прийняті 13" at bounding box center [39, 77] width 78 height 9
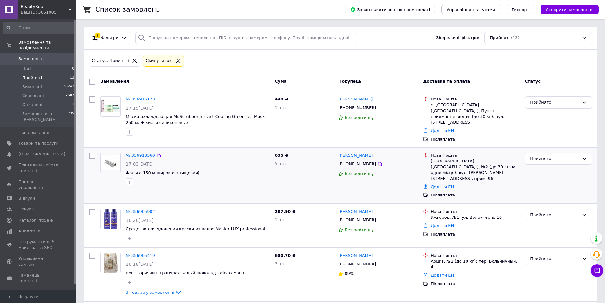
click at [136, 153] on div "№ 356913560" at bounding box center [140, 155] width 30 height 7
click at [139, 153] on link "№ 356913560" at bounding box center [140, 155] width 29 height 5
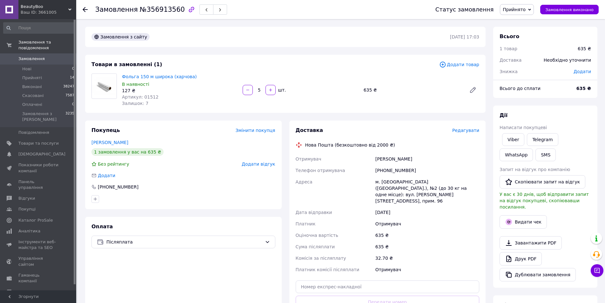
drag, startPoint x: 390, startPoint y: 160, endPoint x: 355, endPoint y: 138, distance: 41.2
click at [359, 162] on div "Отримувач богдан святослав Телефон отримувача +380974342043 Адреса м. Біла Церк…" at bounding box center [387, 214] width 186 height 122
copy div "Отримувач богдан святослав"
drag, startPoint x: 370, startPoint y: 168, endPoint x: 355, endPoint y: 165, distance: 15.0
click at [358, 167] on div "Отримувач богдан святослав Телефон отримувача +380974342043 Адреса м. Біла Церк…" at bounding box center [387, 214] width 186 height 122
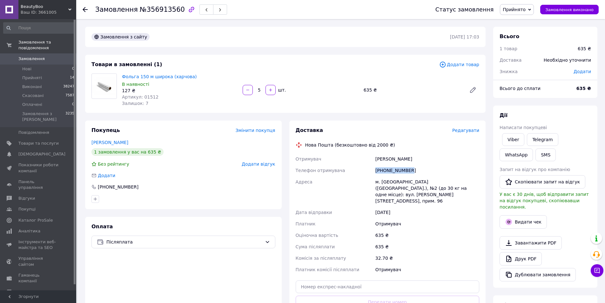
copy div "Телефон отримувача +380974342043"
drag, startPoint x: 160, startPoint y: 98, endPoint x: 141, endPoint y: 98, distance: 19.1
click at [141, 98] on div "Артикул: 01512" at bounding box center [180, 97] width 116 height 6
copy span "01512"
click at [472, 90] on icon at bounding box center [472, 89] width 5 height 5
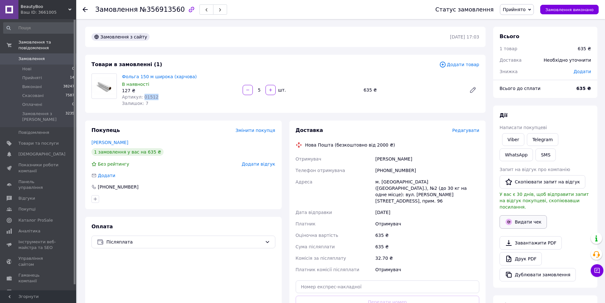
click at [522, 219] on button "Видати чек" at bounding box center [523, 221] width 47 height 13
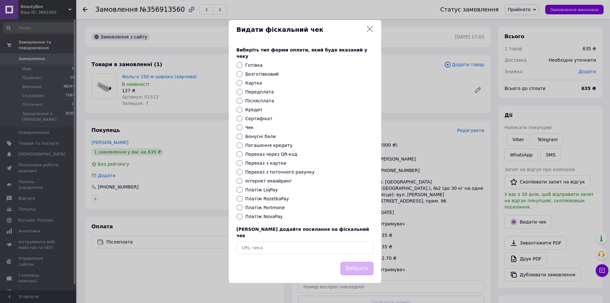
click at [256, 82] on label "Картка" at bounding box center [253, 82] width 17 height 5
click at [243, 82] on input "Картка" at bounding box center [239, 83] width 6 height 6
radio input "true"
click at [360, 261] on button "Вибрати" at bounding box center [356, 268] width 33 height 14
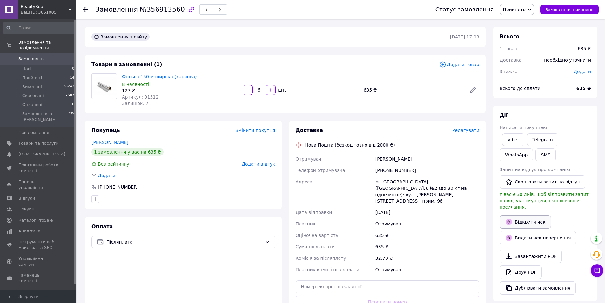
click at [513, 217] on link "Відкрити чек" at bounding box center [525, 221] width 51 height 13
click at [469, 131] on span "Редагувати" at bounding box center [465, 130] width 27 height 5
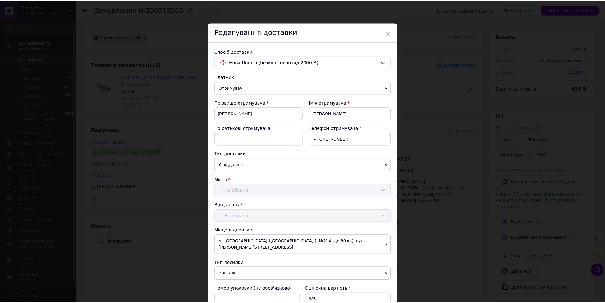
scroll to position [159, 0]
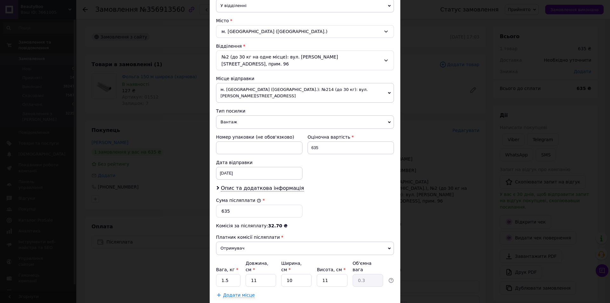
click at [240, 260] on div "Вага, кг * 1.5 Довжина, см * 11 Ширина, см * 10 Висота, см * 11 Об'ємна вага 0.3" at bounding box center [305, 273] width 178 height 27
click at [231, 274] on input "1.5" at bounding box center [228, 280] width 24 height 13
type input "1."
type input "3"
type input "0.1"
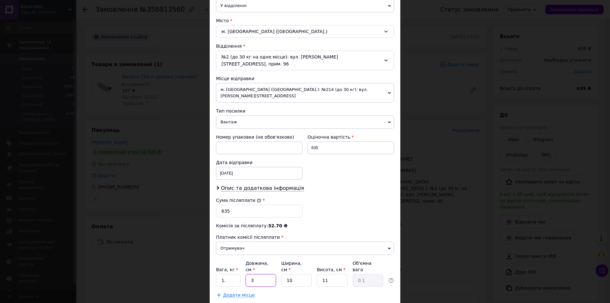
type input "30"
type input "0.83"
type input "30"
type input "1"
type input "0.1"
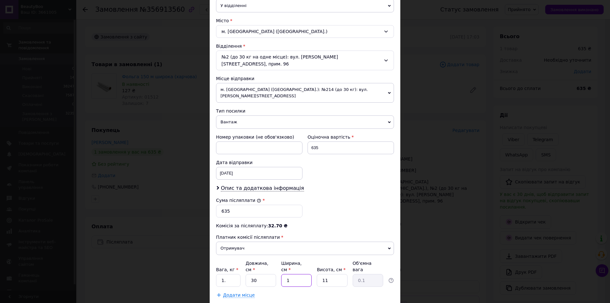
type input "10"
type input "0.83"
type input "1"
type input "0.1"
type input "10"
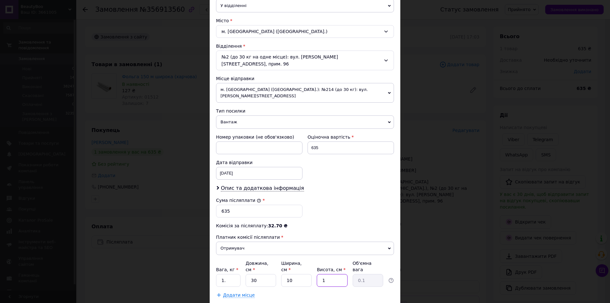
type input "0.75"
type input "10"
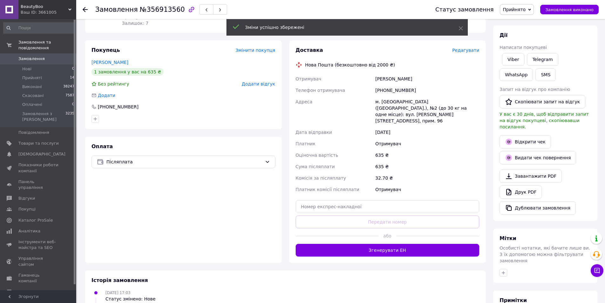
scroll to position [127, 0]
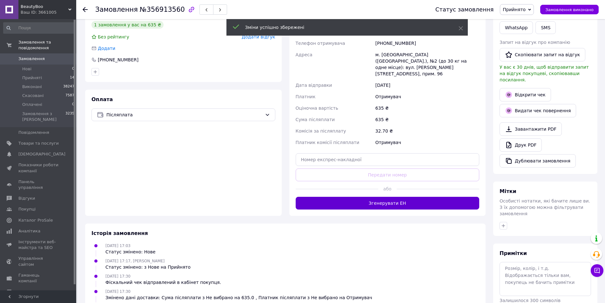
click at [373, 197] on button "Згенерувати ЕН" at bounding box center [388, 203] width 184 height 13
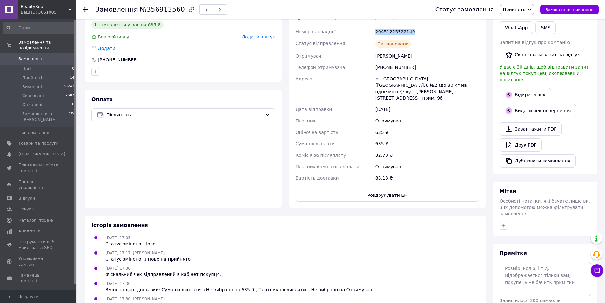
drag, startPoint x: 411, startPoint y: 27, endPoint x: 374, endPoint y: 33, distance: 37.6
click at [374, 32] on div "20451225322149" at bounding box center [427, 31] width 106 height 11
copy div "20451225322149"
click at [375, 189] on button "Роздрукувати ЕН" at bounding box center [388, 195] width 184 height 13
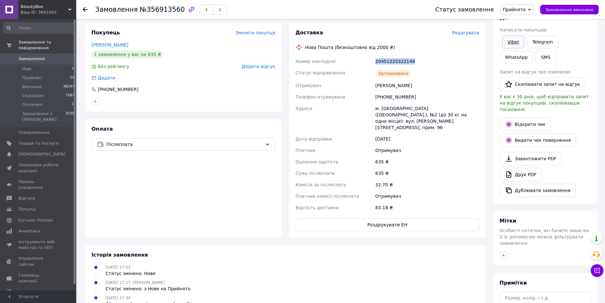
scroll to position [64, 0]
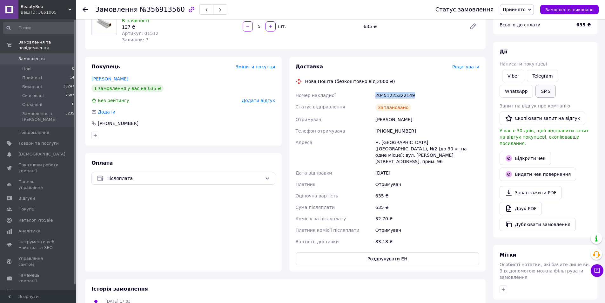
click at [535, 92] on button "SMS" at bounding box center [545, 91] width 20 height 13
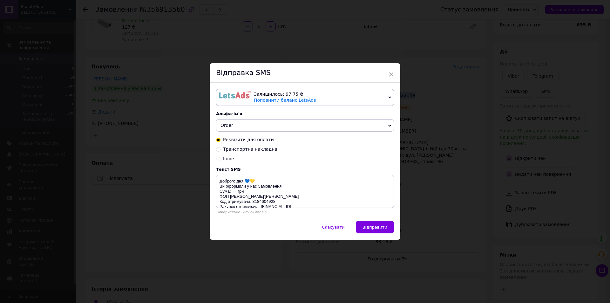
click at [244, 150] on span "Транспортна накладна" at bounding box center [250, 148] width 54 height 5
click at [220, 150] on input "Транспортна накладна" at bounding box center [218, 148] width 4 height 4
radio input "true"
radio input "false"
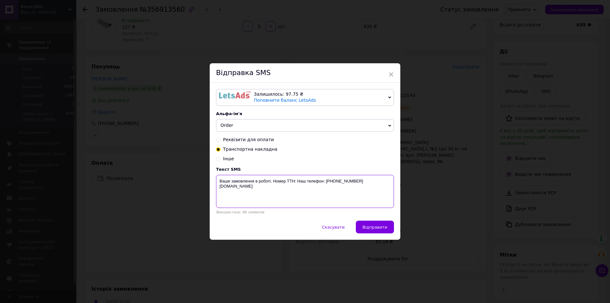
click at [297, 181] on textarea "Ваше замовлення в роботі. Номер ТТН: Наш телефон: [PHONE_NUMBER] [DOMAIN_NAME]" at bounding box center [305, 191] width 178 height 33
paste textarea "20451225322149"
type textarea "Ваше замовлення в роботі. Номер ТТН: 20451225322149 Наш телефон: +380974223055 …"
click at [385, 224] on button "Відправити" at bounding box center [375, 226] width 38 height 13
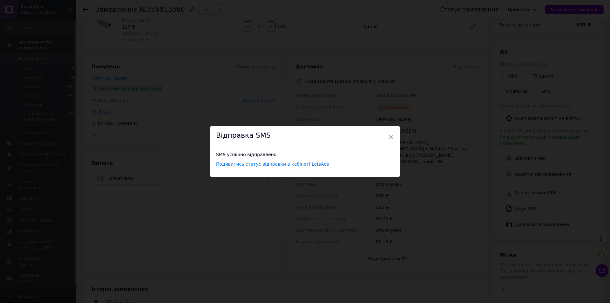
click at [363, 62] on div "× Відправка SMS SMS успішно відправлено. Подивитись статус відправки в кабінеті…" at bounding box center [305, 151] width 610 height 303
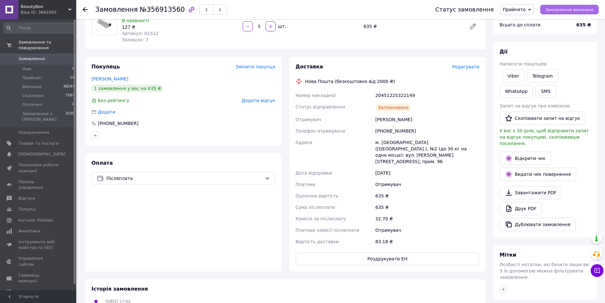
click at [574, 14] on button "Замовлення виконано" at bounding box center [569, 10] width 58 height 10
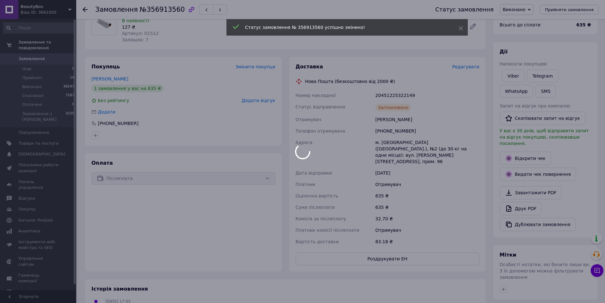
scroll to position [0, 0]
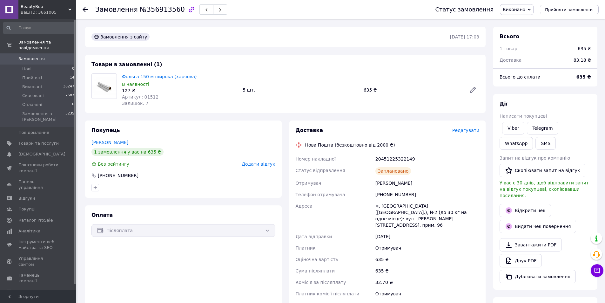
click at [88, 8] on div at bounding box center [89, 9] width 13 height 19
click at [86, 8] on icon at bounding box center [85, 9] width 5 height 5
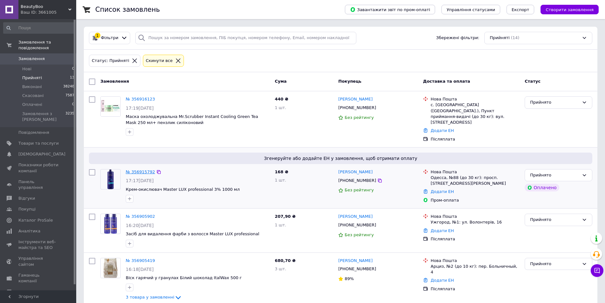
click at [136, 169] on link "№ 356915792" at bounding box center [140, 171] width 29 height 5
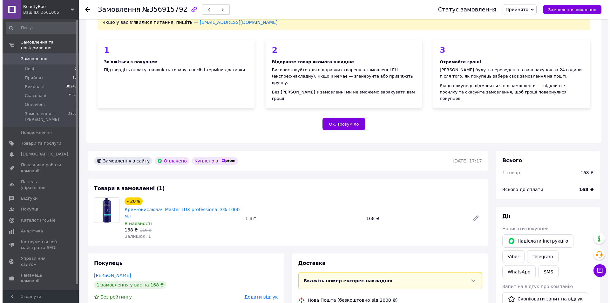
scroll to position [95, 0]
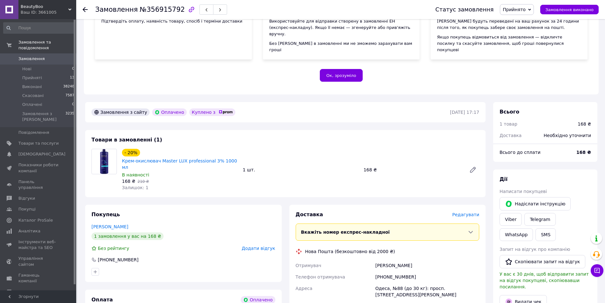
drag, startPoint x: 208, startPoint y: 72, endPoint x: 525, endPoint y: 168, distance: 331.5
click at [209, 72] on div "Ок, зрозуміло" at bounding box center [341, 75] width 493 height 13
click at [522, 213] on link "Viber" at bounding box center [511, 219] width 22 height 13
drag, startPoint x: 435, startPoint y: 248, endPoint x: 364, endPoint y: 248, distance: 71.1
click at [364, 248] on div "Доставка Редагувати Вкажіть номер експрес-накладної Обов'язково введіть номер е…" at bounding box center [388, 303] width 184 height 185
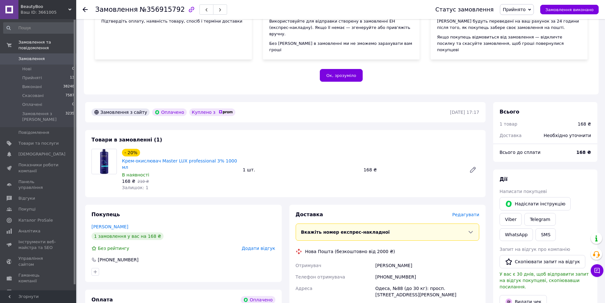
copy div "Отримувач Солтанова Виктория"
click at [210, 130] on div "Товари в замовленні (1) - 20% Крем-окислювач Master LUX professional 3% 1000 мл…" at bounding box center [285, 163] width 400 height 67
drag, startPoint x: 412, startPoint y: 264, endPoint x: 362, endPoint y: 263, distance: 50.2
click at [364, 264] on div "Отримувач Солтанова Виктория Телефон отримувача +380932474536 Адреса Одеса, №88…" at bounding box center [387, 296] width 186 height 75
copy div "Телефон отримувача +380932474536"
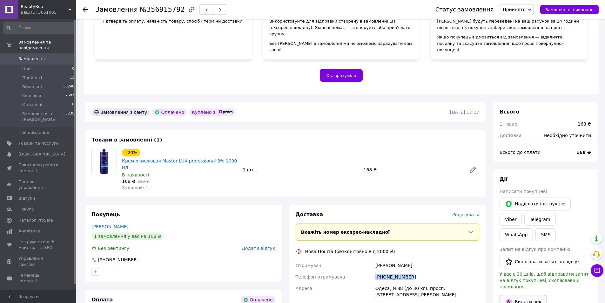
drag, startPoint x: 528, startPoint y: 275, endPoint x: 521, endPoint y: 270, distance: 8.6
click at [527, 295] on button "Видати чек" at bounding box center [523, 301] width 47 height 13
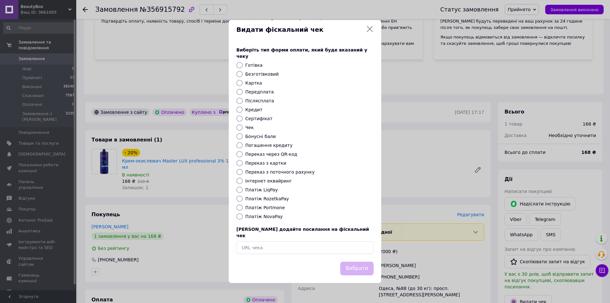
click at [252, 84] on label "Картка" at bounding box center [253, 82] width 17 height 5
click at [243, 84] on input "Картка" at bounding box center [239, 83] width 6 height 6
radio input "true"
click at [349, 261] on button "Вибрати" at bounding box center [356, 268] width 33 height 14
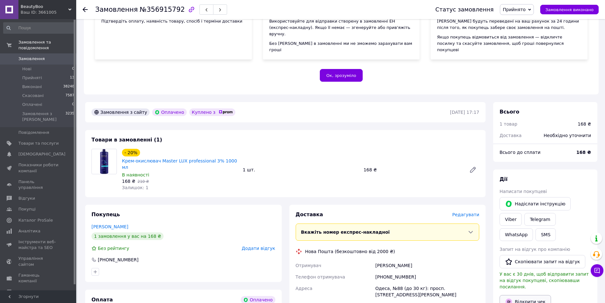
click at [530, 295] on link "Відкрити чек" at bounding box center [525, 301] width 51 height 13
click at [468, 212] on span "Редагувати" at bounding box center [465, 214] width 27 height 5
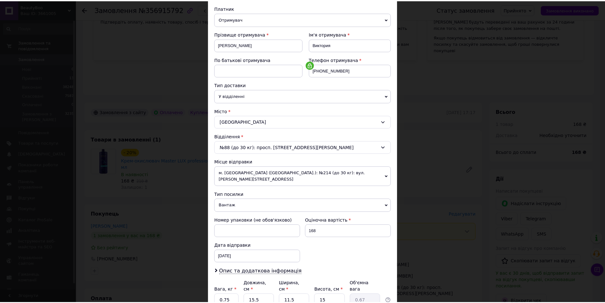
scroll to position [119, 0]
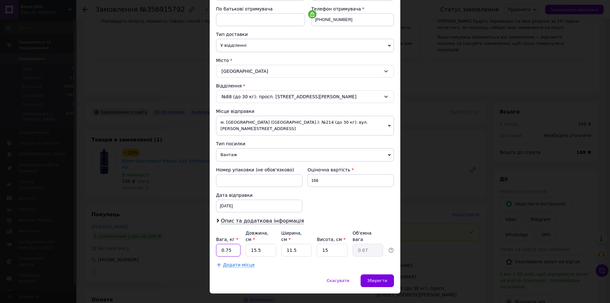
click at [234, 244] on input "0.75" at bounding box center [228, 250] width 24 height 13
type input "0"
type input "1"
type input "2"
type input "0.1"
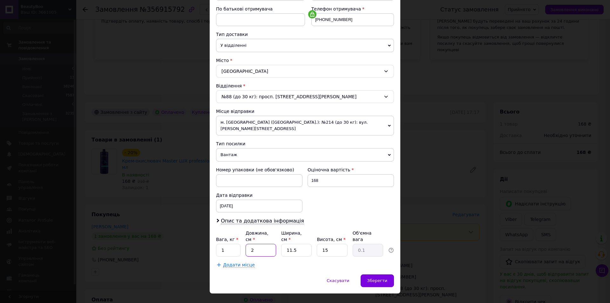
type input "25"
type input "1.08"
type input "25"
type input "1"
type input "0.1"
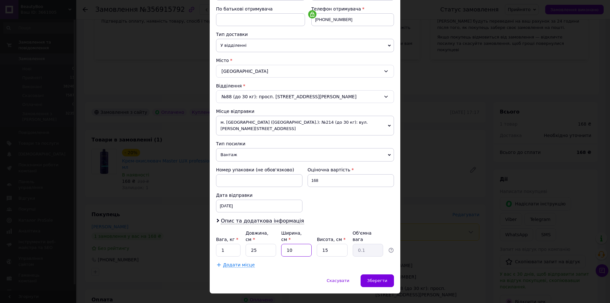
type input "10"
type input "0.94"
type input "1"
type input "0.1"
type input "10"
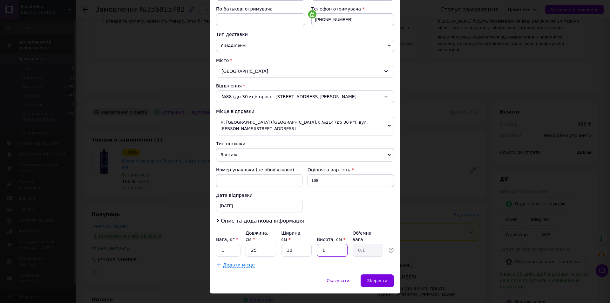
type input "0.63"
type input "10"
click at [382, 274] on div "Зберегти" at bounding box center [376, 280] width 33 height 13
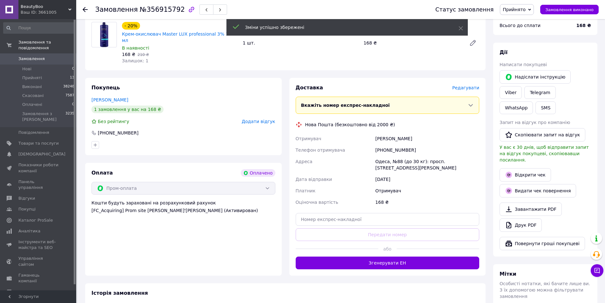
scroll to position [222, 0]
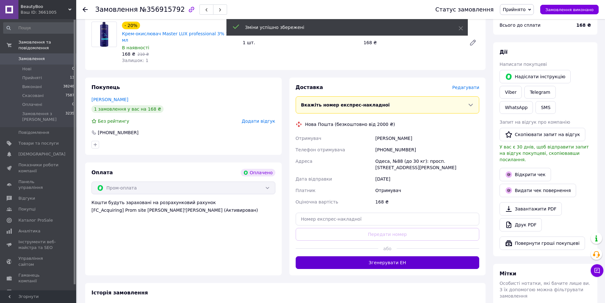
click at [362, 256] on button "Згенерувати ЕН" at bounding box center [388, 262] width 184 height 13
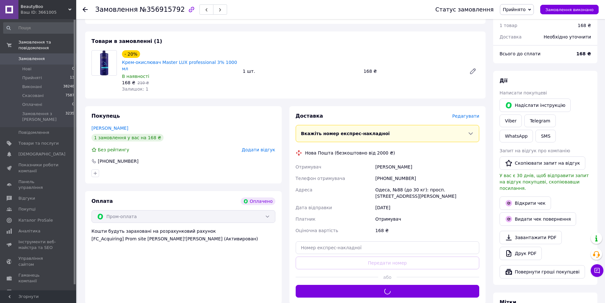
scroll to position [159, 0]
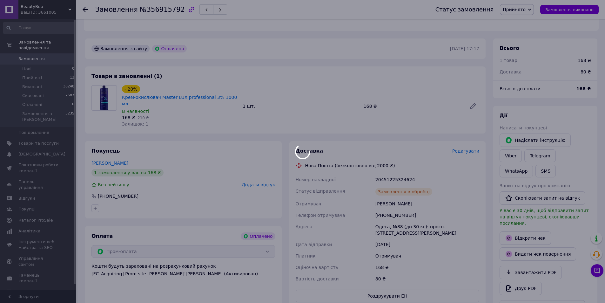
drag, startPoint x: 415, startPoint y: 167, endPoint x: 387, endPoint y: 166, distance: 27.6
click at [383, 166] on body "BeautyBoo Ваш ID: 3661005 Сайт BeautyBoo Кабінет покупця Перевірити стан систем…" at bounding box center [302, 161] width 605 height 640
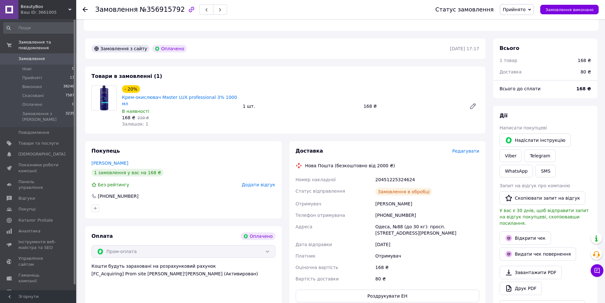
click at [378, 174] on div "20451225324624" at bounding box center [427, 179] width 106 height 11
drag, startPoint x: 372, startPoint y: 167, endPoint x: 453, endPoint y: 159, distance: 81.4
click at [434, 174] on div "Номер накладної 20451225324624 Статус відправлення Замовлення в обробці Отримув…" at bounding box center [387, 229] width 186 height 111
copy div "Номер накладної 20451225324624"
click at [356, 292] on div "Доставка Редагувати Нова Пошта (безкоштовно від 2000 ₴) Номер накладної 2045122…" at bounding box center [387, 224] width 197 height 167
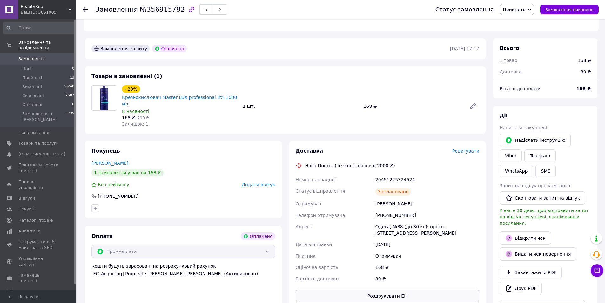
click at [367, 289] on button "Роздрукувати ЕН" at bounding box center [388, 295] width 184 height 13
click at [576, 11] on span "Замовлення виконано" at bounding box center [569, 9] width 48 height 5
click at [87, 8] on icon at bounding box center [85, 9] width 5 height 5
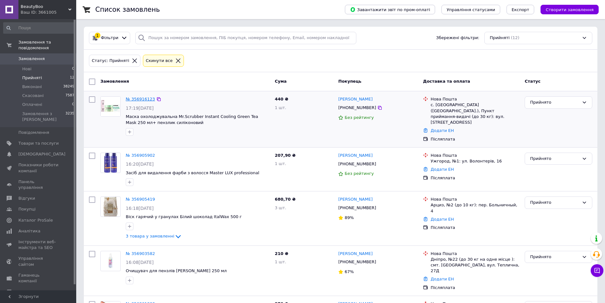
click at [139, 99] on link "№ 356916123" at bounding box center [140, 99] width 29 height 5
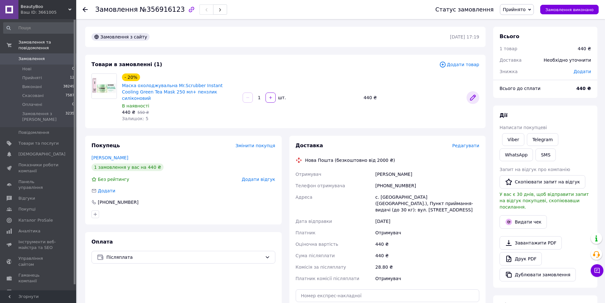
click at [472, 94] on icon at bounding box center [473, 98] width 8 height 8
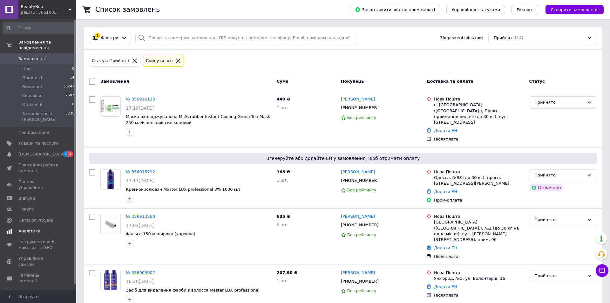
click at [34, 151] on span "[DEMOGRAPHIC_DATA]" at bounding box center [41, 154] width 47 height 6
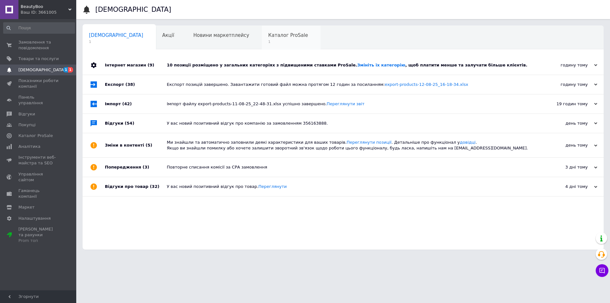
click at [268, 33] on span "Каталог ProSale" at bounding box center [288, 35] width 40 height 6
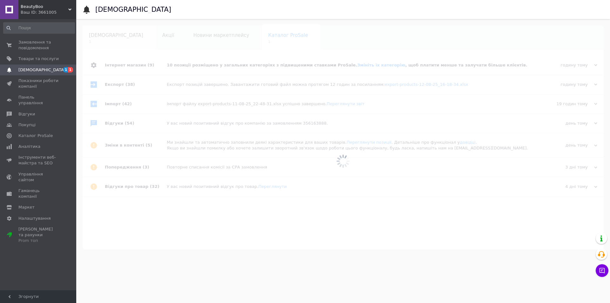
click at [97, 38] on div "[DEMOGRAPHIC_DATA] 1" at bounding box center [119, 38] width 73 height 24
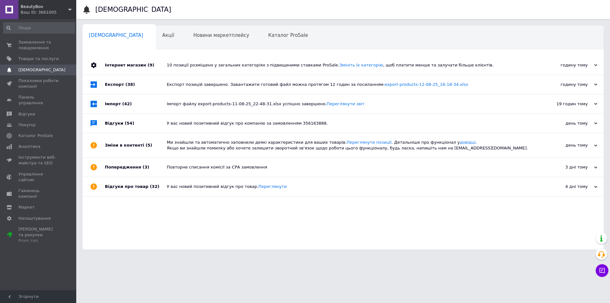
click at [97, 38] on div "[DEMOGRAPHIC_DATA]" at bounding box center [119, 38] width 73 height 24
click at [214, 64] on div "10 позиції розміщено у загальних категоріях з підвищеними ставками ProSale. Змі…" at bounding box center [350, 65] width 367 height 6
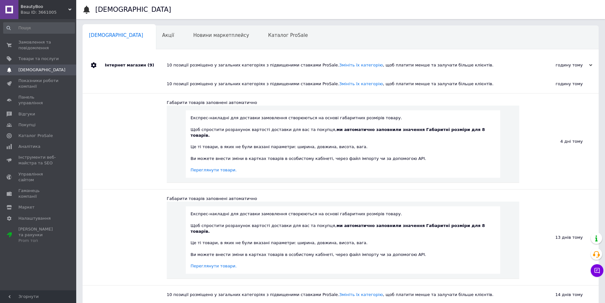
click at [214, 64] on div "10 позиції розміщено у загальних категоріях з підвищеними ставками ProSale. Змі…" at bounding box center [348, 65] width 362 height 6
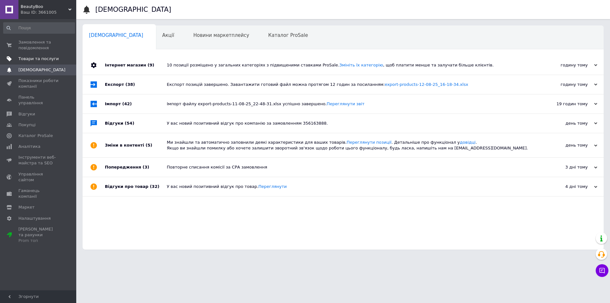
click at [31, 57] on span "Товари та послуги" at bounding box center [38, 59] width 40 height 6
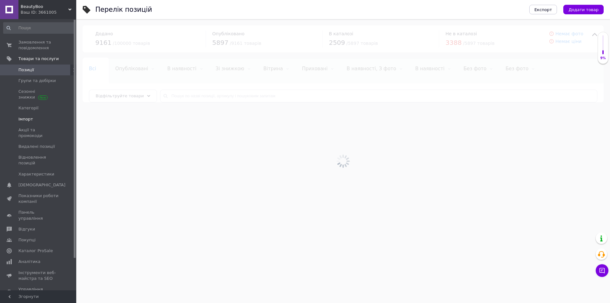
click at [28, 118] on span "Імпорт" at bounding box center [25, 119] width 15 height 6
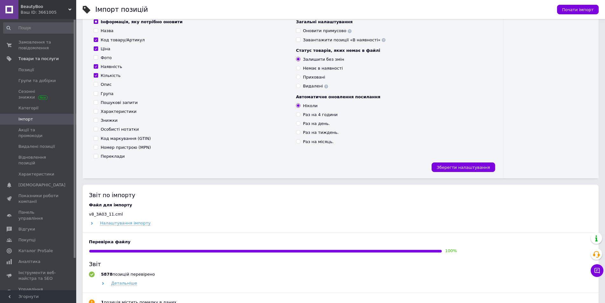
scroll to position [95, 0]
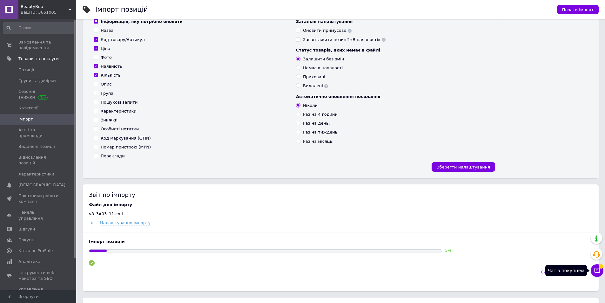
click at [598, 270] on icon at bounding box center [597, 270] width 6 height 6
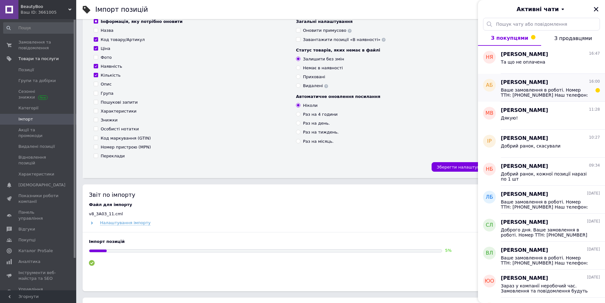
click at [541, 89] on span "Ваше замовлення в роботі. Номер ТТН: [PHONE_NUMBER] Наш телефон: [PHONE_NUMBER]…" at bounding box center [546, 92] width 90 height 10
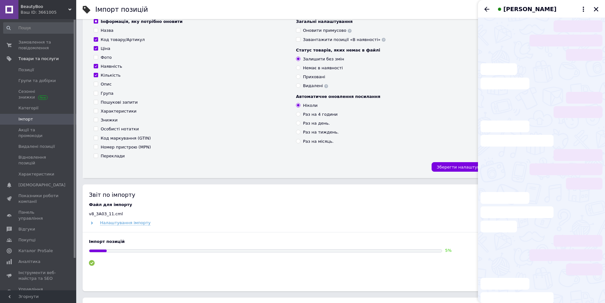
scroll to position [12, 0]
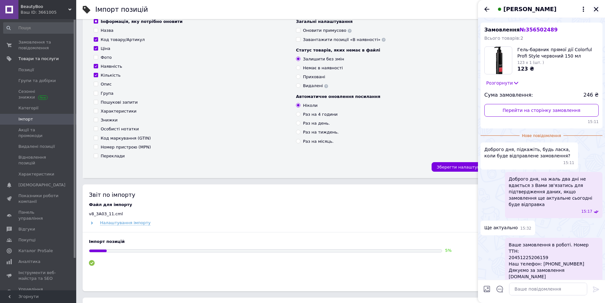
click at [595, 8] on icon "Закрити" at bounding box center [596, 9] width 4 height 4
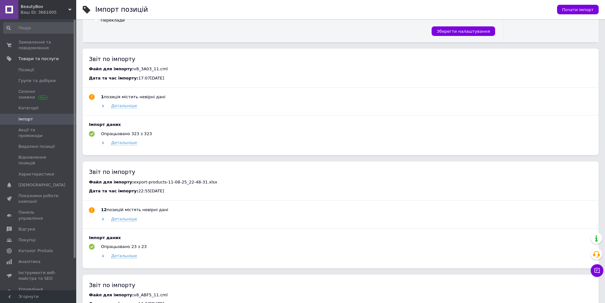
scroll to position [254, 0]
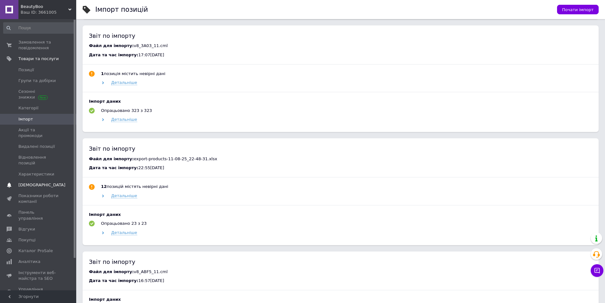
click at [26, 182] on span "[DEMOGRAPHIC_DATA]" at bounding box center [41, 185] width 47 height 6
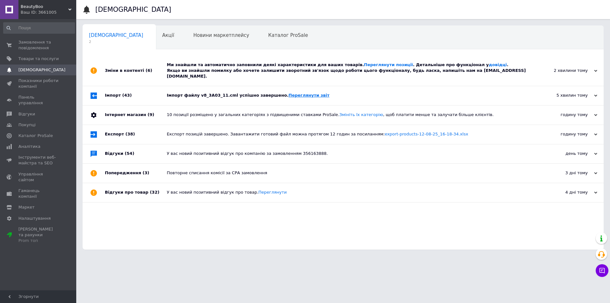
click at [288, 93] on link "Переглянути звіт" at bounding box center [308, 95] width 41 height 5
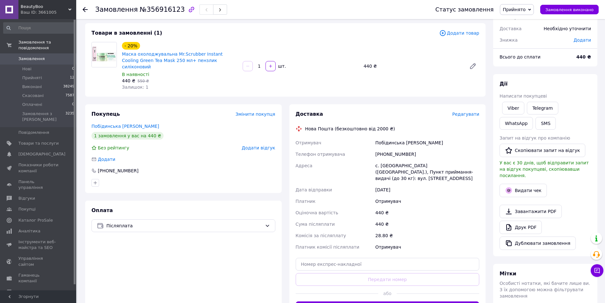
scroll to position [133, 0]
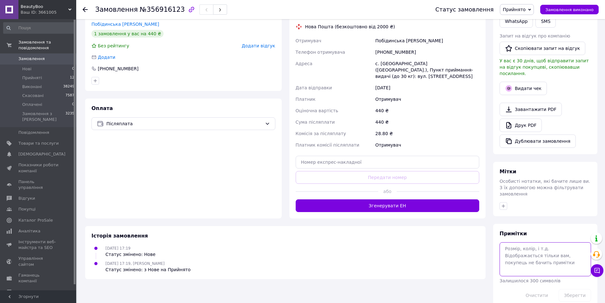
click at [539, 246] on textarea at bounding box center [545, 259] width 91 height 34
type textarea "не відповідає"
click at [572, 289] on button "Зберегти" at bounding box center [575, 295] width 32 height 13
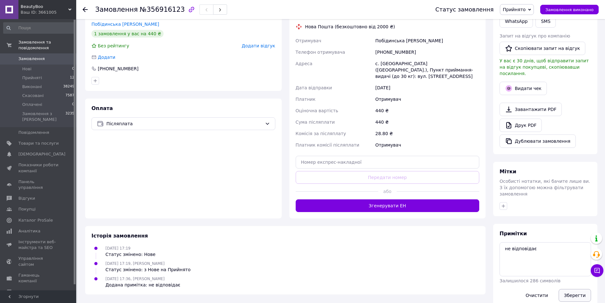
click at [581, 289] on button "Зберегти" at bounding box center [575, 295] width 32 height 13
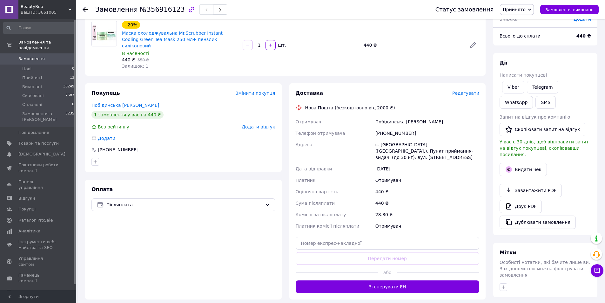
scroll to position [0, 0]
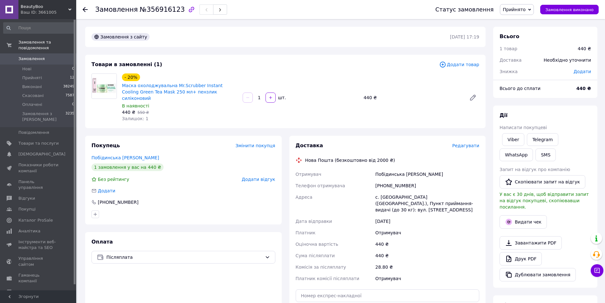
click at [84, 10] on icon at bounding box center [85, 9] width 5 height 5
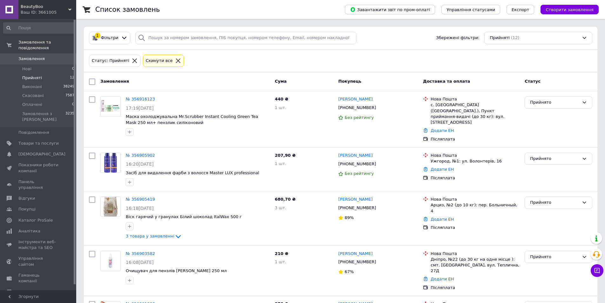
click at [35, 75] on span "Прийняті" at bounding box center [32, 78] width 20 height 6
click at [26, 75] on span "Прийняті" at bounding box center [32, 78] width 20 height 6
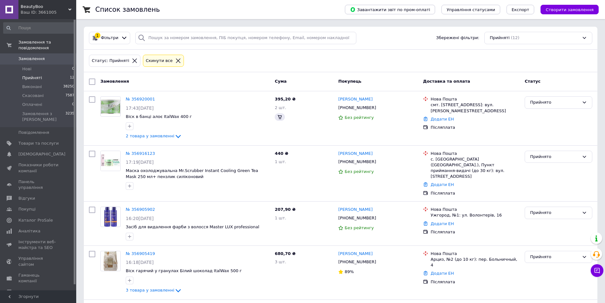
click at [25, 75] on span "Прийняті" at bounding box center [32, 78] width 20 height 6
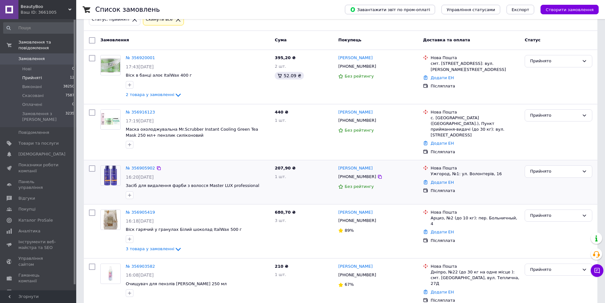
scroll to position [95, 0]
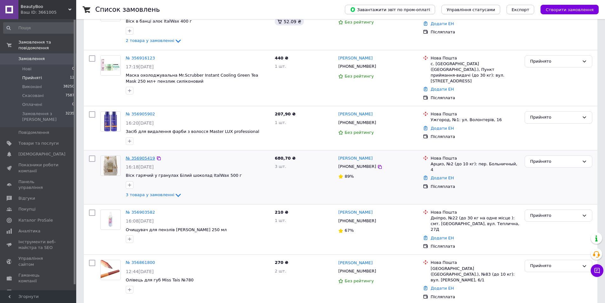
click at [137, 156] on link "№ 356905419" at bounding box center [140, 158] width 29 height 5
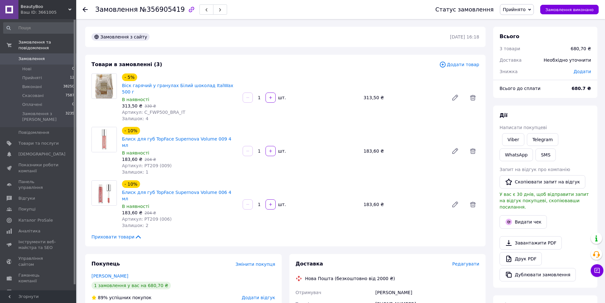
click at [85, 11] on use at bounding box center [85, 9] width 5 height 5
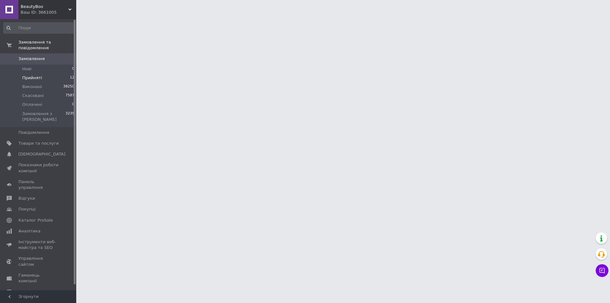
click at [30, 75] on span "Прийняті" at bounding box center [32, 78] width 20 height 6
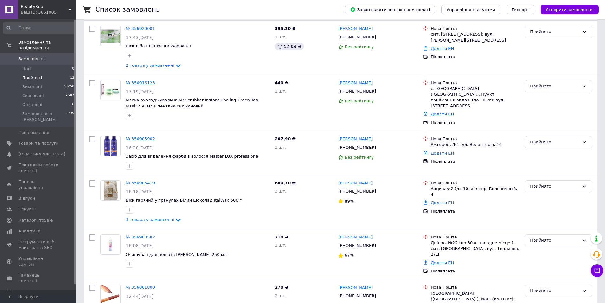
scroll to position [64, 0]
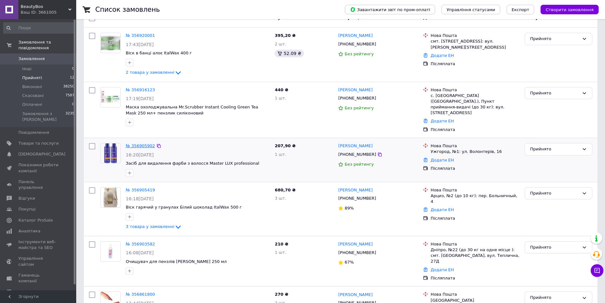
click at [134, 143] on link "№ 356905902" at bounding box center [140, 145] width 29 height 5
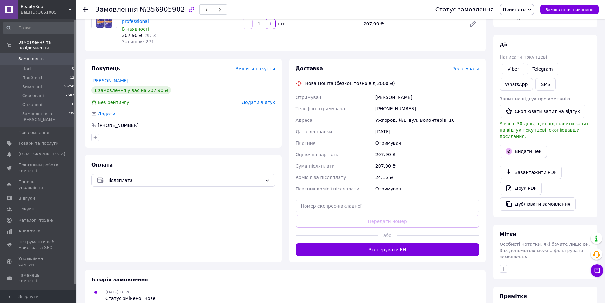
scroll to position [133, 0]
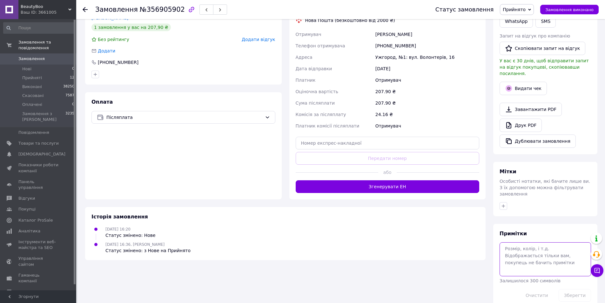
click at [537, 242] on textarea at bounding box center [545, 259] width 91 height 34
type textarea "не відповідає"
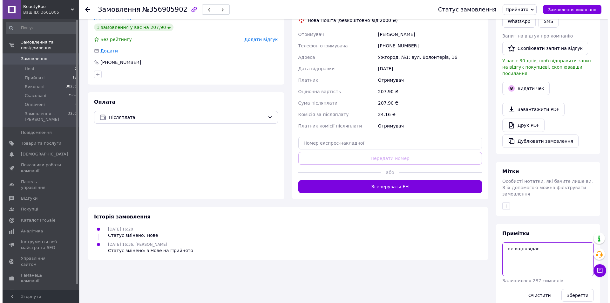
scroll to position [6, 0]
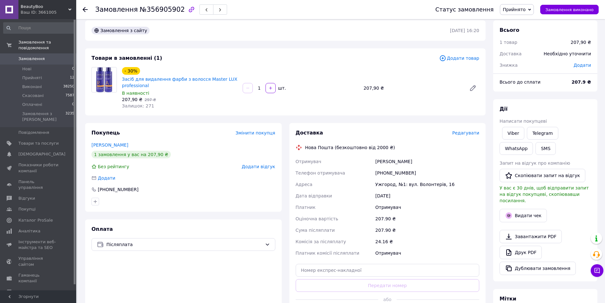
drag, startPoint x: 425, startPoint y: 160, endPoint x: 360, endPoint y: 160, distance: 64.5
click at [360, 160] on div "Отримувач [PERSON_NAME] Телефон отримувача [PHONE_NUMBER] [GEOGRAPHIC_DATA]: ву…" at bounding box center [387, 207] width 186 height 103
copy div "Отримувач [PERSON_NAME]"
drag, startPoint x: 412, startPoint y: 173, endPoint x: 373, endPoint y: 172, distance: 39.4
click at [373, 172] on div "Отримувач [PERSON_NAME] Телефон отримувача [PHONE_NUMBER] [GEOGRAPHIC_DATA]: ву…" at bounding box center [387, 207] width 186 height 103
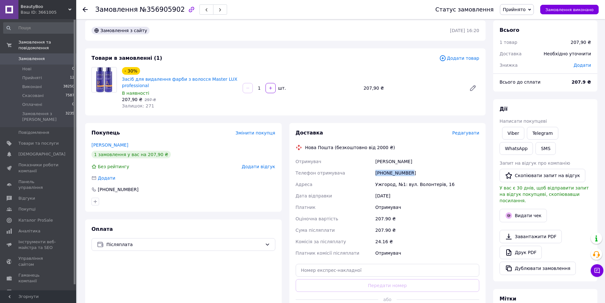
copy div "Телефон отримувача [PHONE_NUMBER]"
click at [528, 212] on button "Видати чек" at bounding box center [523, 215] width 47 height 13
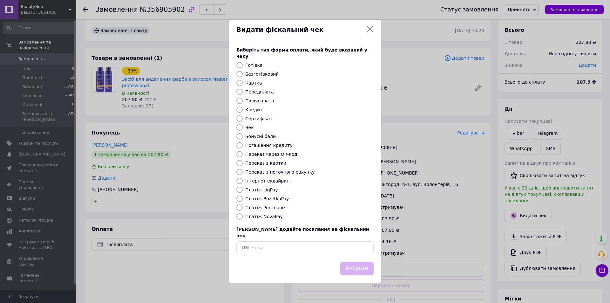
click at [255, 83] on label "Картка" at bounding box center [253, 82] width 17 height 5
click at [243, 83] on input "Картка" at bounding box center [239, 83] width 6 height 6
radio input "true"
click at [365, 261] on button "Вибрати" at bounding box center [356, 268] width 33 height 14
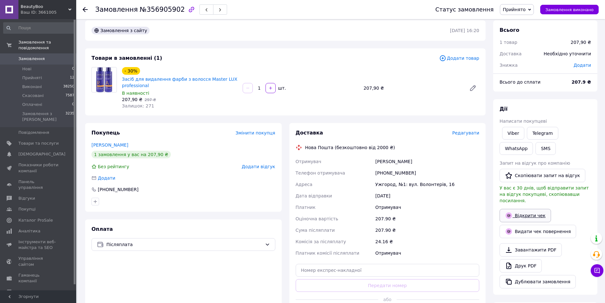
click at [536, 210] on link "Відкрити чек" at bounding box center [525, 215] width 51 height 13
click at [473, 134] on span "Редагувати" at bounding box center [465, 132] width 27 height 5
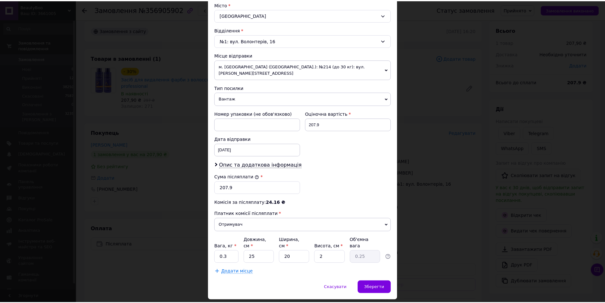
scroll to position [182, 0]
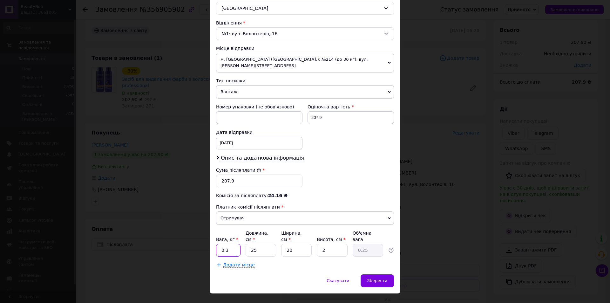
click at [234, 244] on input "0.3" at bounding box center [228, 250] width 24 height 13
click at [384, 278] on span "Зберегти" at bounding box center [377, 280] width 20 height 5
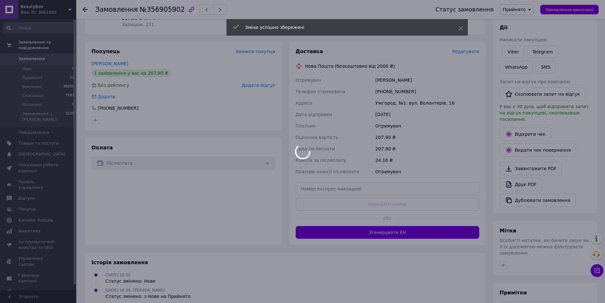
scroll to position [133, 0]
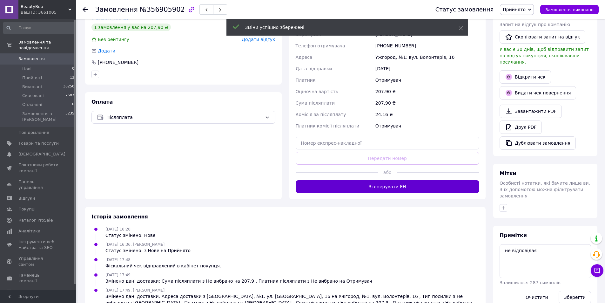
click at [380, 185] on button "Згенерувати ЕН" at bounding box center [388, 186] width 184 height 13
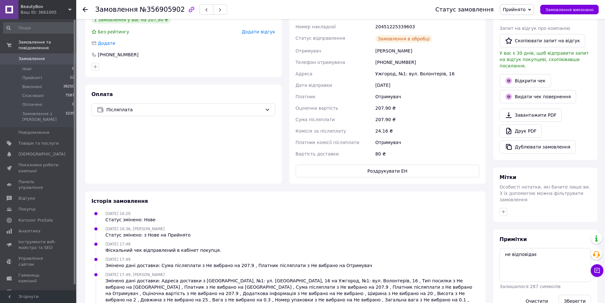
scroll to position [107, 0]
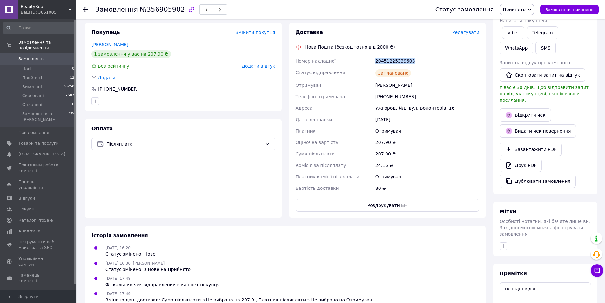
drag, startPoint x: 423, startPoint y: 58, endPoint x: 407, endPoint y: 42, distance: 22.9
click at [365, 57] on div "Номер накладної 20451225339603 Статус відправлення Заплановано Отримувач [PERSO…" at bounding box center [387, 124] width 186 height 138
copy div "Номер накладної 20451225339603"
click at [370, 204] on button "Роздрукувати ЕН" at bounding box center [388, 205] width 184 height 13
click at [535, 50] on button "SMS" at bounding box center [545, 48] width 20 height 13
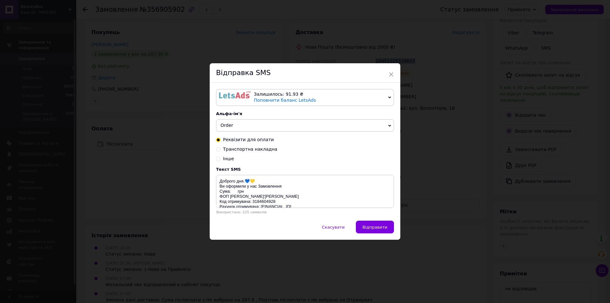
click at [263, 150] on span "Транспортна накладна" at bounding box center [250, 148] width 54 height 5
click at [220, 150] on input "Транспортна накладна" at bounding box center [218, 148] width 4 height 4
radio input "true"
radio input "false"
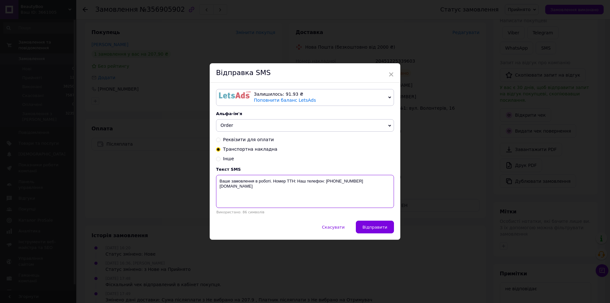
click at [296, 182] on textarea "Ваше замовлення в роботі. Номер ТТН: Наш телефон: [PHONE_NUMBER] [DOMAIN_NAME]" at bounding box center [305, 191] width 178 height 33
paste textarea "20451225339603"
click at [218, 187] on textarea "Ваше замовлення в роботі. Номер ТТН: [PHONE_NUMBER] Наш телефон: [PHONE_NUMBER]…" at bounding box center [305, 191] width 178 height 33
type textarea "Ваше замовлення в роботі. Номер ТТН: [PHONE_NUMBER] Наш телефон: [PHONE_NUMBER]…"
click at [377, 229] on span "Відправити" at bounding box center [374, 227] width 25 height 5
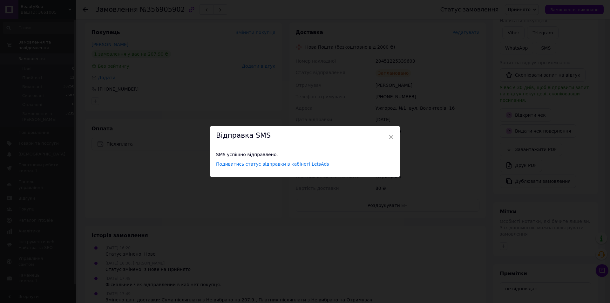
click at [407, 103] on div "× Відправка SMS SMS успішно відправлено. Подивитись статус відправки в кабінеті…" at bounding box center [305, 151] width 610 height 303
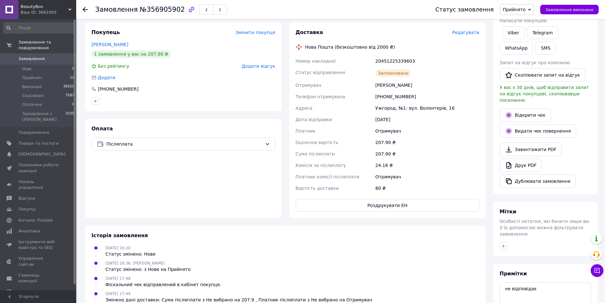
drag, startPoint x: 582, startPoint y: 13, endPoint x: 572, endPoint y: 22, distance: 13.3
click at [582, 12] on button "Замовлення виконано" at bounding box center [569, 10] width 58 height 10
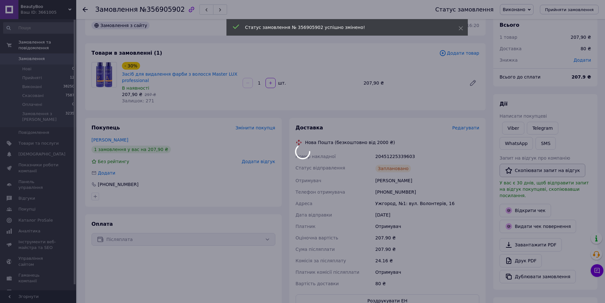
scroll to position [0, 0]
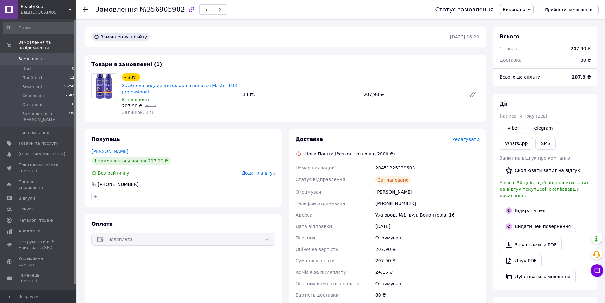
click at [83, 10] on icon at bounding box center [85, 9] width 5 height 5
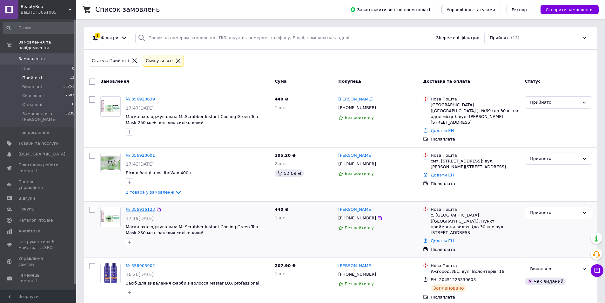
click at [139, 207] on link "№ 356916123" at bounding box center [140, 209] width 29 height 5
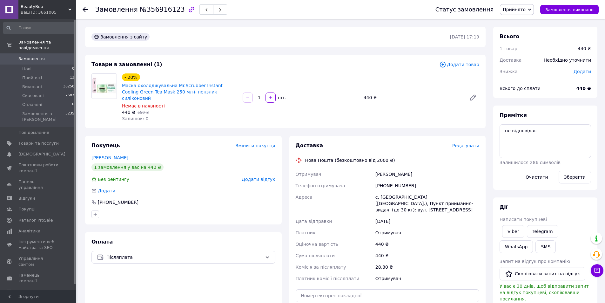
click at [84, 9] on icon at bounding box center [85, 9] width 5 height 5
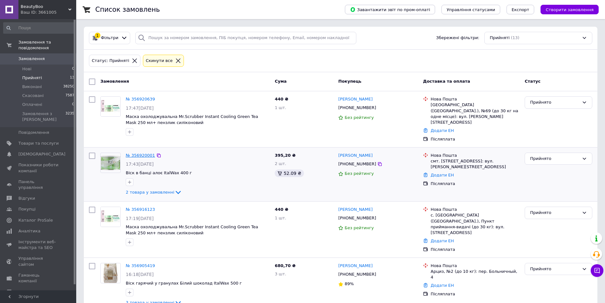
click at [133, 153] on link "№ 356920001" at bounding box center [140, 155] width 29 height 5
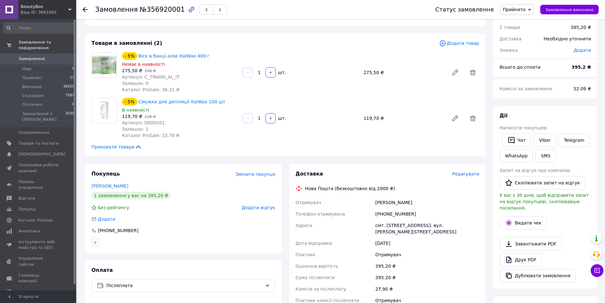
scroll to position [32, 0]
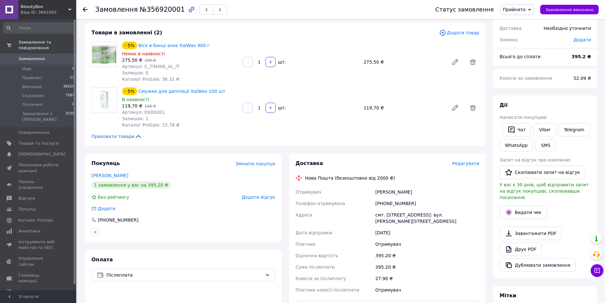
drag, startPoint x: 424, startPoint y: 187, endPoint x: 367, endPoint y: 184, distance: 56.9
click at [367, 184] on div "Доставка Редагувати Нова Пошта (безкоштовно від 2000 ₴) Отримувач [PERSON_NAME]…" at bounding box center [388, 258] width 184 height 197
copy div "Отримувач [PERSON_NAME]"
drag, startPoint x: 394, startPoint y: 201, endPoint x: 355, endPoint y: 198, distance: 39.2
click at [362, 201] on div "Отримувач [PERSON_NAME] отримувача [PHONE_NUMBER] [GEOGRAPHIC_DATA] смт. [STREE…" at bounding box center [387, 240] width 186 height 109
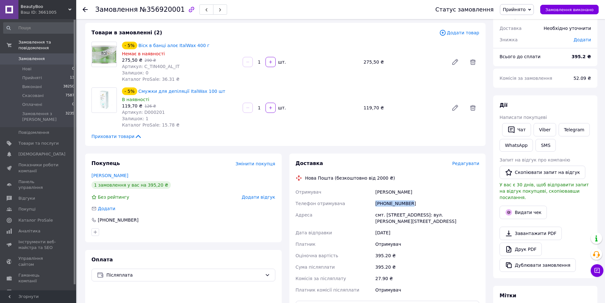
copy div "Телефон отримувача [PHONE_NUMBER]"
click at [468, 32] on span "Додати товар" at bounding box center [459, 32] width 40 height 7
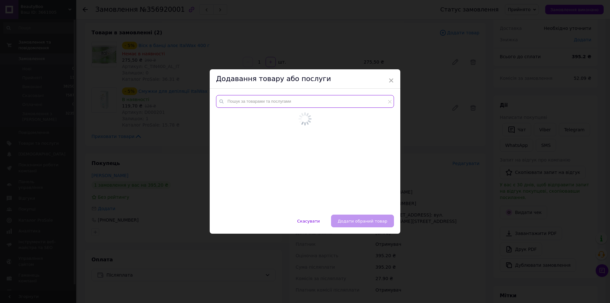
click at [308, 103] on input "text" at bounding box center [305, 101] width 178 height 13
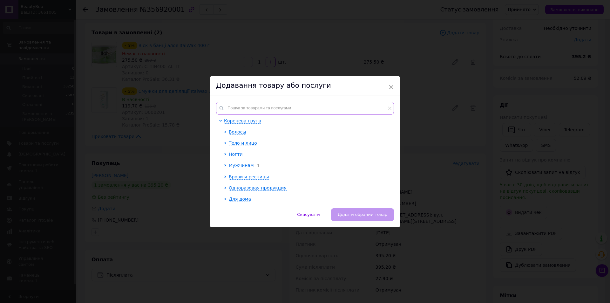
paste input "Віск в банці натуральний ItalWax 400 г"
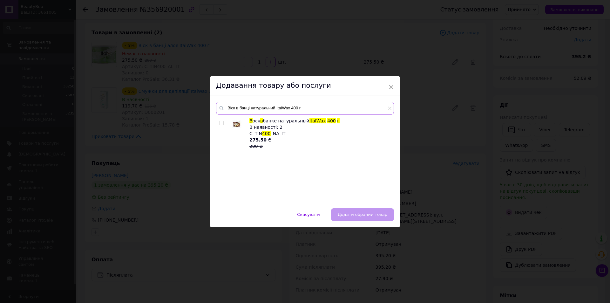
type input "Віск в банці натуральний ItalWax 400 г"
click at [220, 123] on input "checkbox" at bounding box center [221, 123] width 4 height 4
checkbox input "true"
click at [374, 212] on span "Додати обраний товар" at bounding box center [363, 214] width 50 height 5
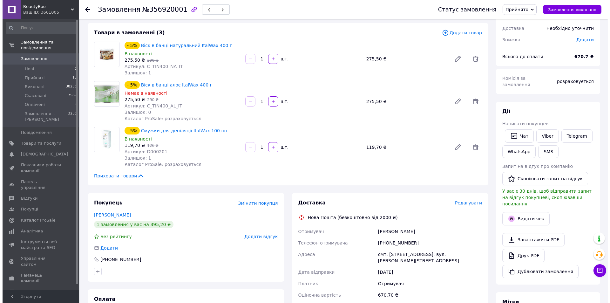
scroll to position [159, 0]
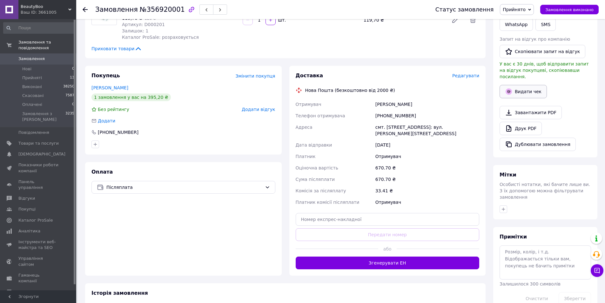
click at [530, 85] on button "Видати чек" at bounding box center [523, 91] width 47 height 13
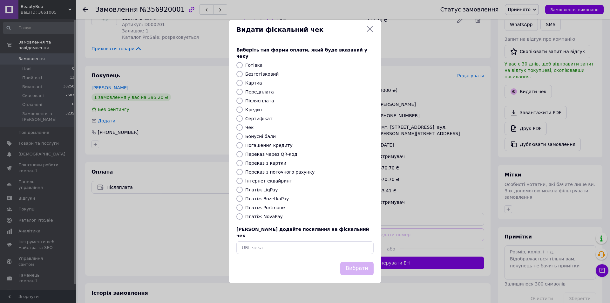
click at [242, 82] on input "Картка" at bounding box center [239, 83] width 6 height 6
radio input "true"
click at [354, 265] on button "Вибрати" at bounding box center [356, 268] width 33 height 14
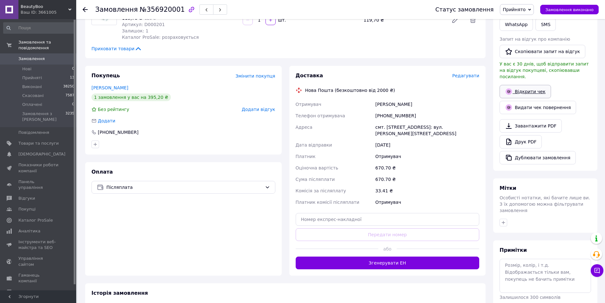
click at [524, 85] on link "Відкрити чек" at bounding box center [525, 91] width 51 height 13
click at [464, 73] on span "Редагувати" at bounding box center [465, 75] width 27 height 5
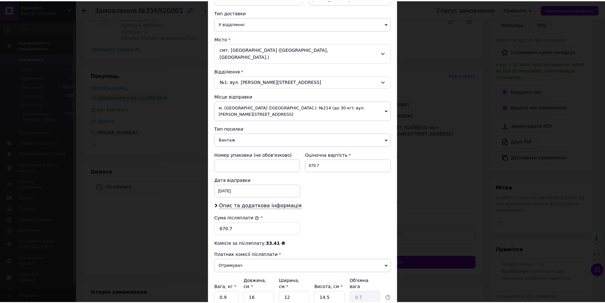
scroll to position [182, 0]
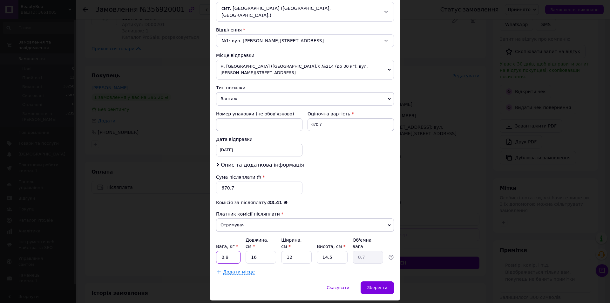
click at [234, 251] on input "0.9" at bounding box center [228, 257] width 24 height 13
type input "0"
type input "1"
type input "0.1"
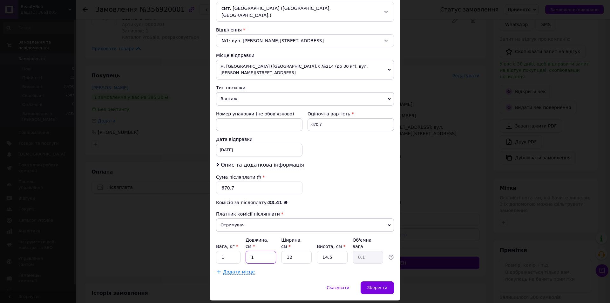
type input "16"
type input "0.7"
type input "2"
type input "0.12"
type input "20"
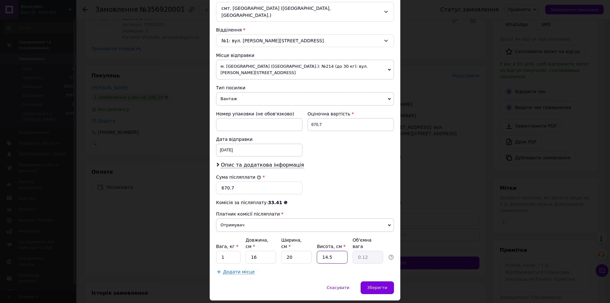
type input "1.16"
type input "1"
type input "0.1"
type input "10"
type input "0.8"
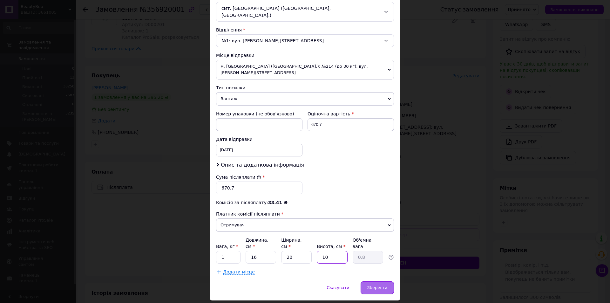
type input "10"
click at [383, 281] on div "Зберегти" at bounding box center [376, 287] width 33 height 13
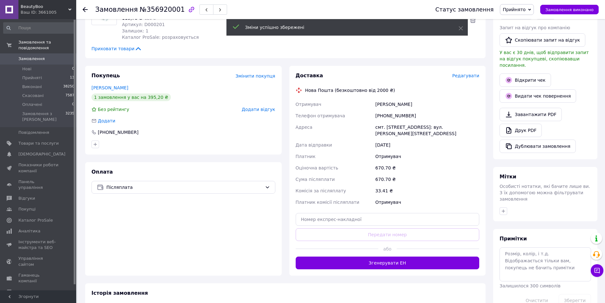
click at [387, 263] on button "Згенерувати ЕН" at bounding box center [388, 262] width 184 height 13
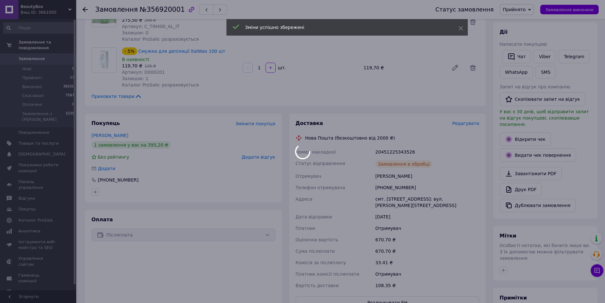
scroll to position [127, 0]
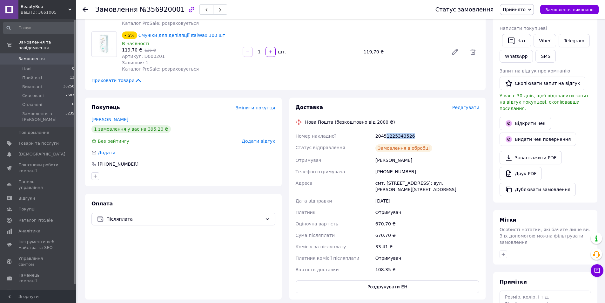
drag, startPoint x: 414, startPoint y: 131, endPoint x: 373, endPoint y: 132, distance: 40.7
click at [383, 133] on div "20451225343526" at bounding box center [427, 135] width 106 height 11
drag, startPoint x: 372, startPoint y: 132, endPoint x: 427, endPoint y: 124, distance: 54.9
click at [429, 132] on div "Номер накладної 20451225343526 Статус відправлення Замовлення в обробці Отримув…" at bounding box center [387, 202] width 186 height 145
copy div "Номер накладної 20451225343526"
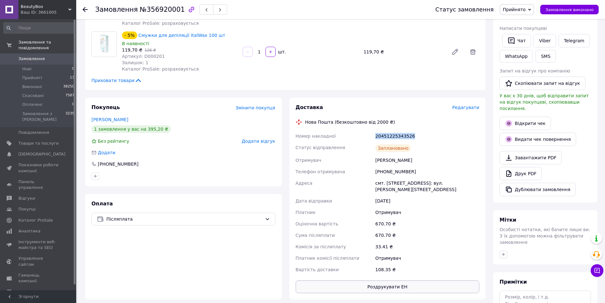
click at [388, 288] on button "Роздрукувати ЕН" at bounding box center [388, 286] width 184 height 13
click at [582, 8] on span "Замовлення виконано" at bounding box center [569, 9] width 48 height 5
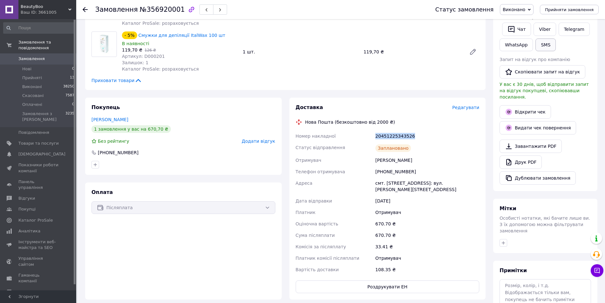
click at [541, 38] on button "SMS" at bounding box center [545, 44] width 20 height 13
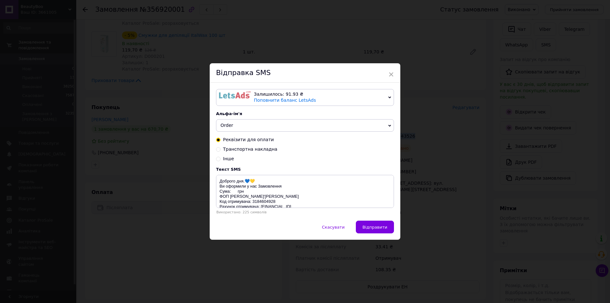
click at [249, 151] on span "Транспортна накладна" at bounding box center [250, 148] width 54 height 5
click at [220, 151] on input "Транспортна накладна" at bounding box center [218, 148] width 4 height 4
radio input "true"
radio input "false"
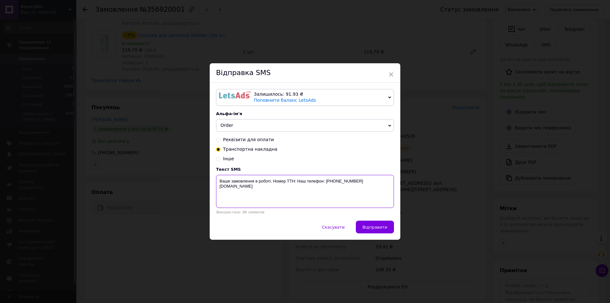
click at [296, 183] on textarea "Ваше замовлення в роботі. Номер ТТН: Наш телефон: +380974223055 www.beautyboo.c…" at bounding box center [305, 191] width 178 height 33
paste textarea "20451225343526"
click at [219, 185] on textarea "Ваше замовлення в роботі. Номер ТТН: 20451225343526 Наш телефон: +380974223055 …" at bounding box center [305, 191] width 178 height 33
type textarea "Ваше замовлення в роботі. Номер ТТН: 20451225343526 Наш телефон: +380974223055 …"
click at [373, 235] on div "Скасувати   Відправити" at bounding box center [305, 229] width 191 height 19
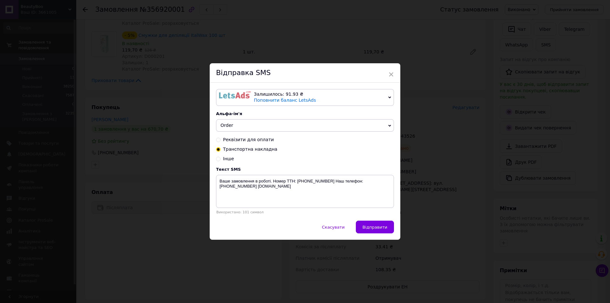
drag, startPoint x: 374, startPoint y: 232, endPoint x: 372, endPoint y: 229, distance: 3.4
click at [374, 231] on button "Відправити" at bounding box center [375, 226] width 38 height 13
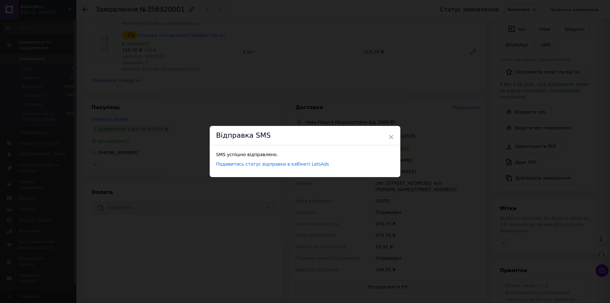
click at [337, 38] on div "× Відправка SMS SMS успішно відправлено. Подивитись статус відправки в кабінеті…" at bounding box center [305, 151] width 610 height 303
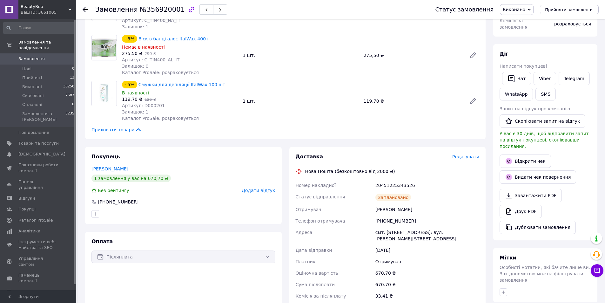
scroll to position [0, 0]
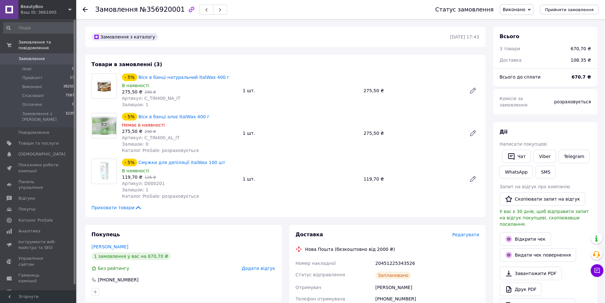
click at [85, 10] on use at bounding box center [85, 9] width 5 height 5
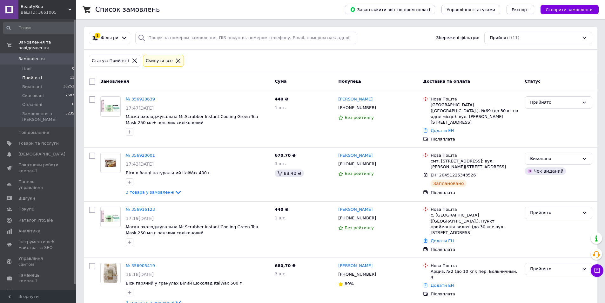
click at [41, 73] on li "Прийняті 11" at bounding box center [39, 77] width 78 height 9
click at [29, 75] on span "Прийняті" at bounding box center [32, 78] width 20 height 6
